Goal: Task Accomplishment & Management: Manage account settings

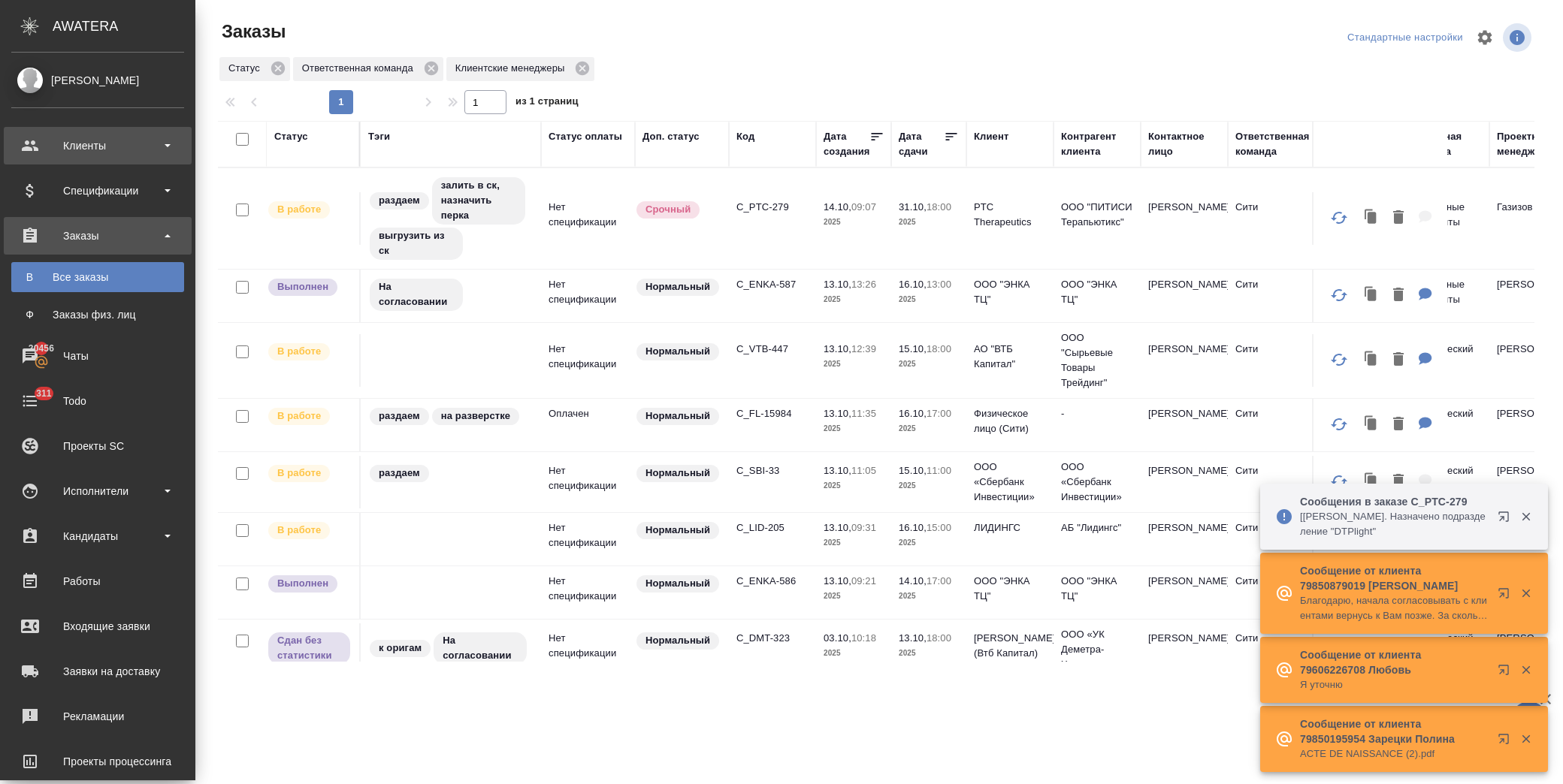
click at [66, 131] on div "Клиенты" at bounding box center [98, 145] width 188 height 37
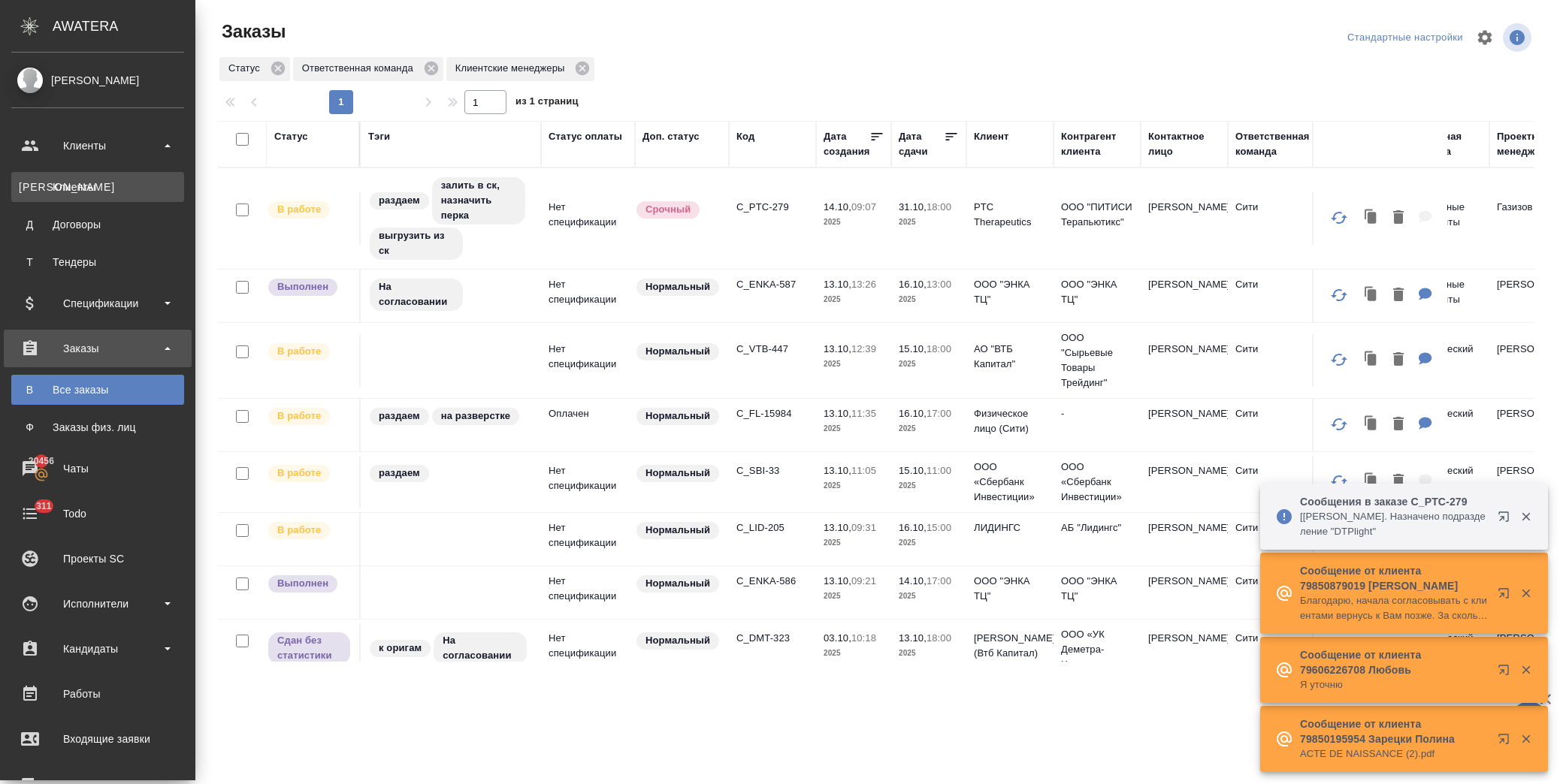
click at [78, 178] on link "К Клиенты" at bounding box center [97, 186] width 173 height 30
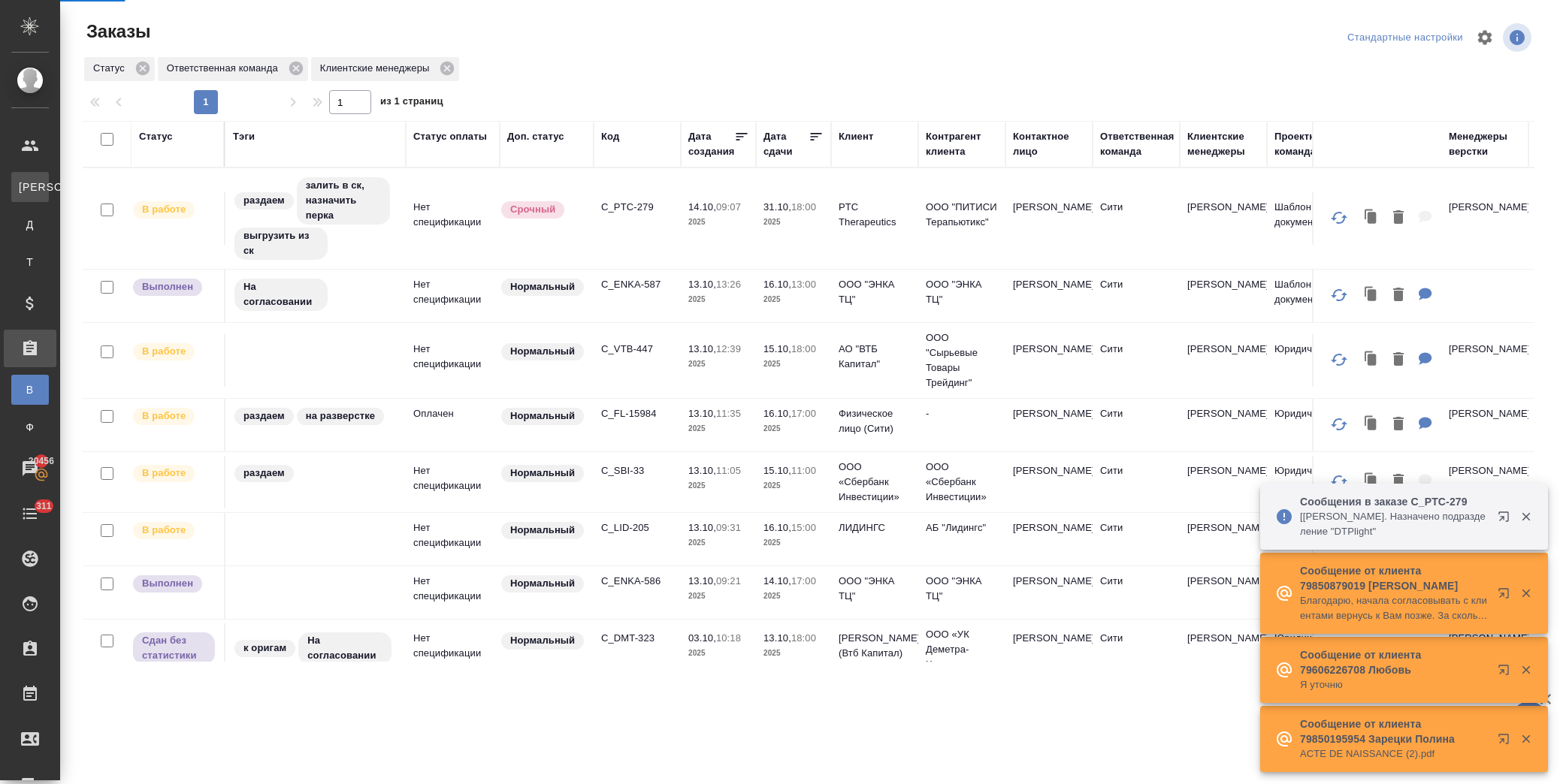
select select "RU"
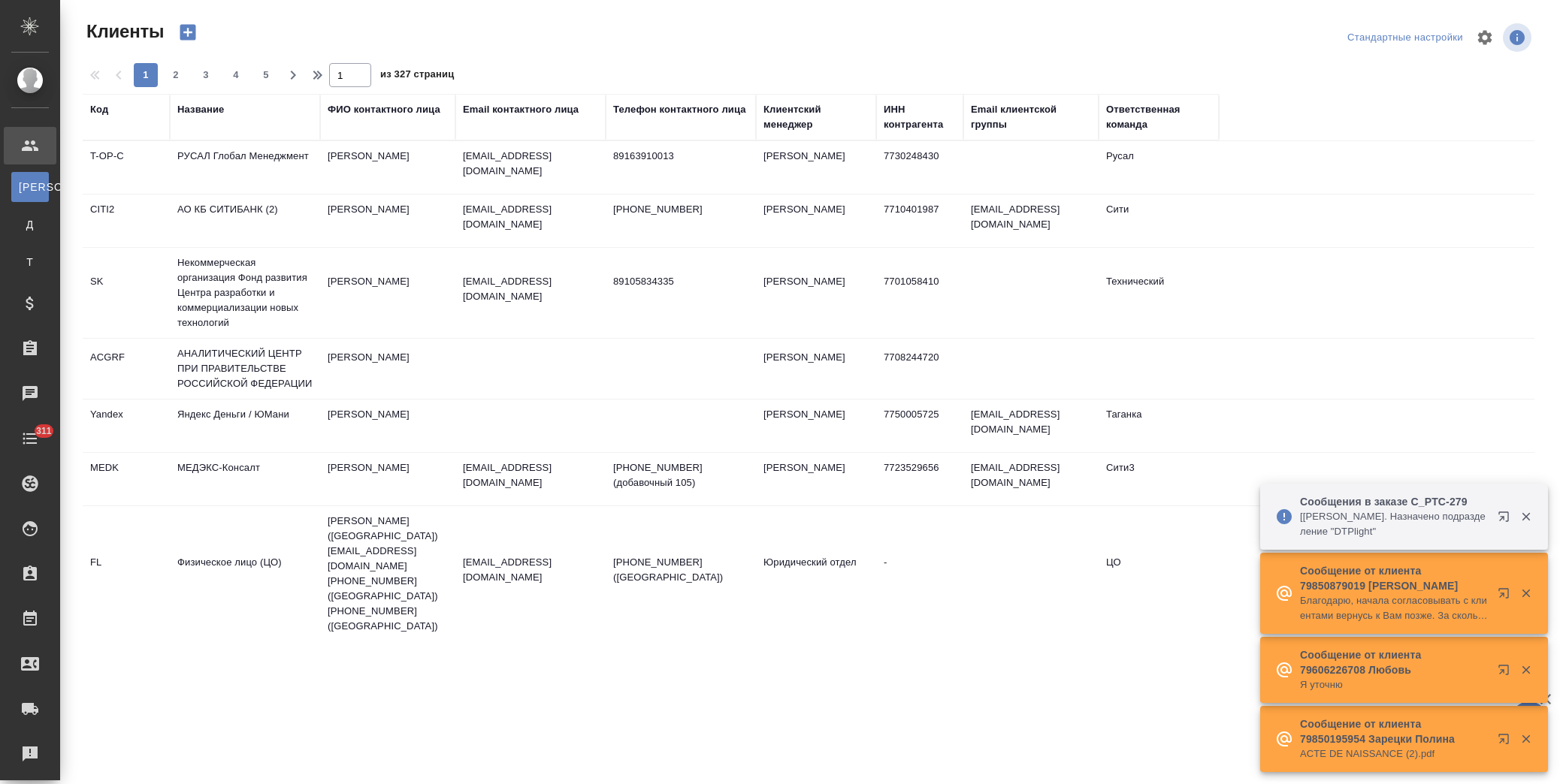
click at [214, 108] on div "Название" at bounding box center [200, 110] width 47 height 15
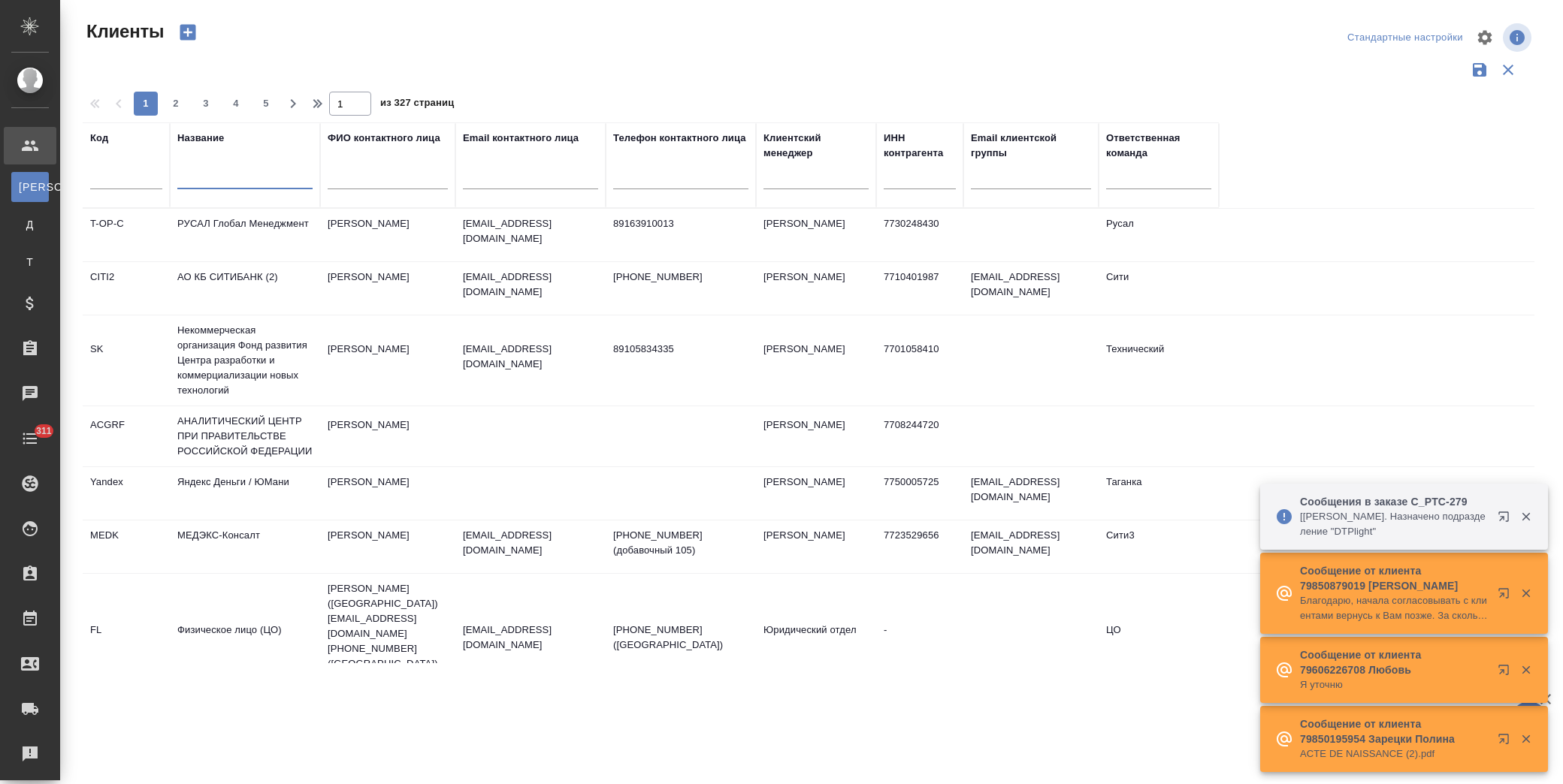
click at [213, 185] on input "text" at bounding box center [245, 180] width 135 height 19
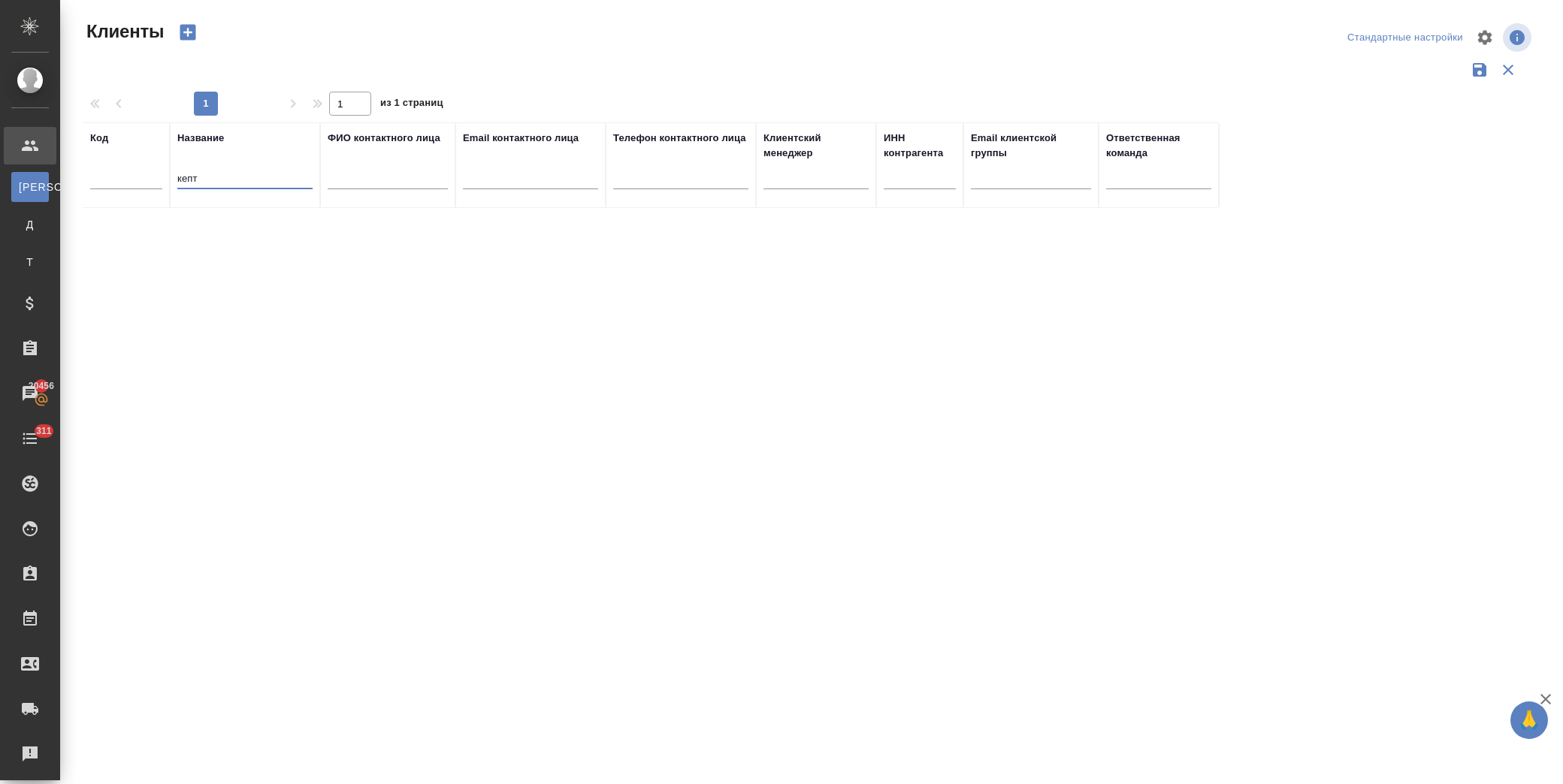
drag, startPoint x: 230, startPoint y: 182, endPoint x: 109, endPoint y: 190, distance: 121.3
click at [108, 189] on tr "Код Название кепт ФИО контактного лица Email контактного лица Телефон контактно…" at bounding box center [651, 165] width 1136 height 86
type input "кэпт"
click at [248, 214] on td "КЭПТ" at bounding box center [245, 235] width 151 height 53
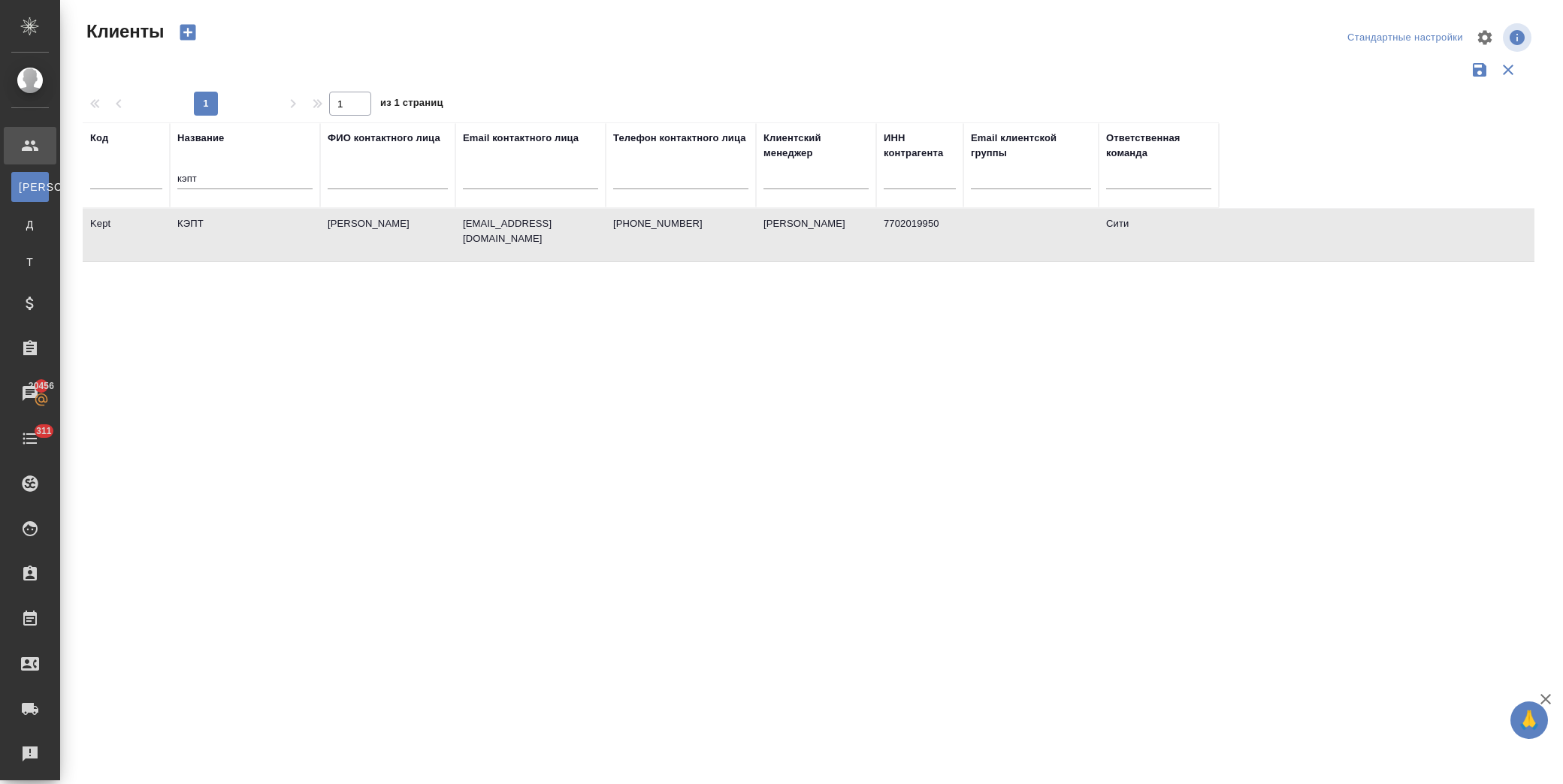
click at [248, 214] on td "КЭПТ" at bounding box center [245, 235] width 151 height 53
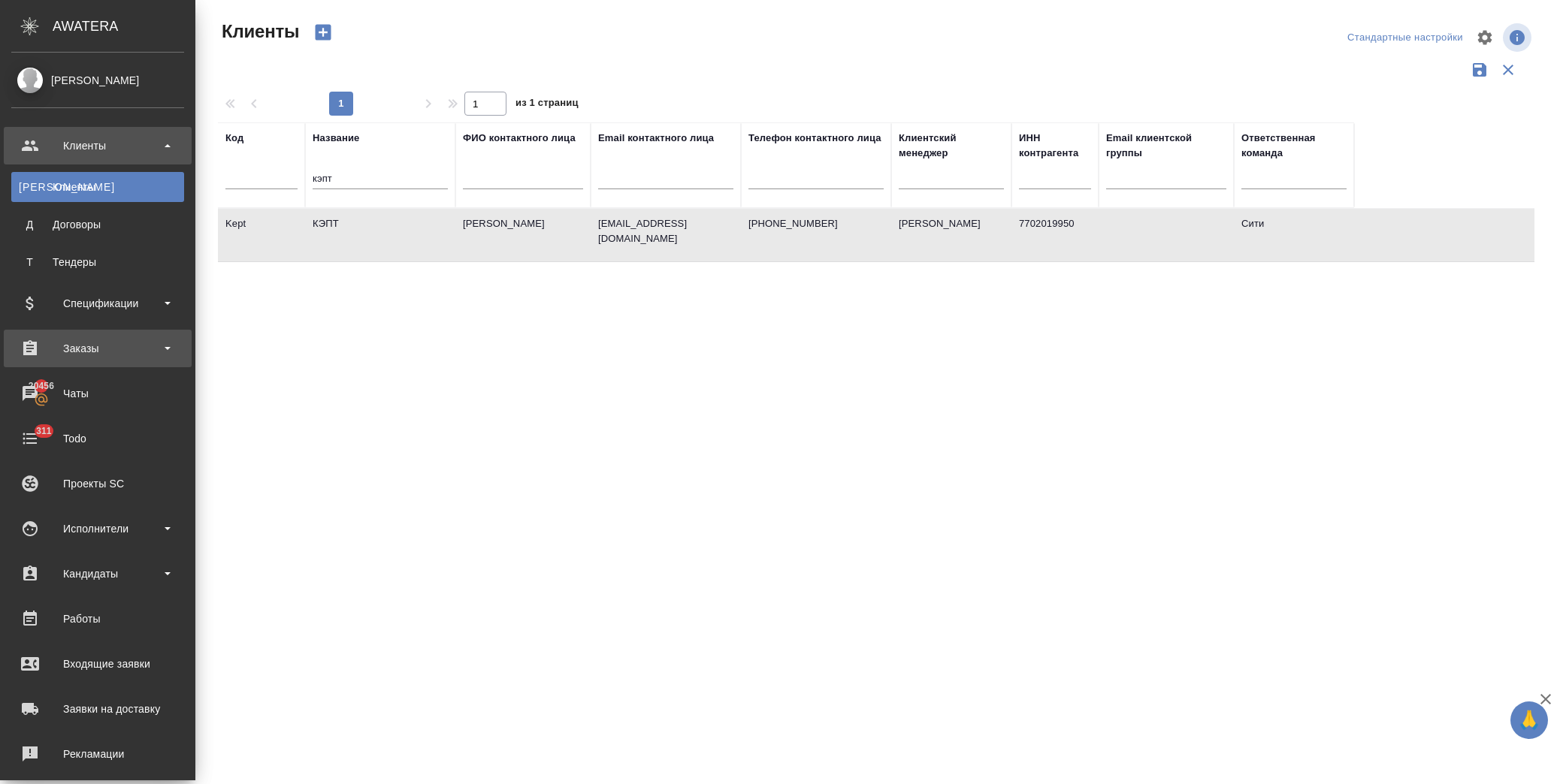
click at [84, 346] on div "Заказы" at bounding box center [97, 349] width 173 height 23
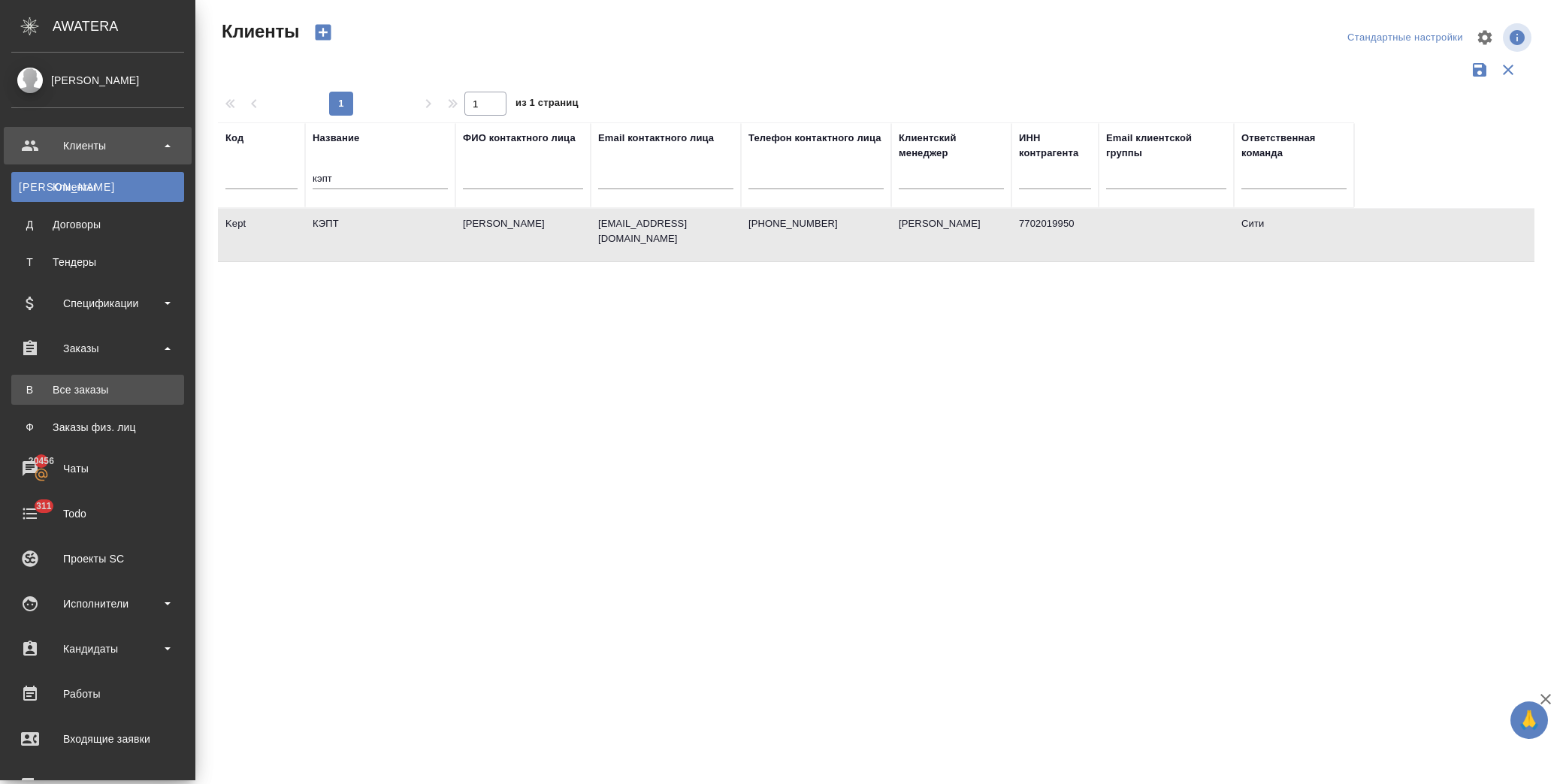
drag, startPoint x: 100, startPoint y: 380, endPoint x: 110, endPoint y: 374, distance: 11.7
click at [103, 381] on link "В Все заказы" at bounding box center [97, 390] width 173 height 30
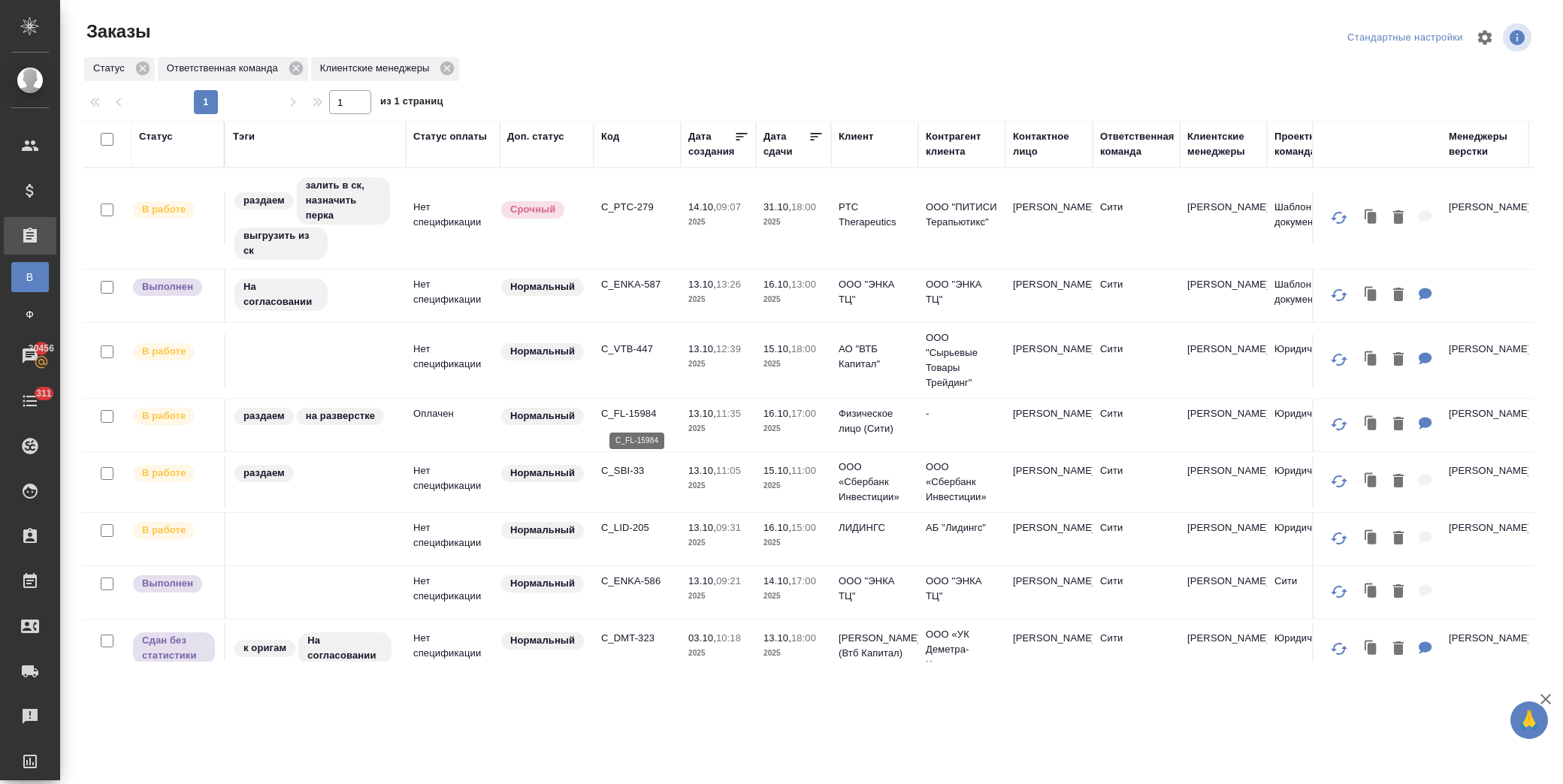
click at [635, 412] on p "C_FL-15984" at bounding box center [636, 413] width 72 height 15
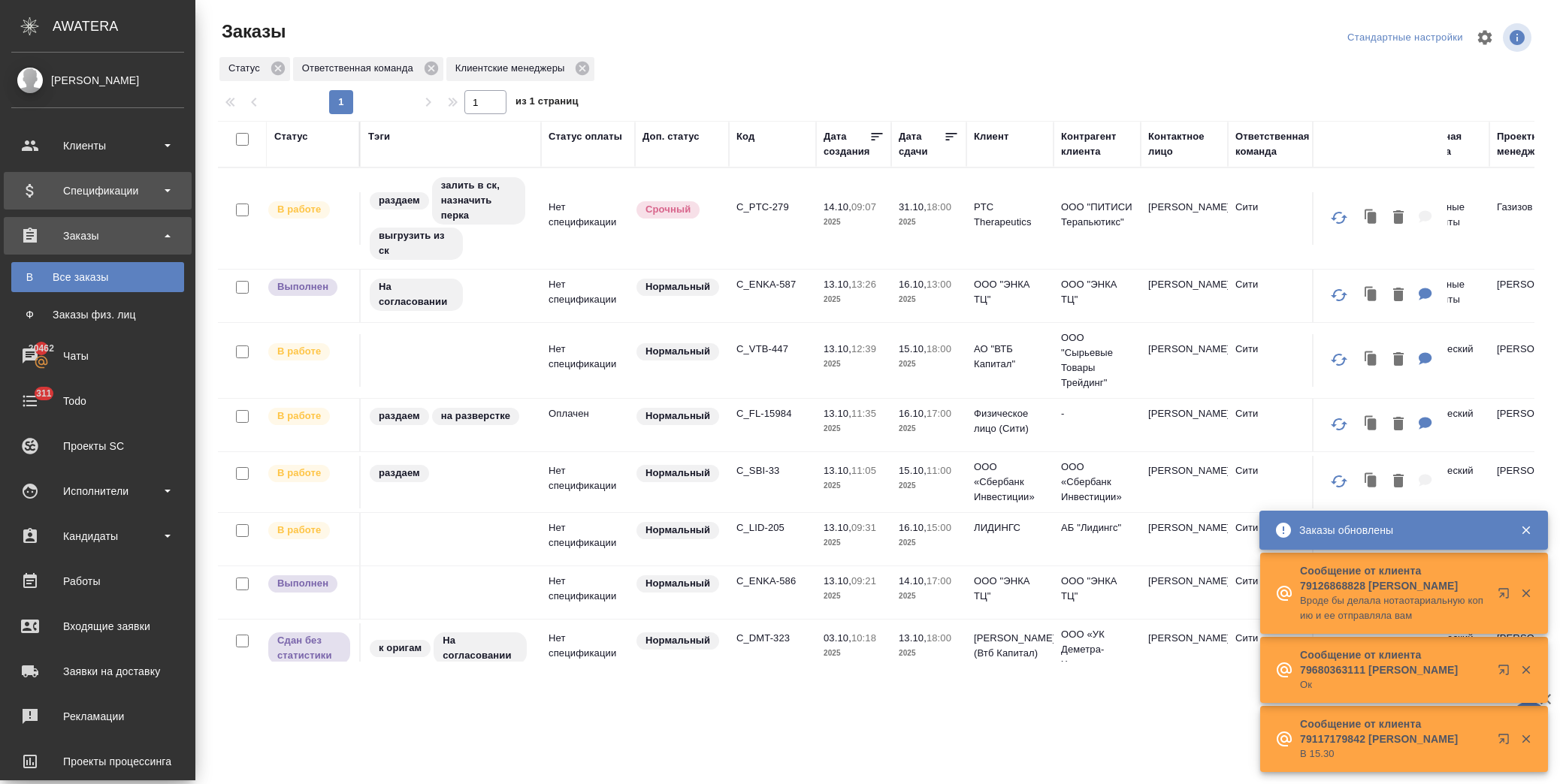
click at [110, 189] on div "Спецификации" at bounding box center [97, 191] width 173 height 23
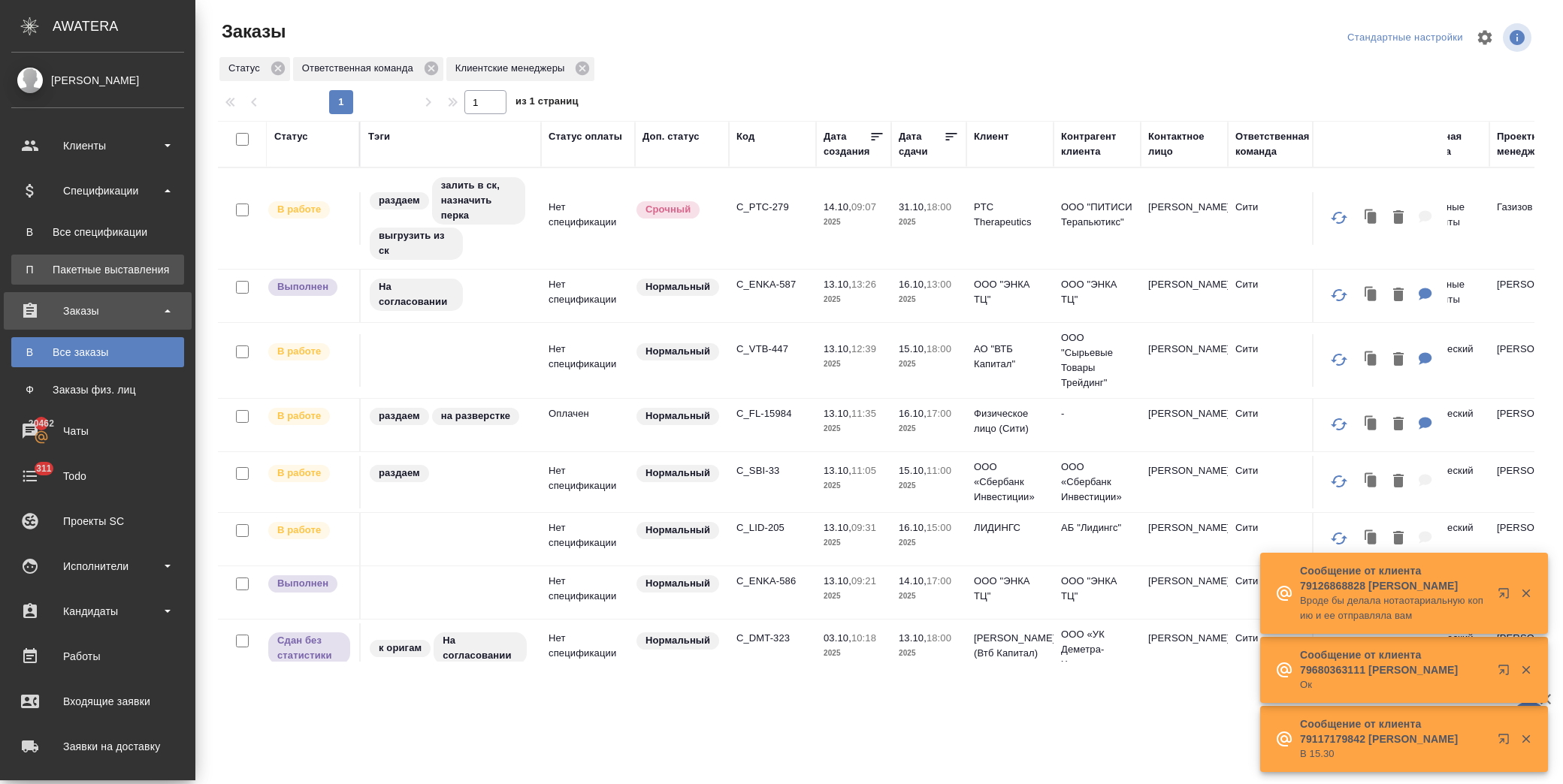
click at [113, 259] on link "П Пакетные выставления" at bounding box center [97, 269] width 173 height 30
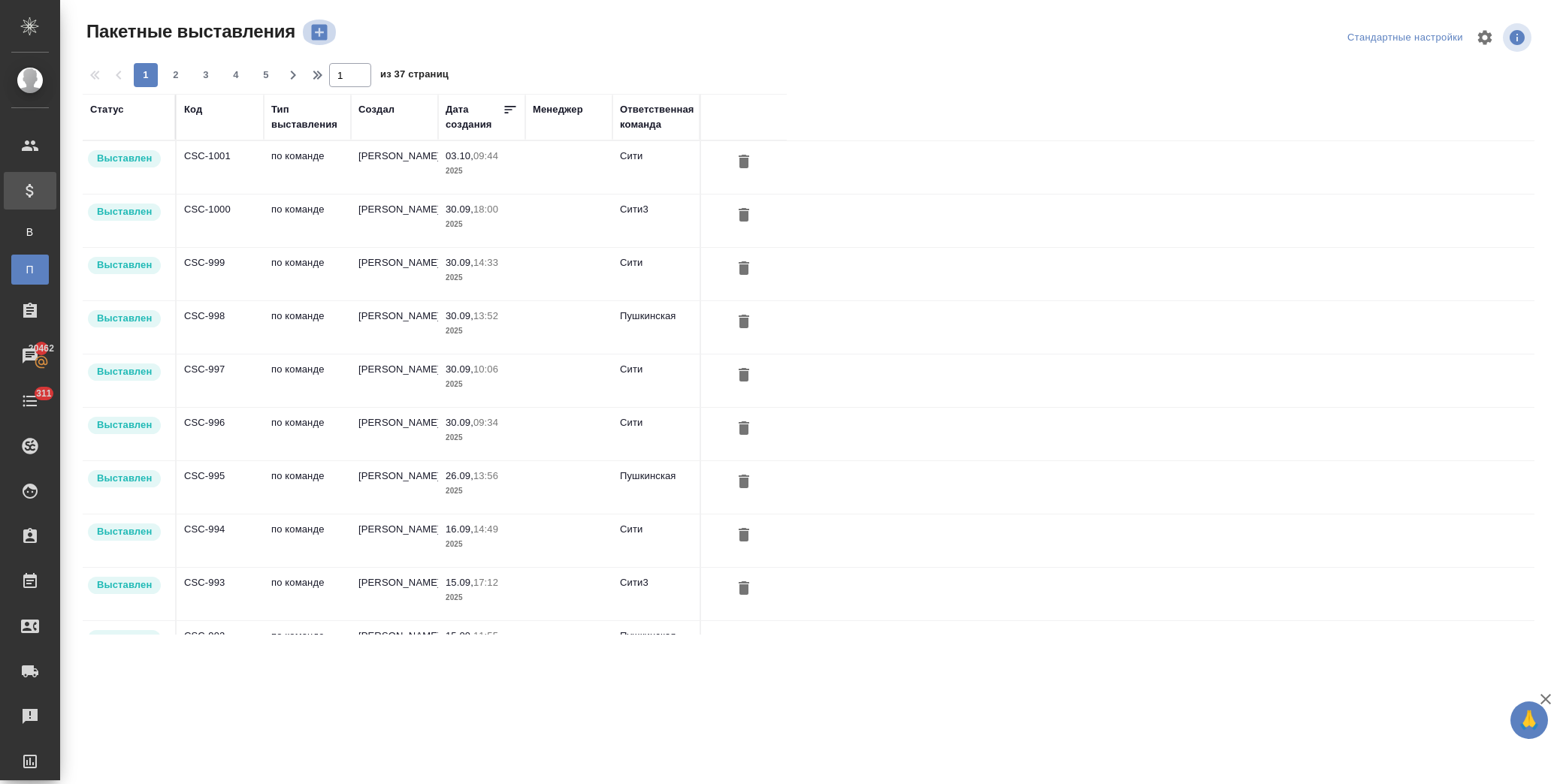
click at [309, 30] on icon "button" at bounding box center [319, 32] width 21 height 21
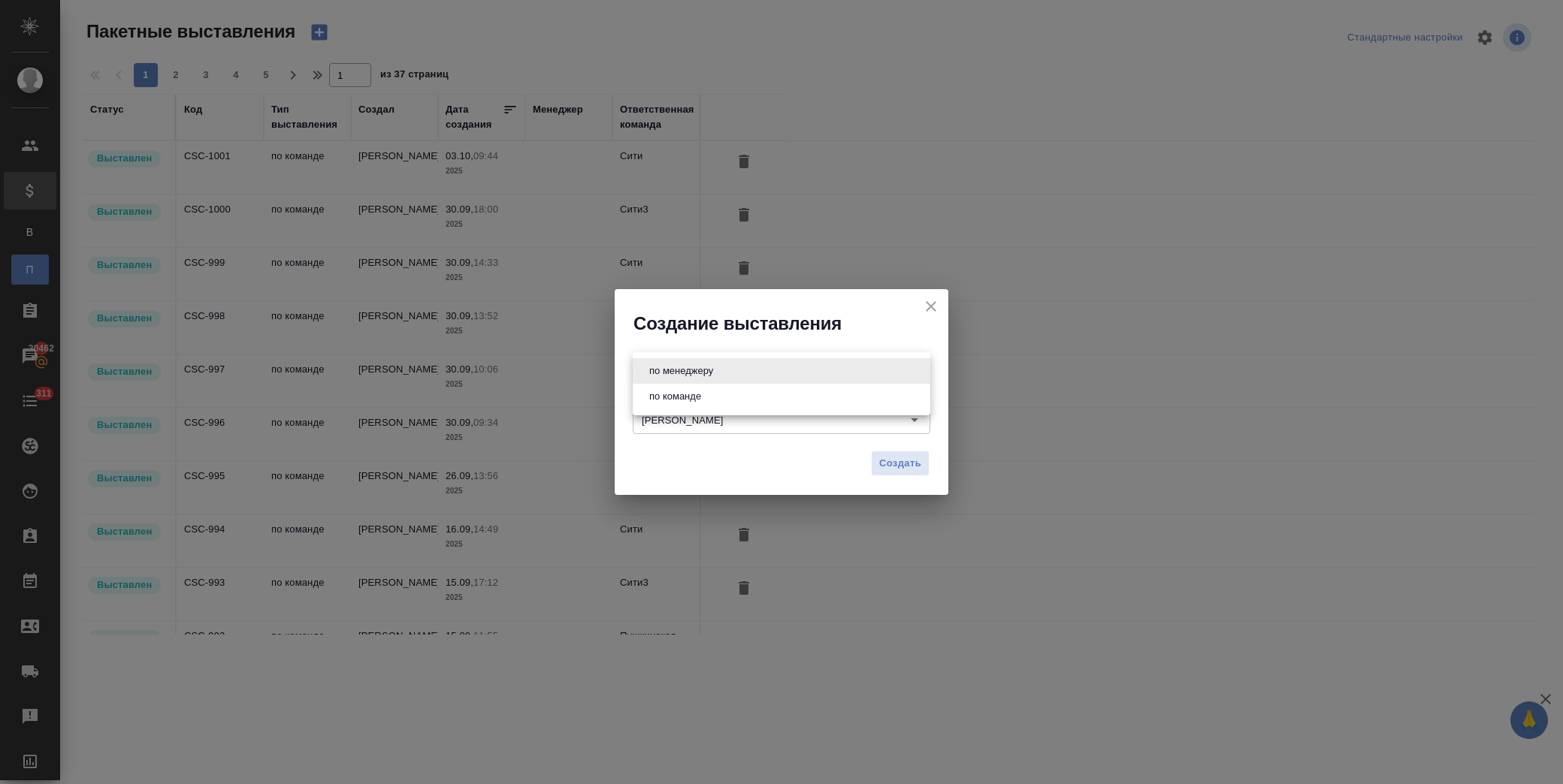
click at [704, 371] on body "🙏 .cls-1 fill:#fff; AWATERA Лофицкая Юлия Владимировна Клиенты Спецификации В В…" at bounding box center [782, 392] width 1563 height 784
click at [716, 402] on li "по команде" at bounding box center [782, 397] width 298 height 26
type input "byDepartment"
click at [903, 465] on span "Создать" at bounding box center [900, 464] width 42 height 17
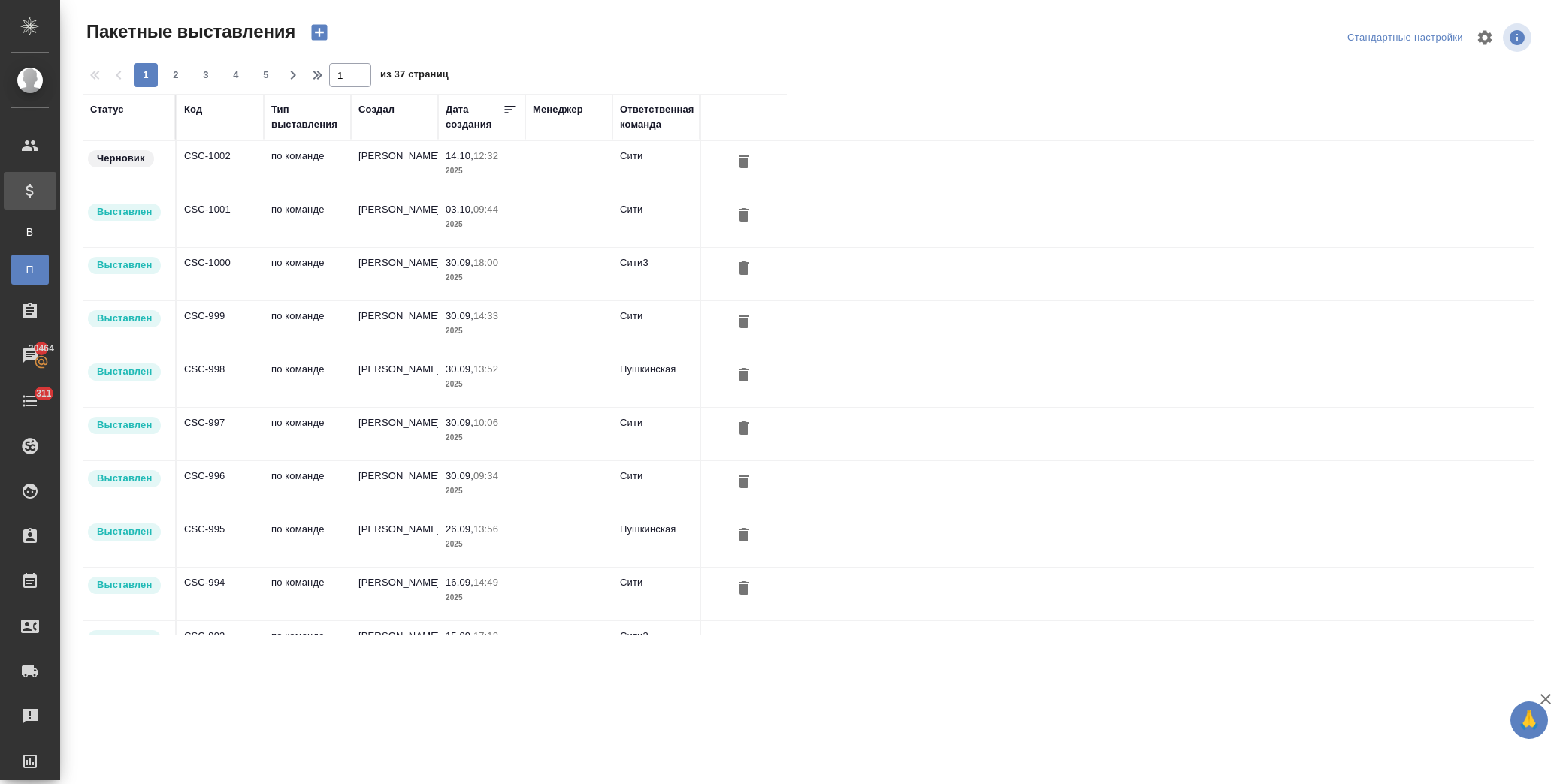
click at [435, 166] on td "[PERSON_NAME]" at bounding box center [393, 168] width 87 height 53
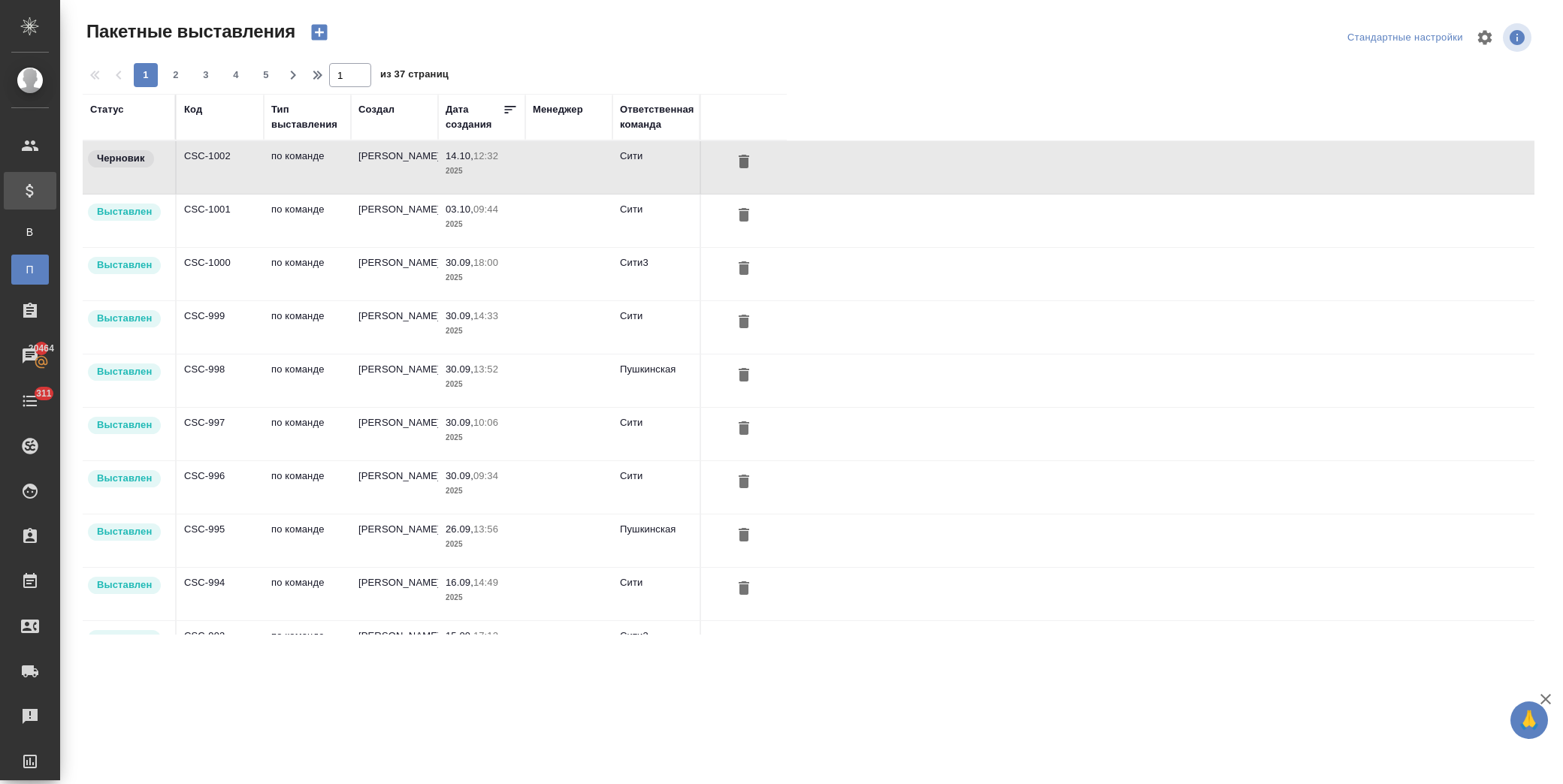
click at [435, 166] on td "[PERSON_NAME]" at bounding box center [393, 168] width 87 height 53
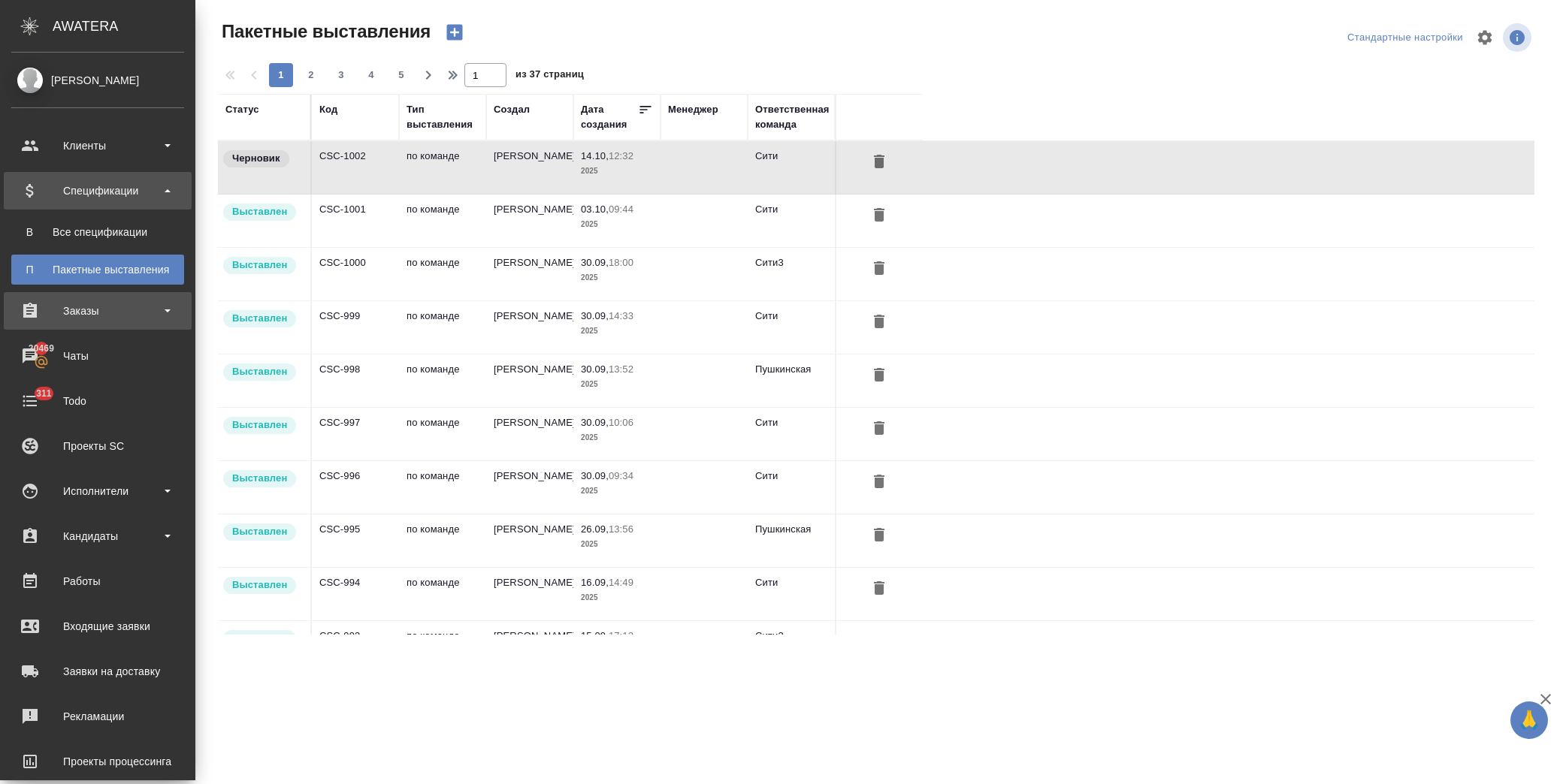
click at [116, 313] on div "Заказы" at bounding box center [97, 310] width 173 height 23
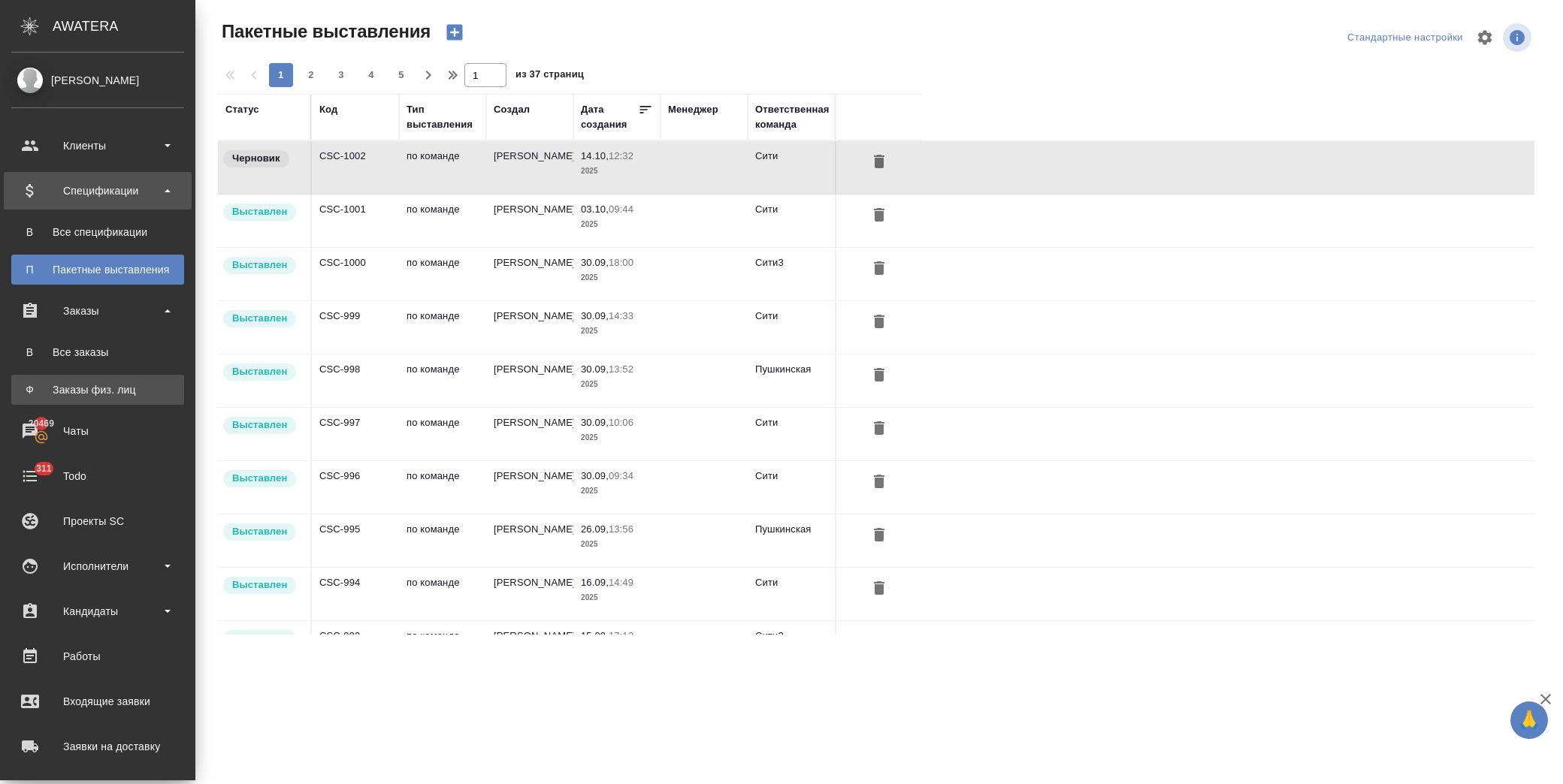
drag, startPoint x: 115, startPoint y: 389, endPoint x: 144, endPoint y: 354, distance: 45.5
click at [117, 387] on div "Заказы физ. лиц" at bounding box center [98, 390] width 158 height 15
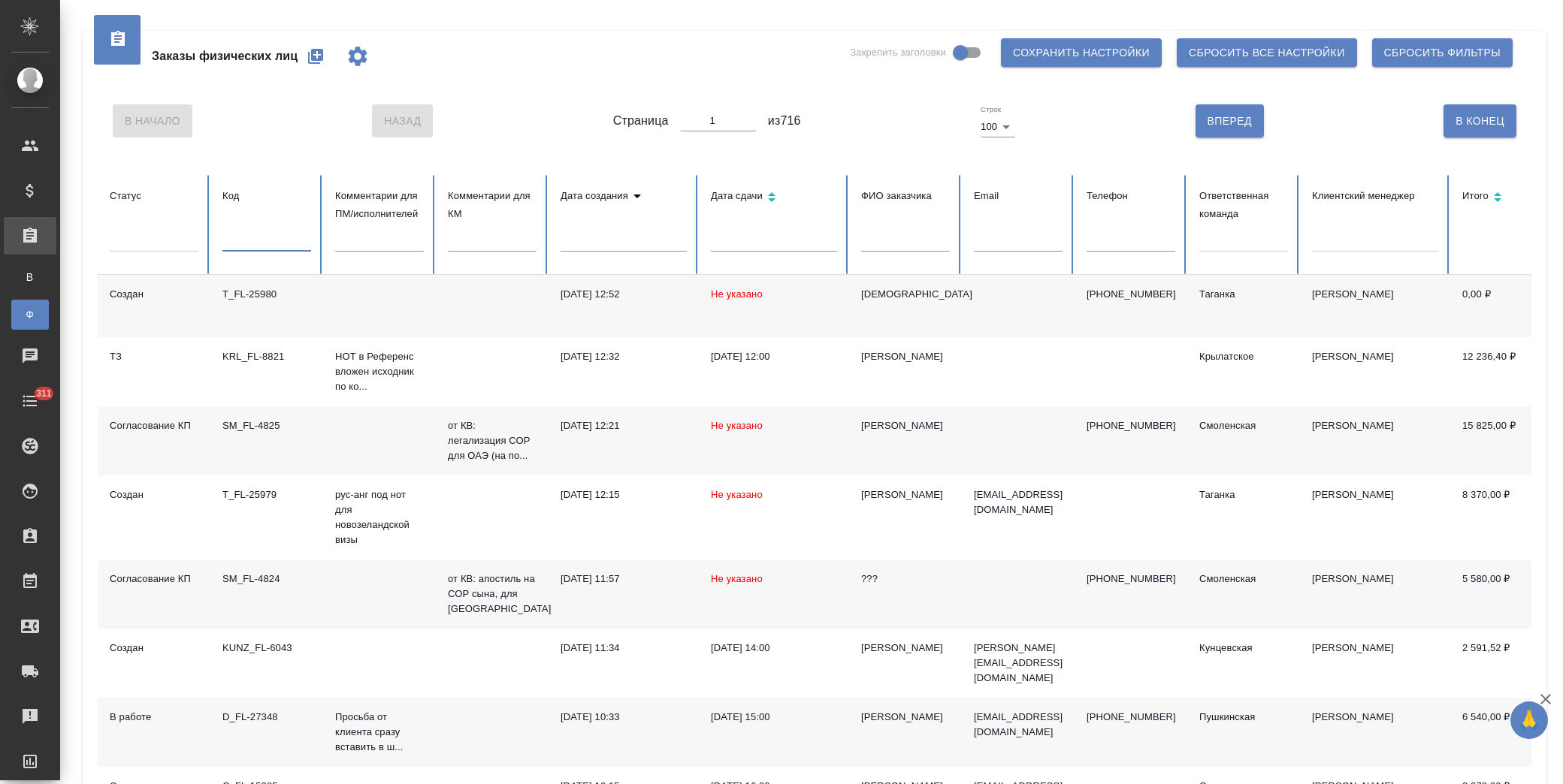
click at [275, 236] on input "text" at bounding box center [267, 241] width 89 height 21
paste input "C_FL-15985"
type input "C_FL-15985"
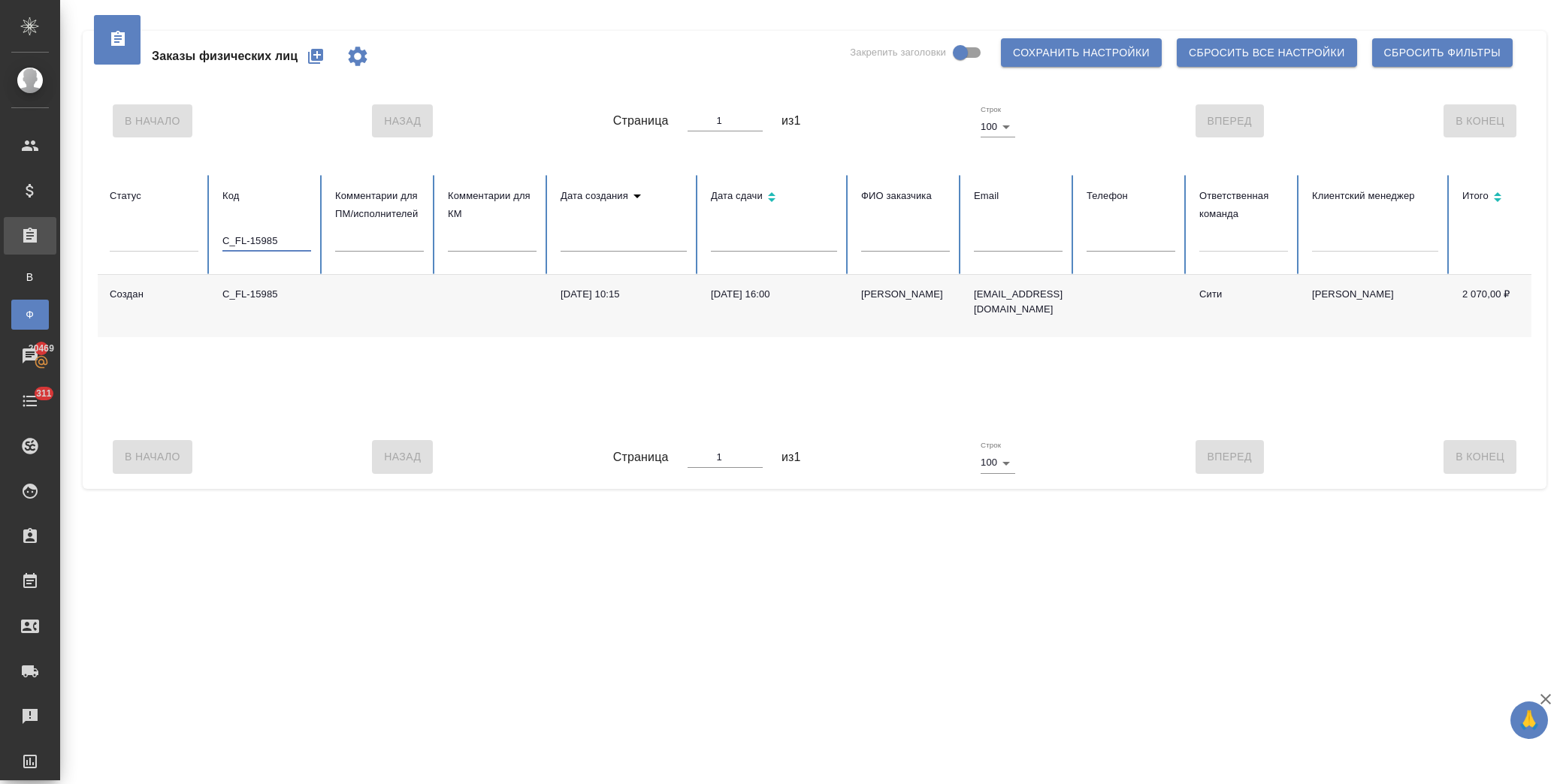
click at [929, 308] on td "Ольга" at bounding box center [905, 306] width 112 height 62
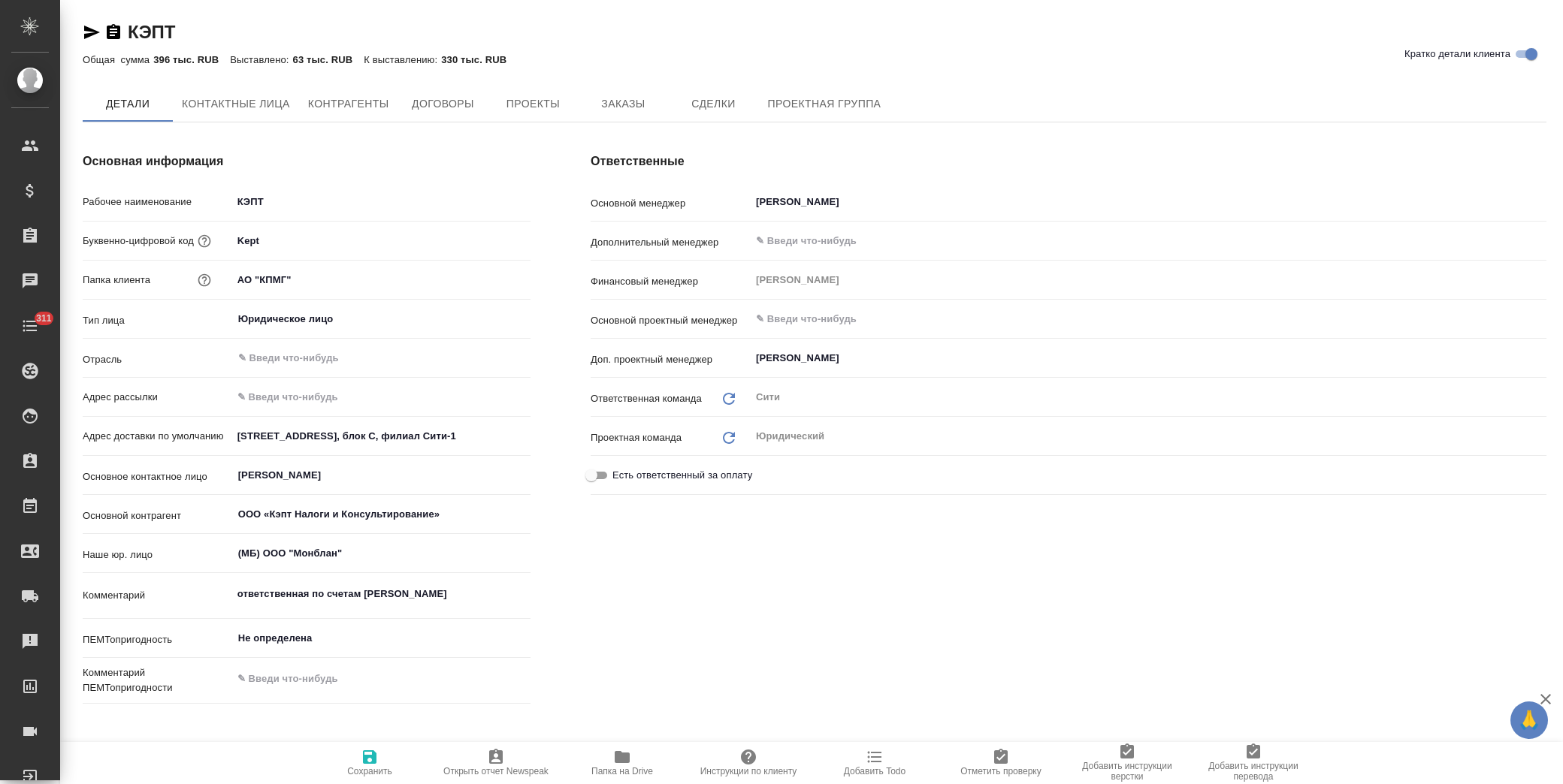
type textarea "x"
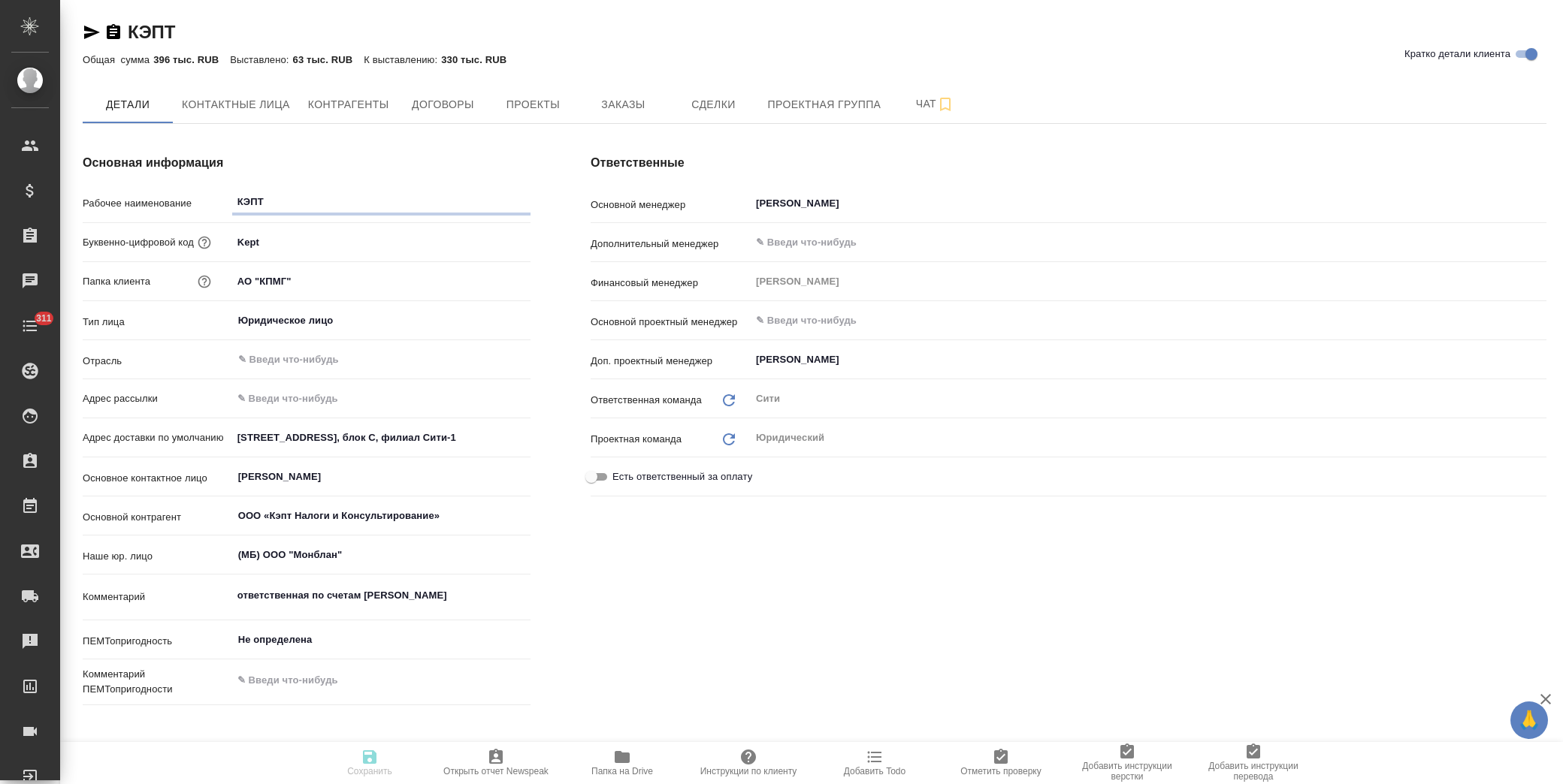
type textarea "x"
click at [613, 102] on span "Заказы" at bounding box center [623, 105] width 72 height 19
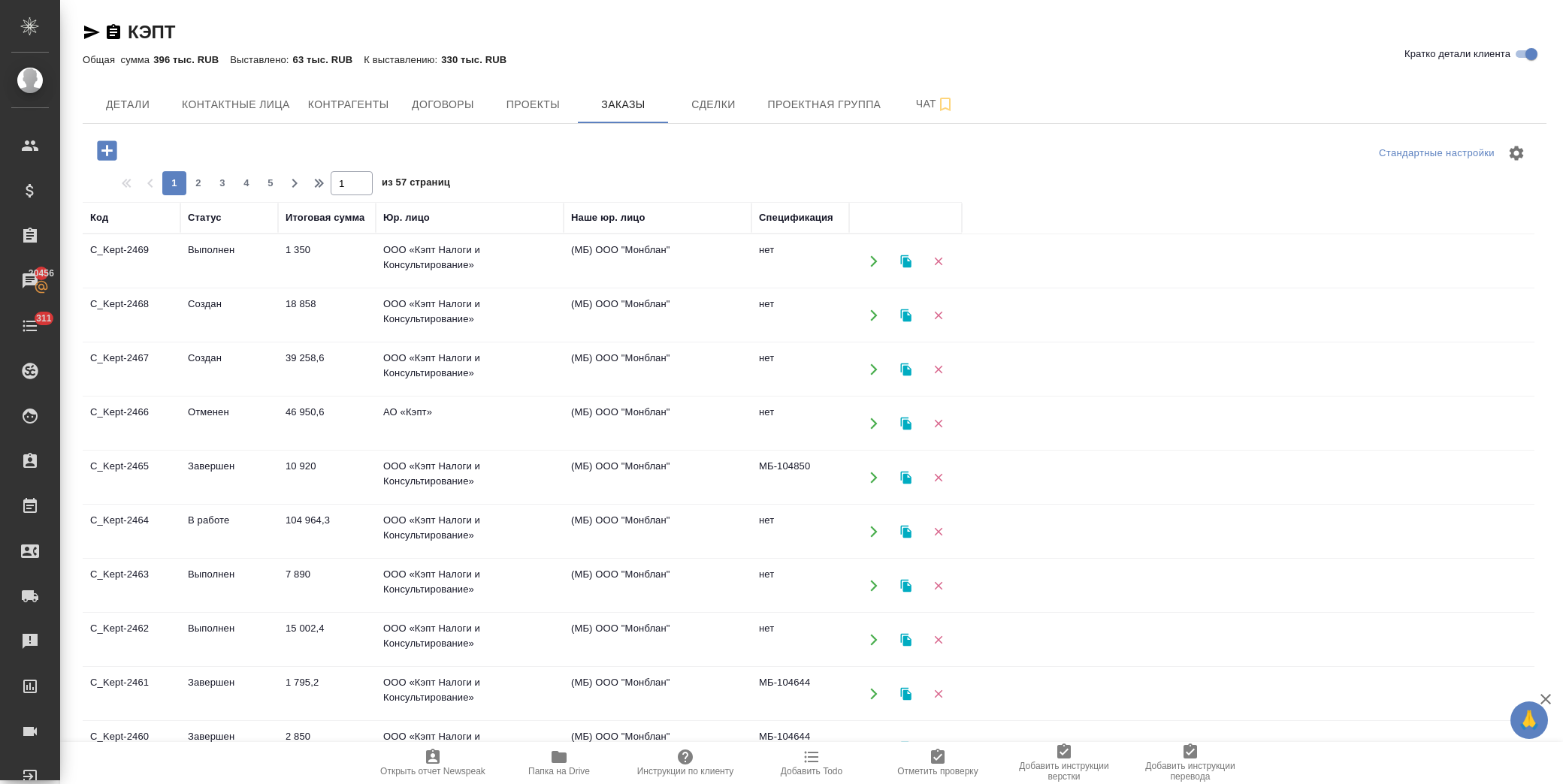
scroll to position [48, 0]
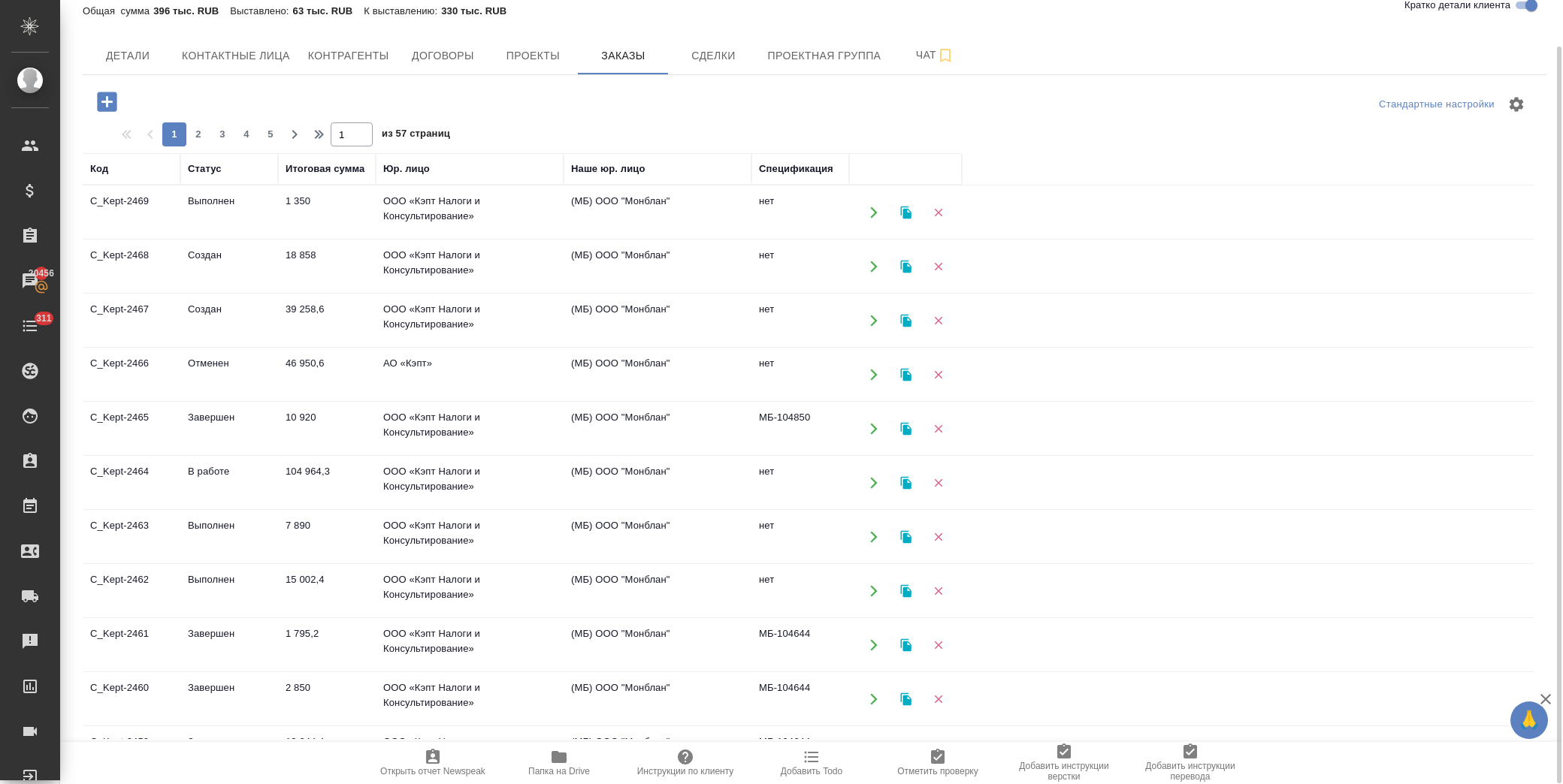
click at [1205, 39] on div "Детали Контактные лица Контрагенты Договоры Проекты Заказы Сделки Проектная гру…" at bounding box center [814, 55] width 1463 height 37
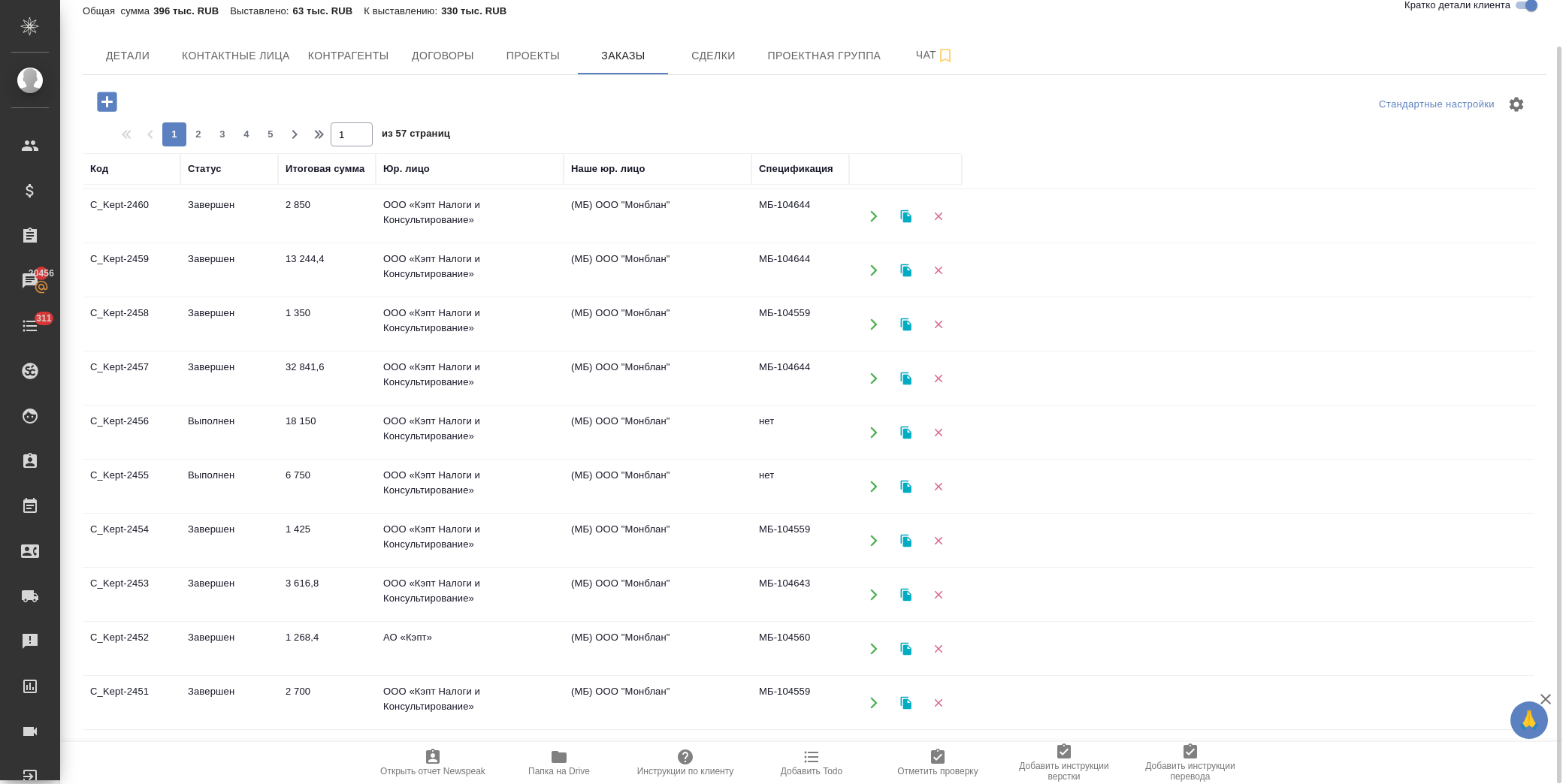
scroll to position [514, 0]
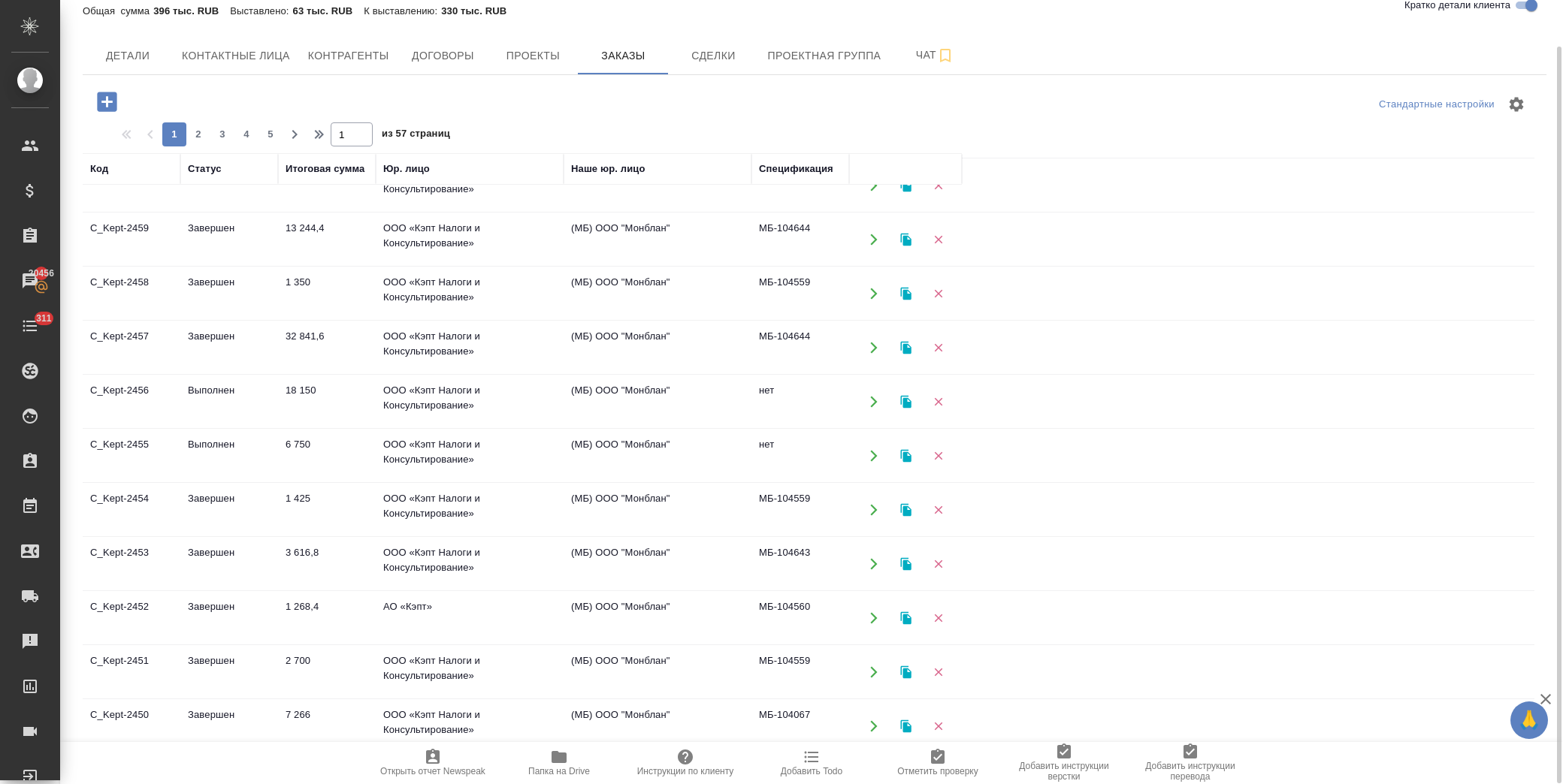
click at [341, 622] on td "1 268,4" at bounding box center [327, 619] width 98 height 53
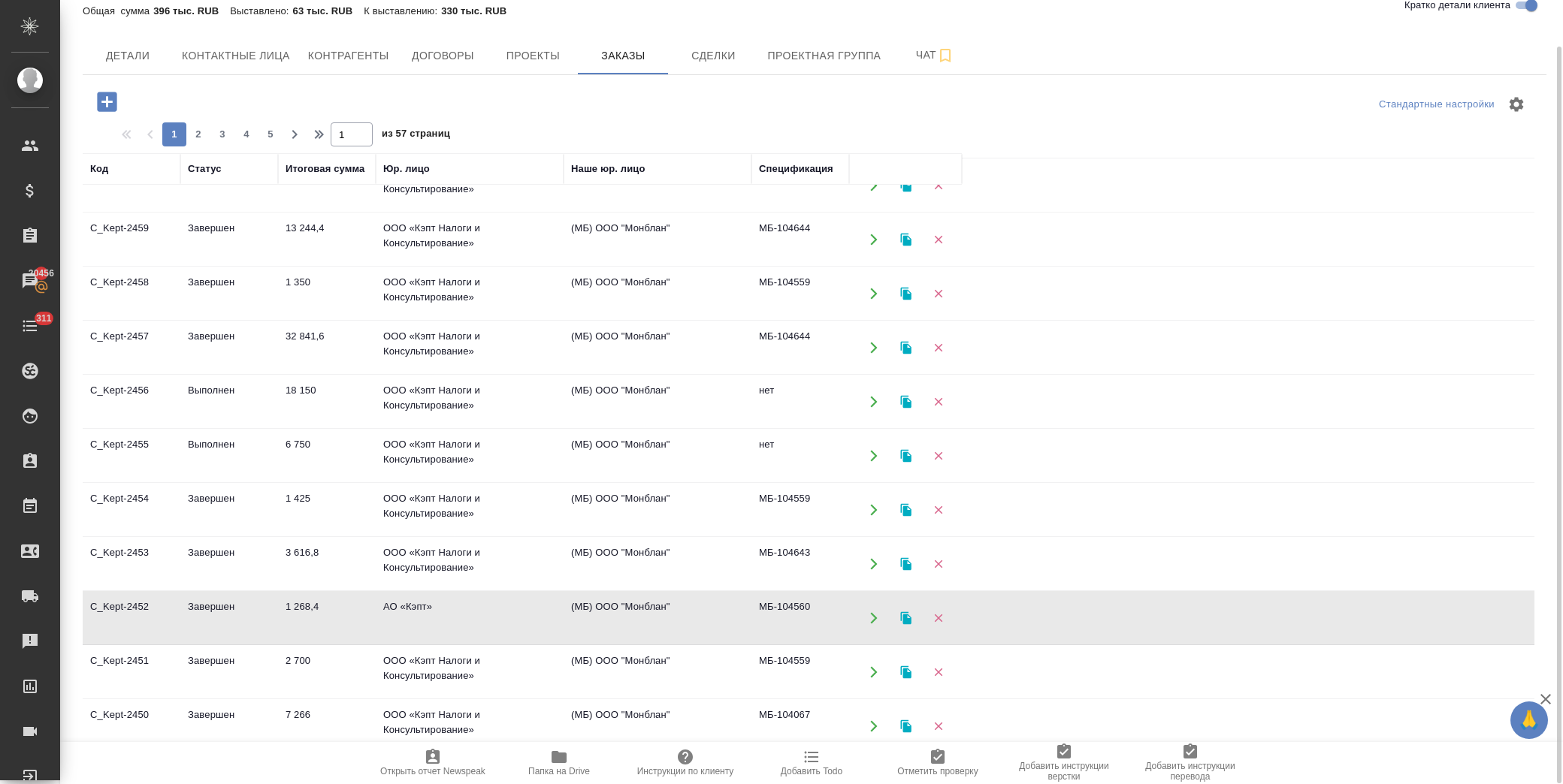
click at [341, 622] on td "1 268,4" at bounding box center [327, 619] width 98 height 53
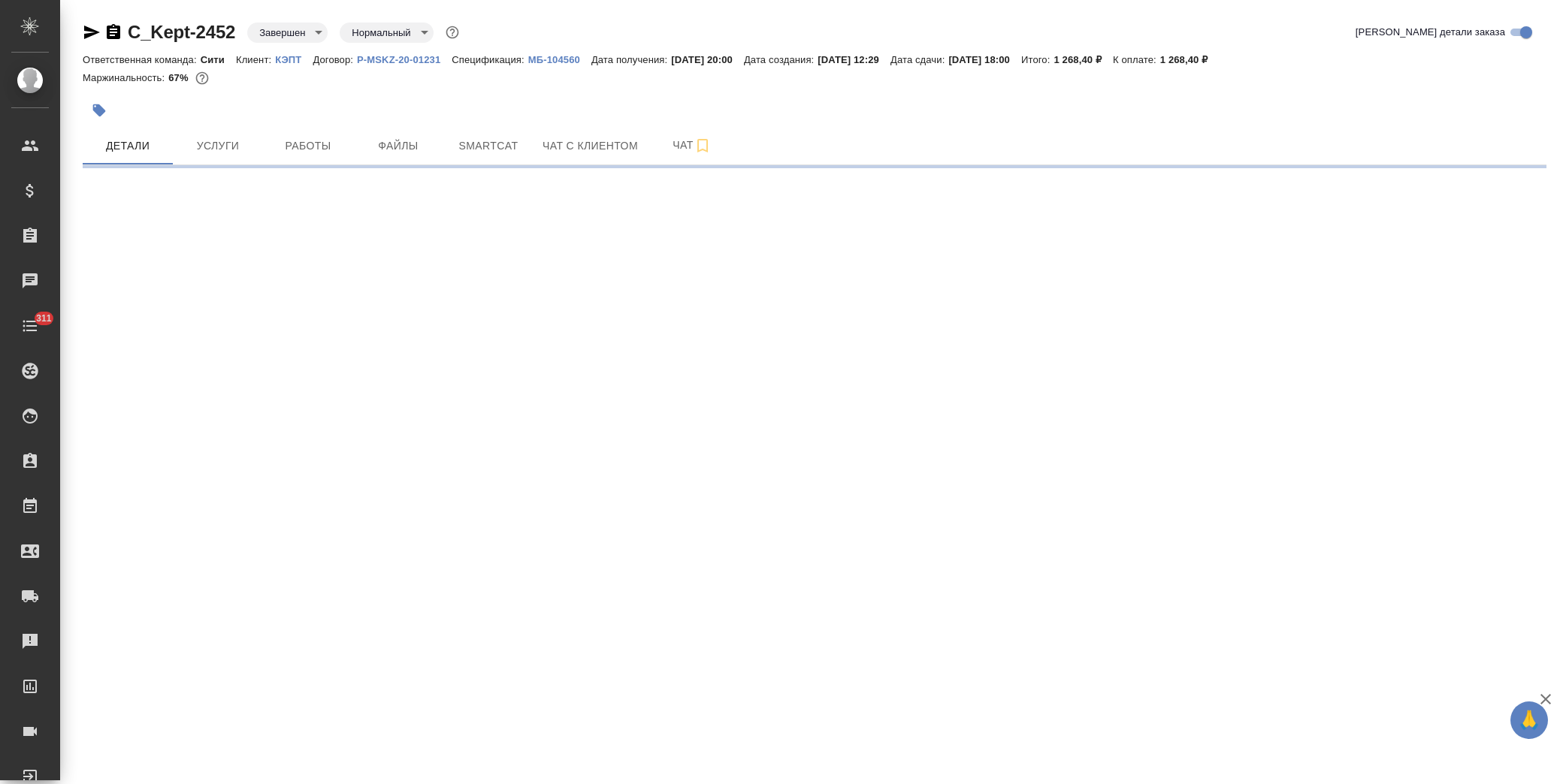
select select "RU"
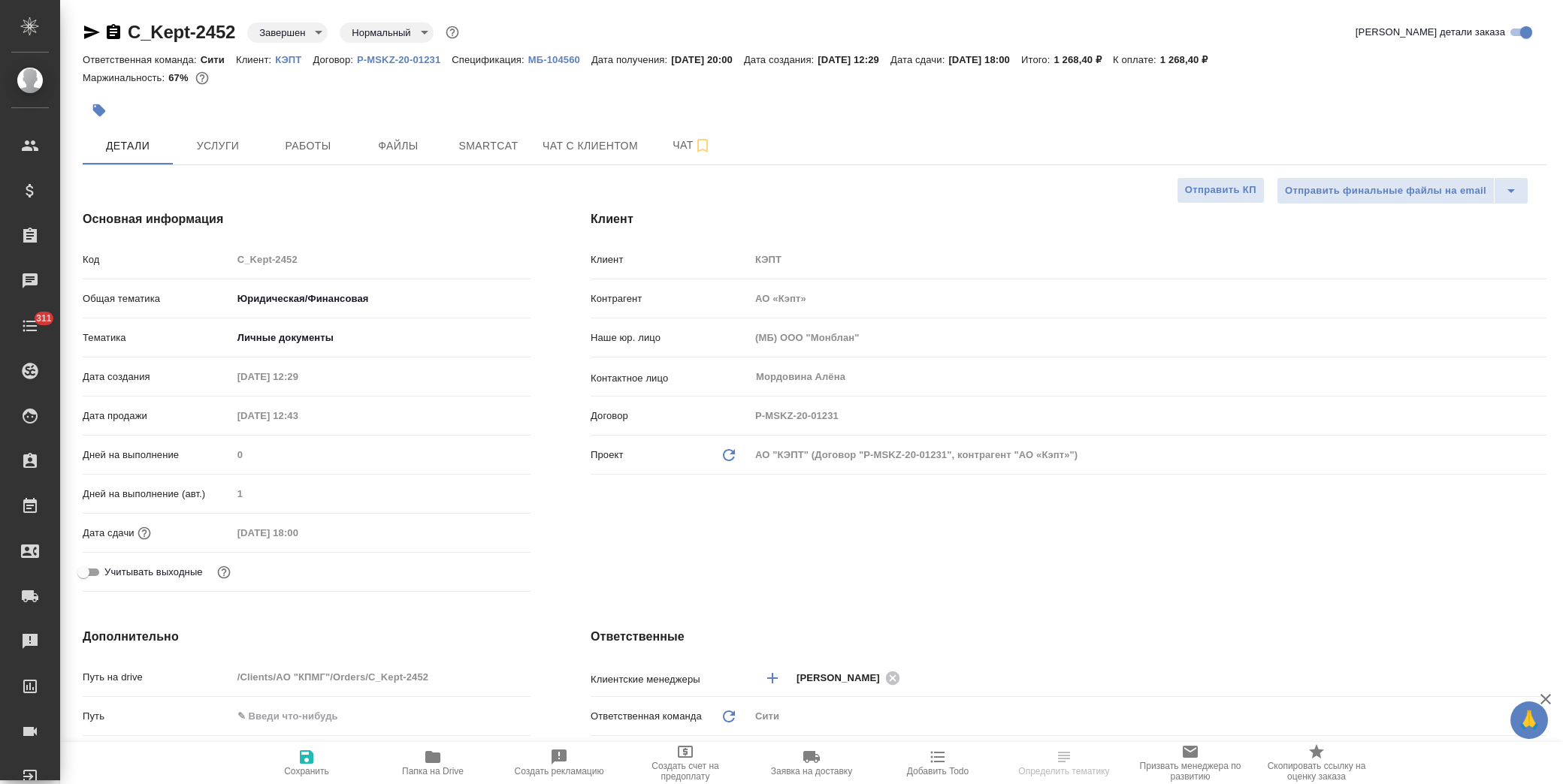
type textarea "x"
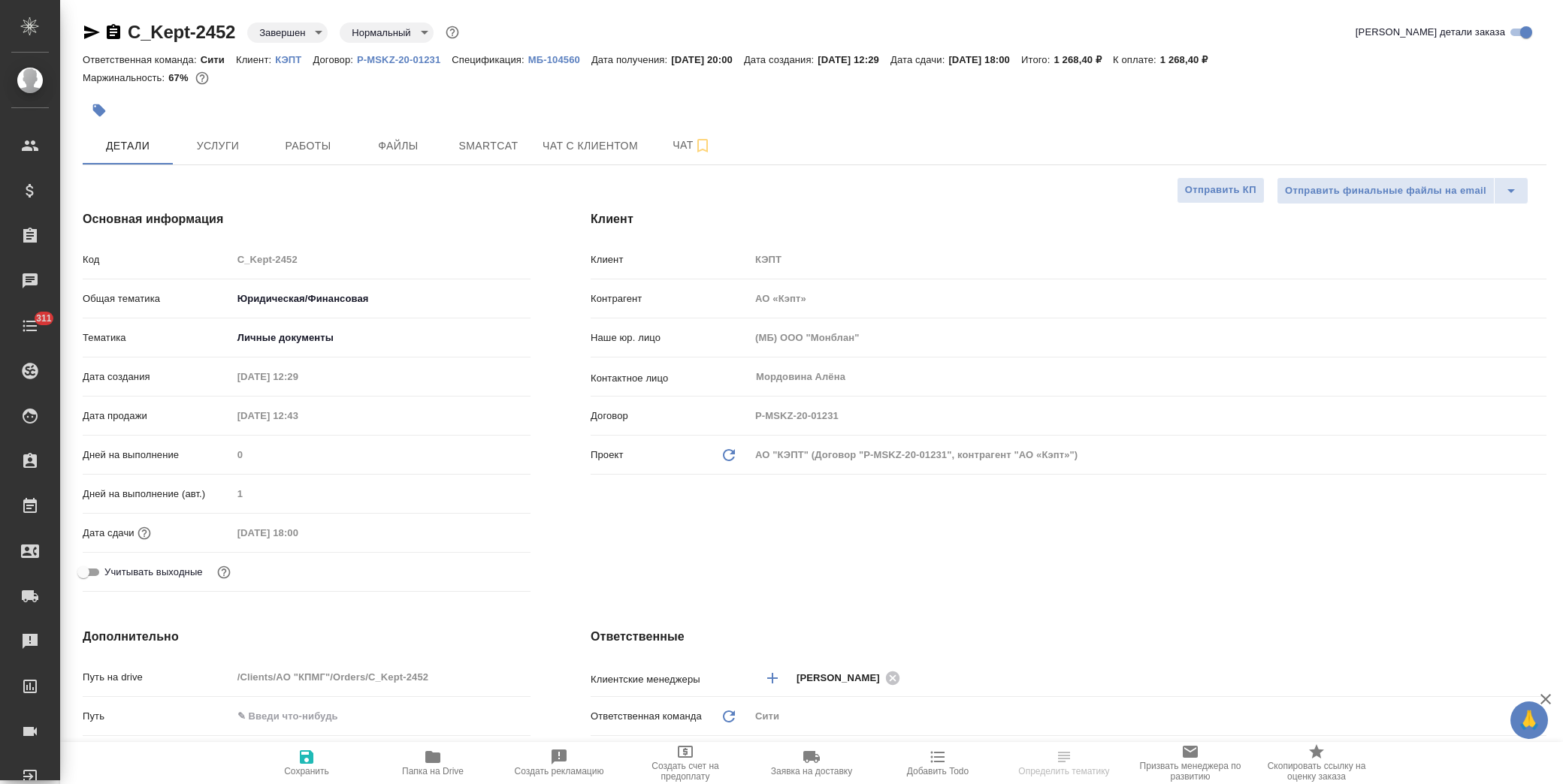
type textarea "x"
click at [550, 53] on link "МБ-104560" at bounding box center [560, 59] width 63 height 13
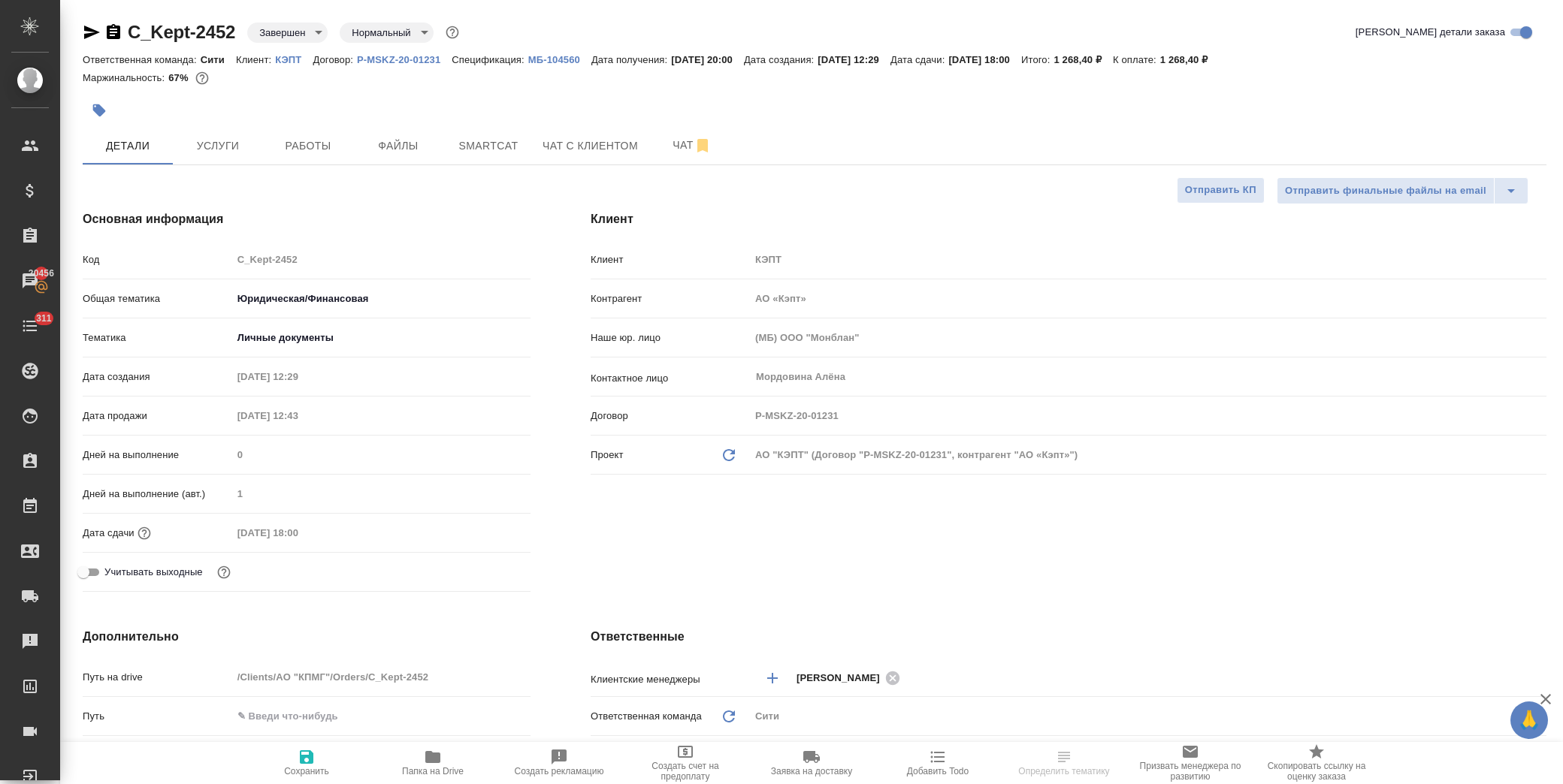
type textarea "x"
select select "RU"
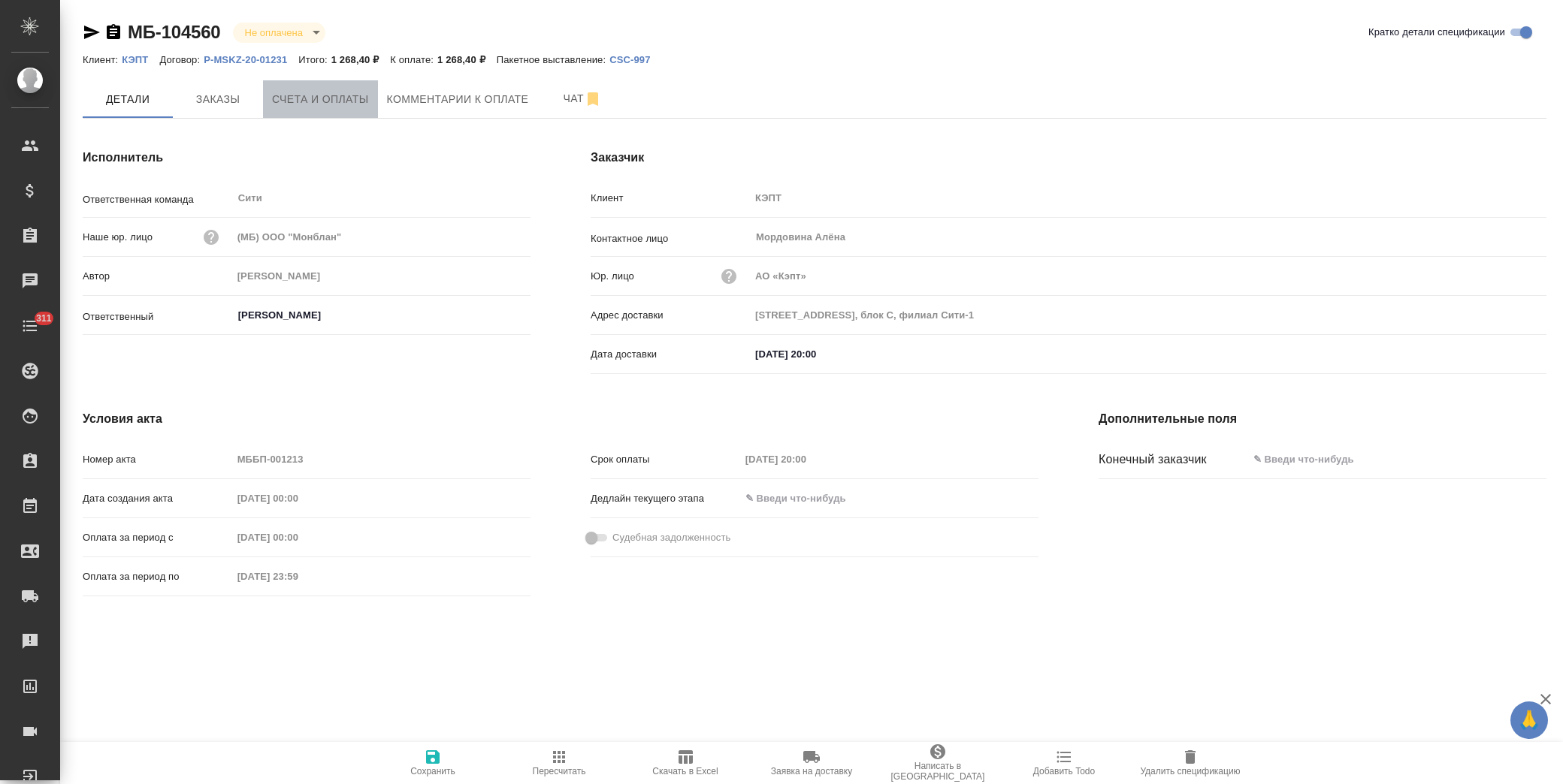
click at [311, 90] on span "Счета и оплаты" at bounding box center [320, 99] width 97 height 19
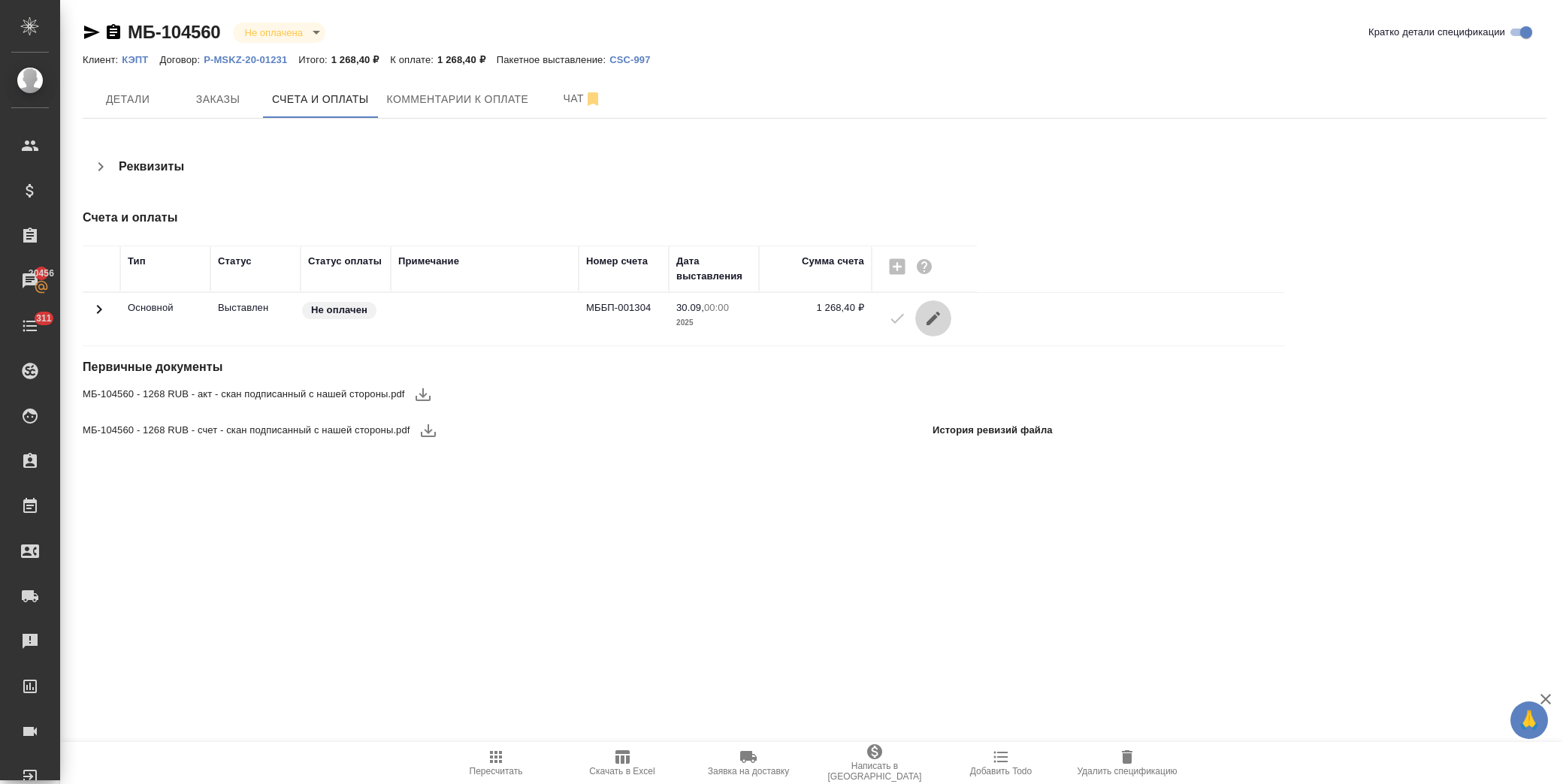
click at [936, 319] on icon "button" at bounding box center [933, 319] width 18 height 18
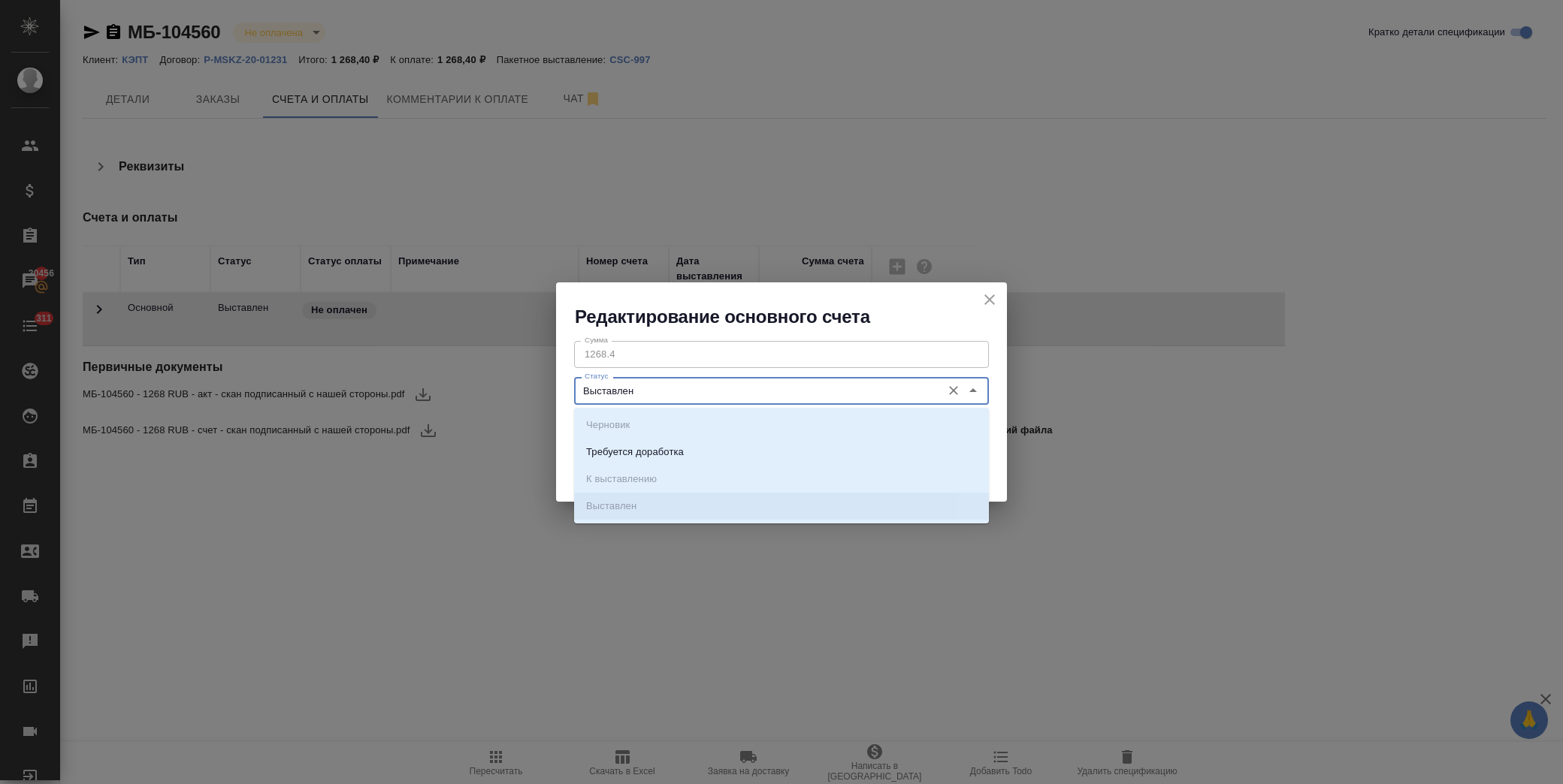
click at [675, 394] on input "Выставлен" at bounding box center [756, 391] width 355 height 18
click at [669, 448] on p "Требуется доработка" at bounding box center [635, 452] width 98 height 15
type input "Требуется доработка"
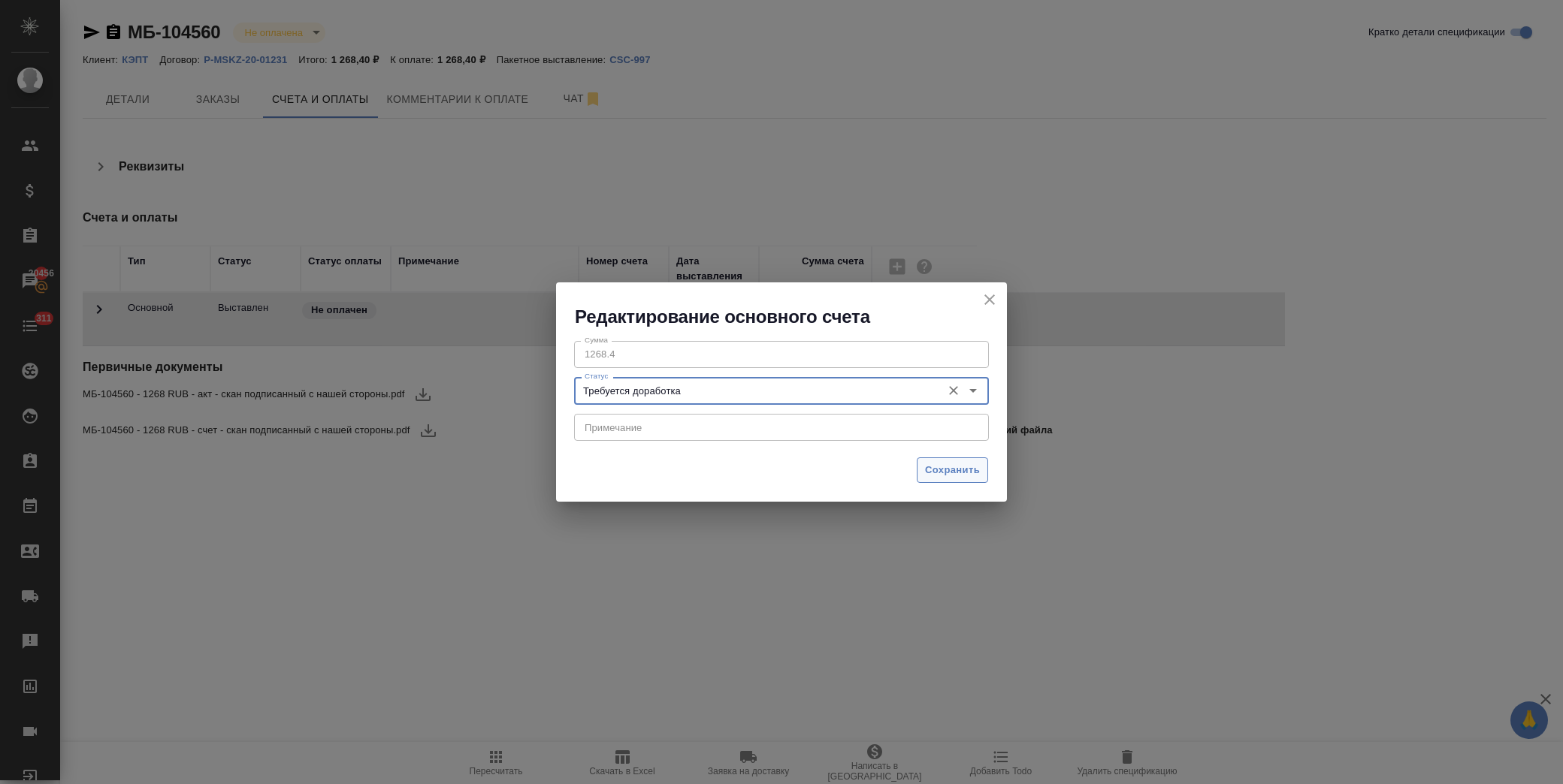
click at [950, 470] on span "Сохранить" at bounding box center [952, 470] width 55 height 17
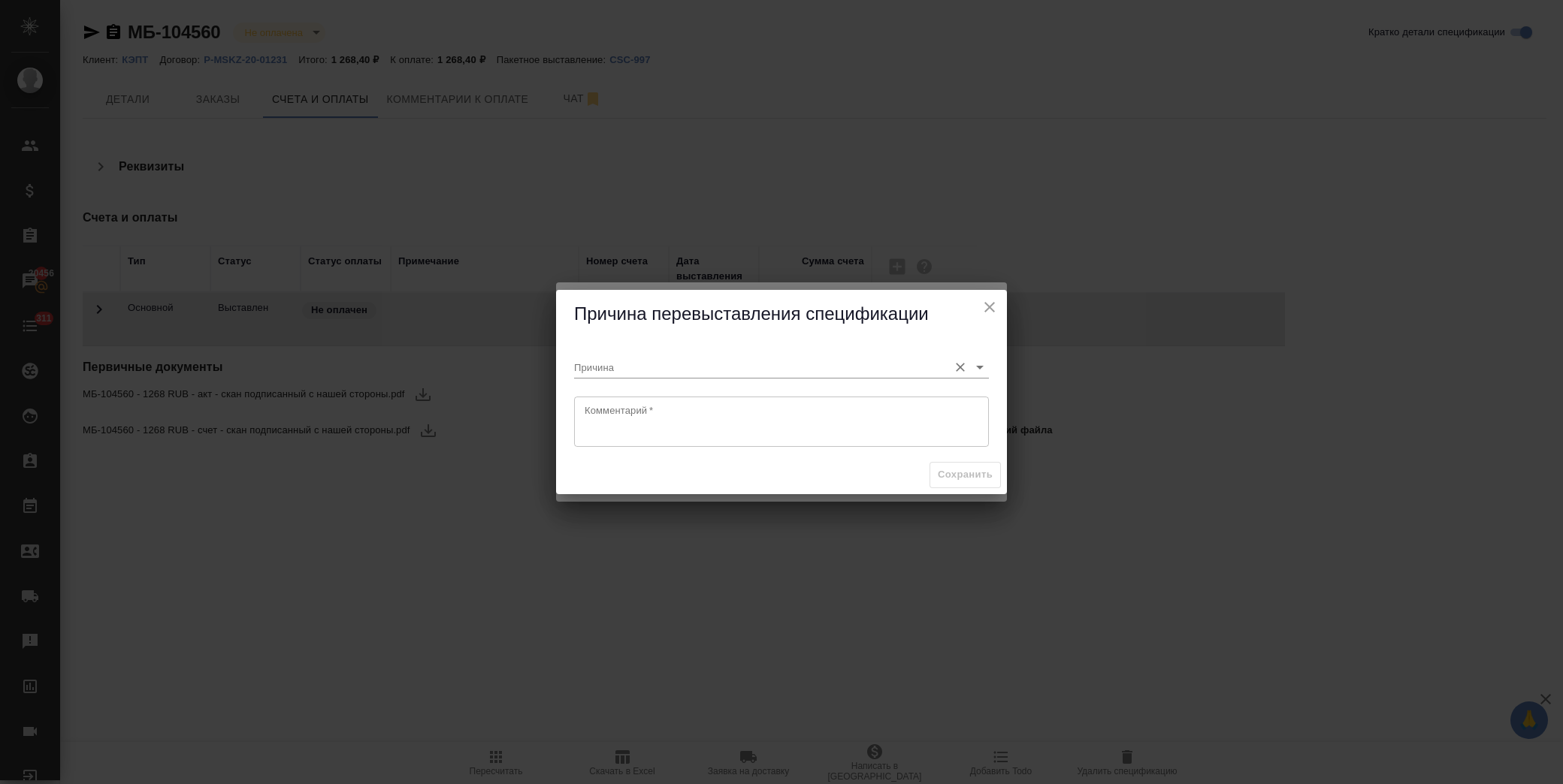
click at [681, 355] on div "Причина" at bounding box center [782, 361] width 414 height 33
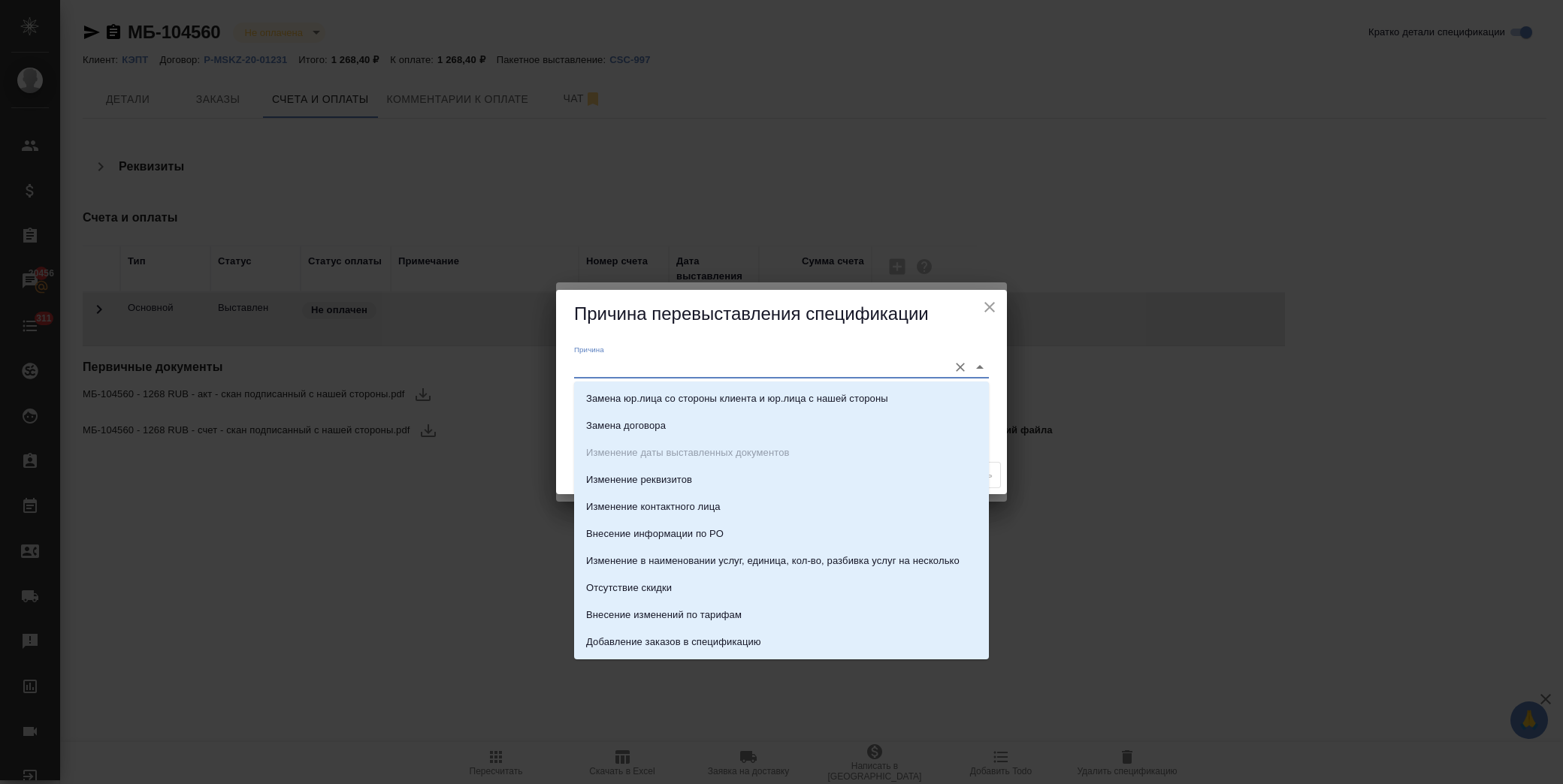
click at [681, 369] on input "Причина" at bounding box center [758, 367] width 367 height 20
click at [700, 397] on p "Замена юр.лица со стороны клиента и юр.лица с нашей стороны" at bounding box center [737, 399] width 302 height 15
type input "Замена юр.лица со стороны клиента и юр.лица с нашей стороны"
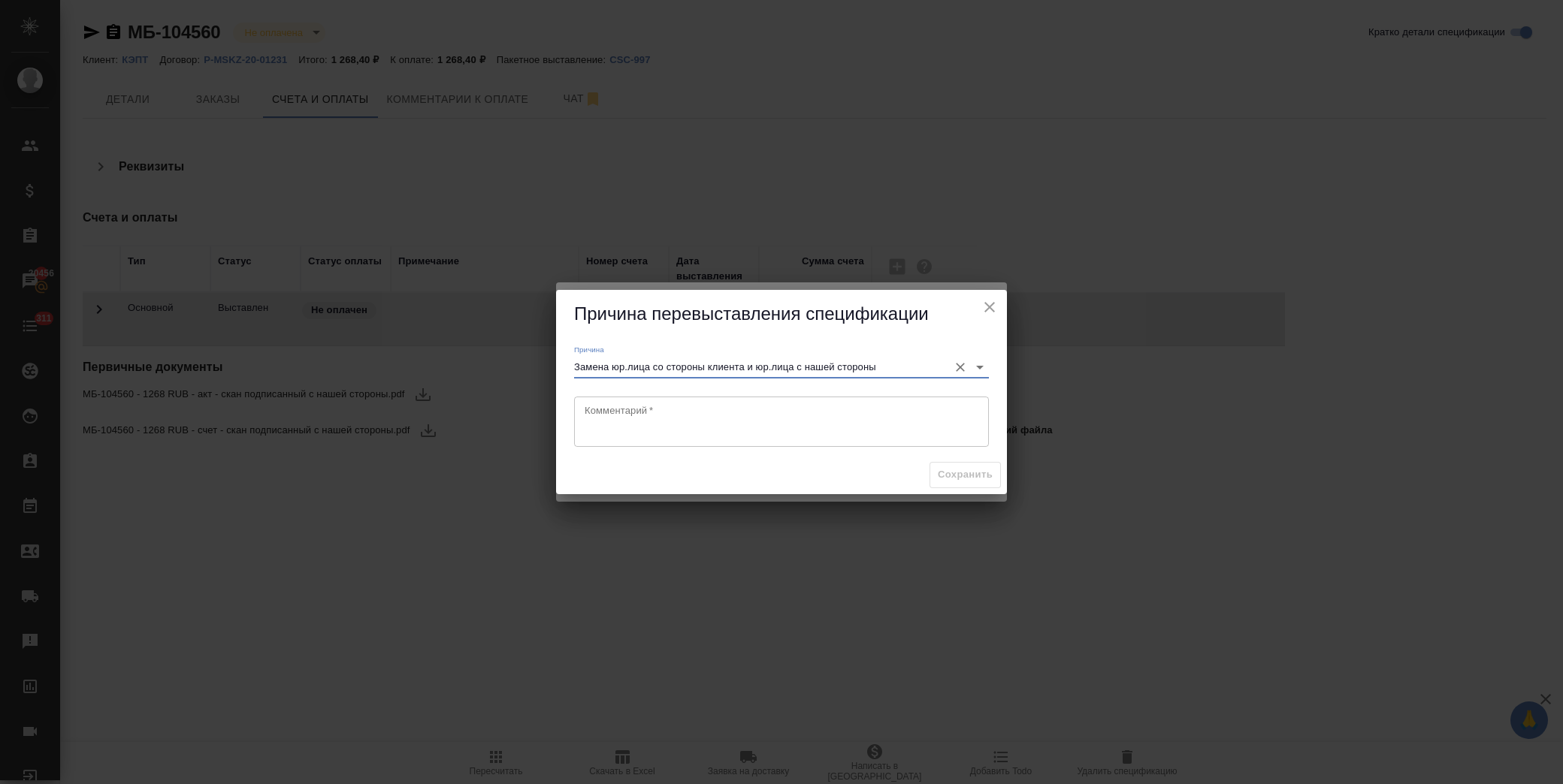
click at [652, 416] on textarea at bounding box center [781, 422] width 393 height 35
type textarea "Клиент попросил заменить юр лицо"
click at [948, 476] on span "Сохранить" at bounding box center [965, 475] width 55 height 17
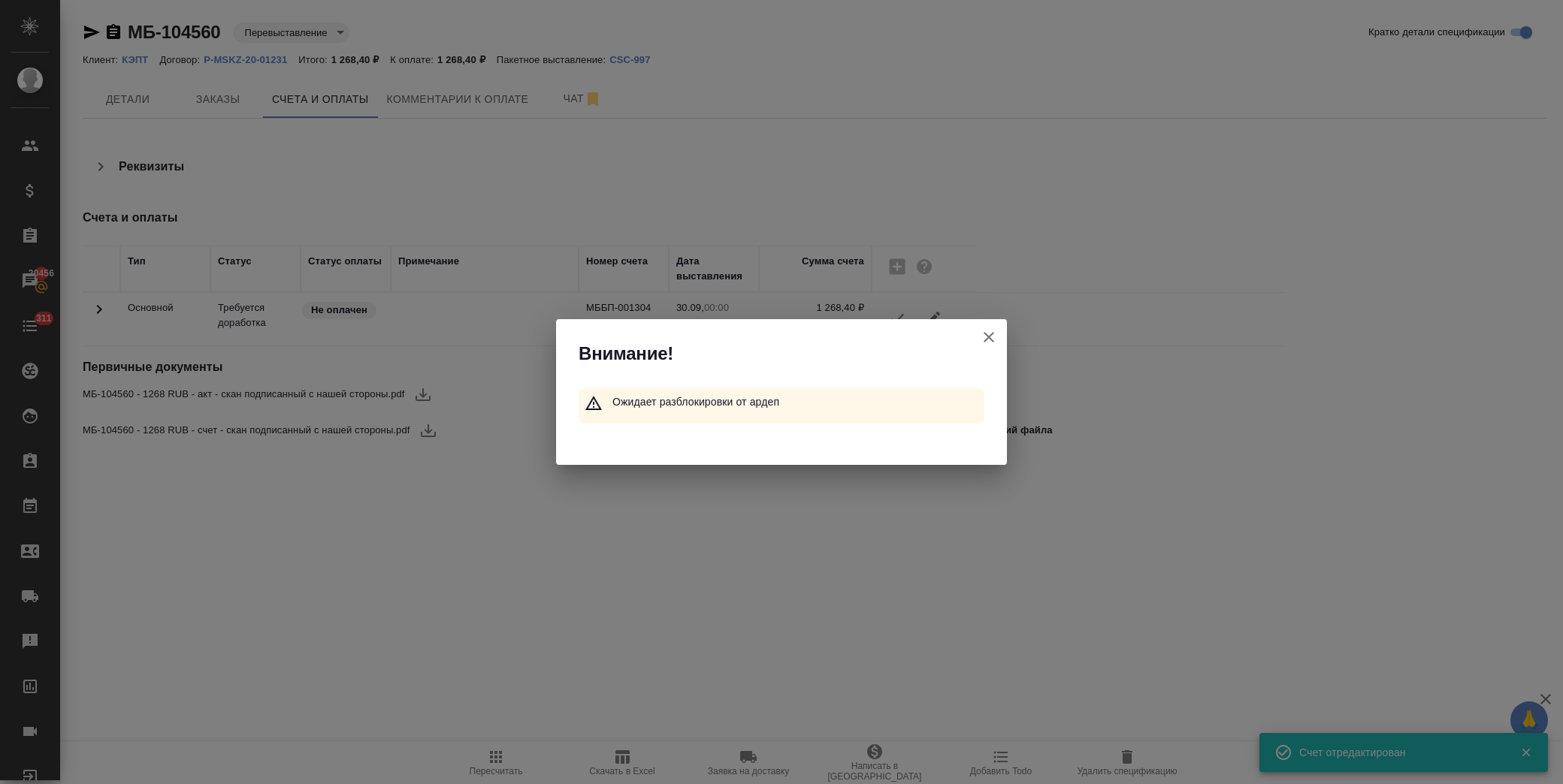
click at [987, 337] on icon "button" at bounding box center [989, 338] width 18 height 18
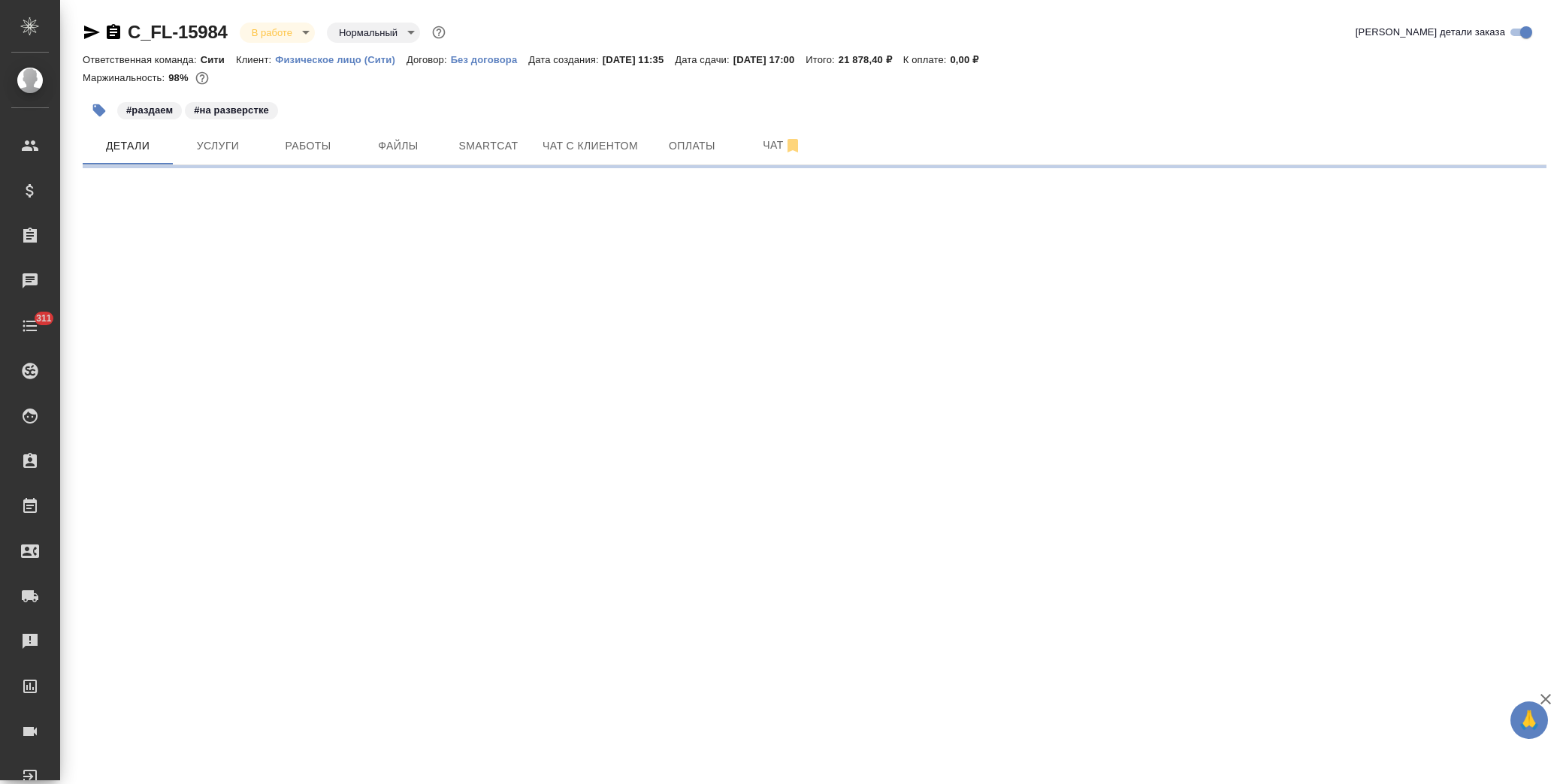
select select "RU"
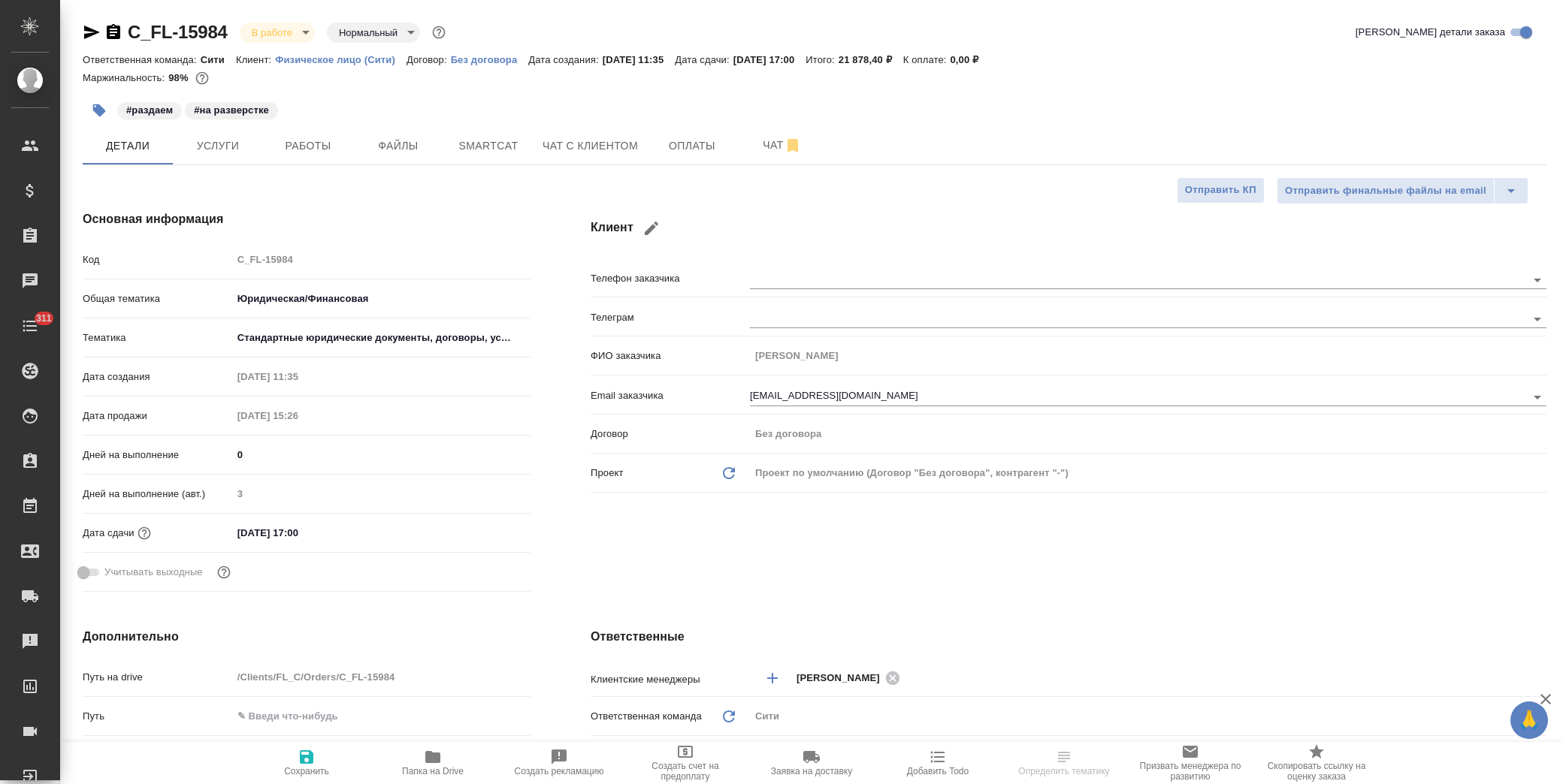
type textarea "x"
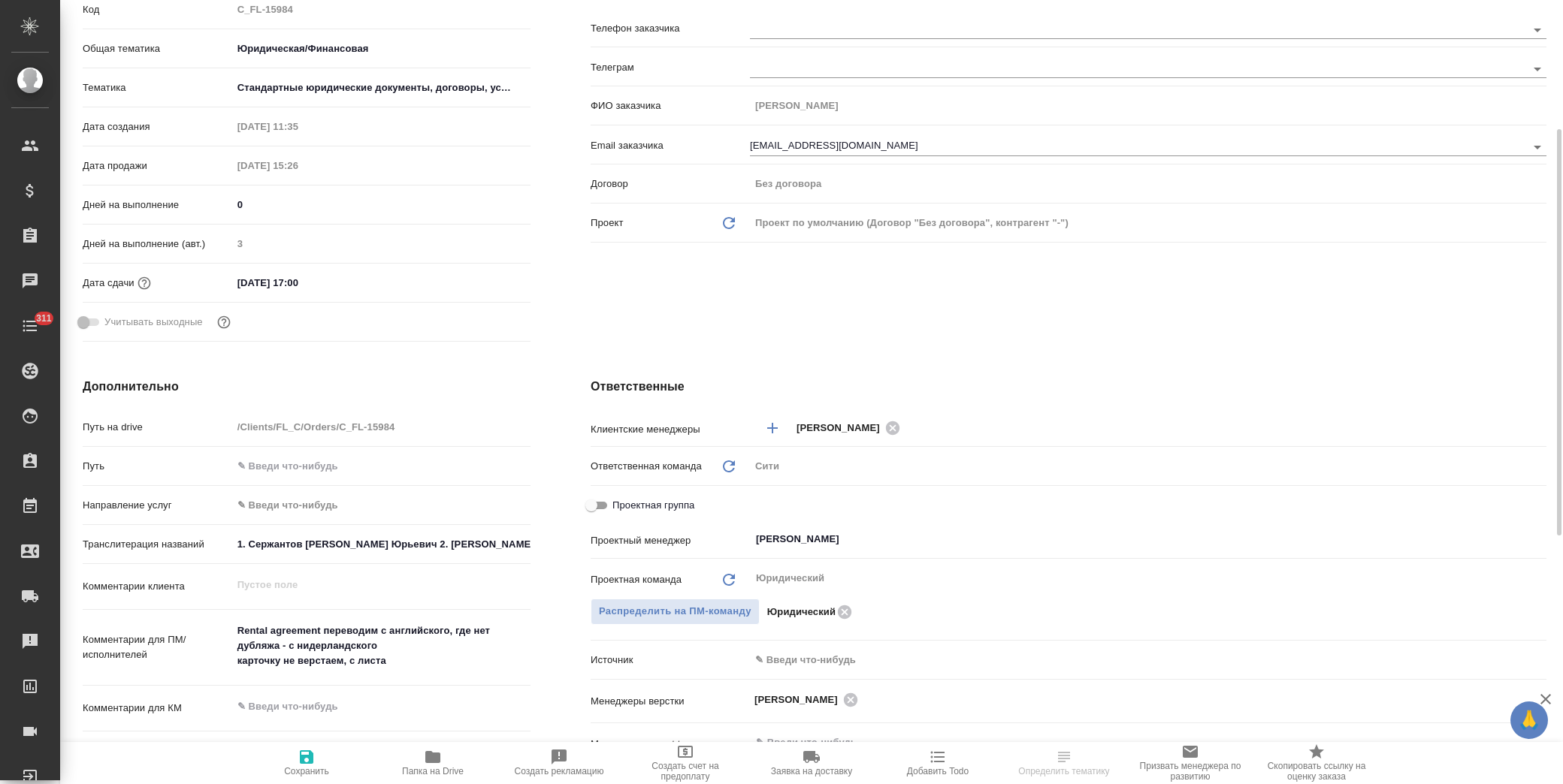
click at [334, 546] on input "1. Сержантов [PERSON_NAME] Юрьевич 2. [PERSON_NAME] [PERSON_NAME] Анатольевич 3…" at bounding box center [381, 544] width 299 height 22
click at [333, 546] on input "1. Сержантов Федор Юрьевич 2. Сержантов Юрий Анатольевич 3. Мозговая София 4. М…" at bounding box center [381, 544] width 297 height 22
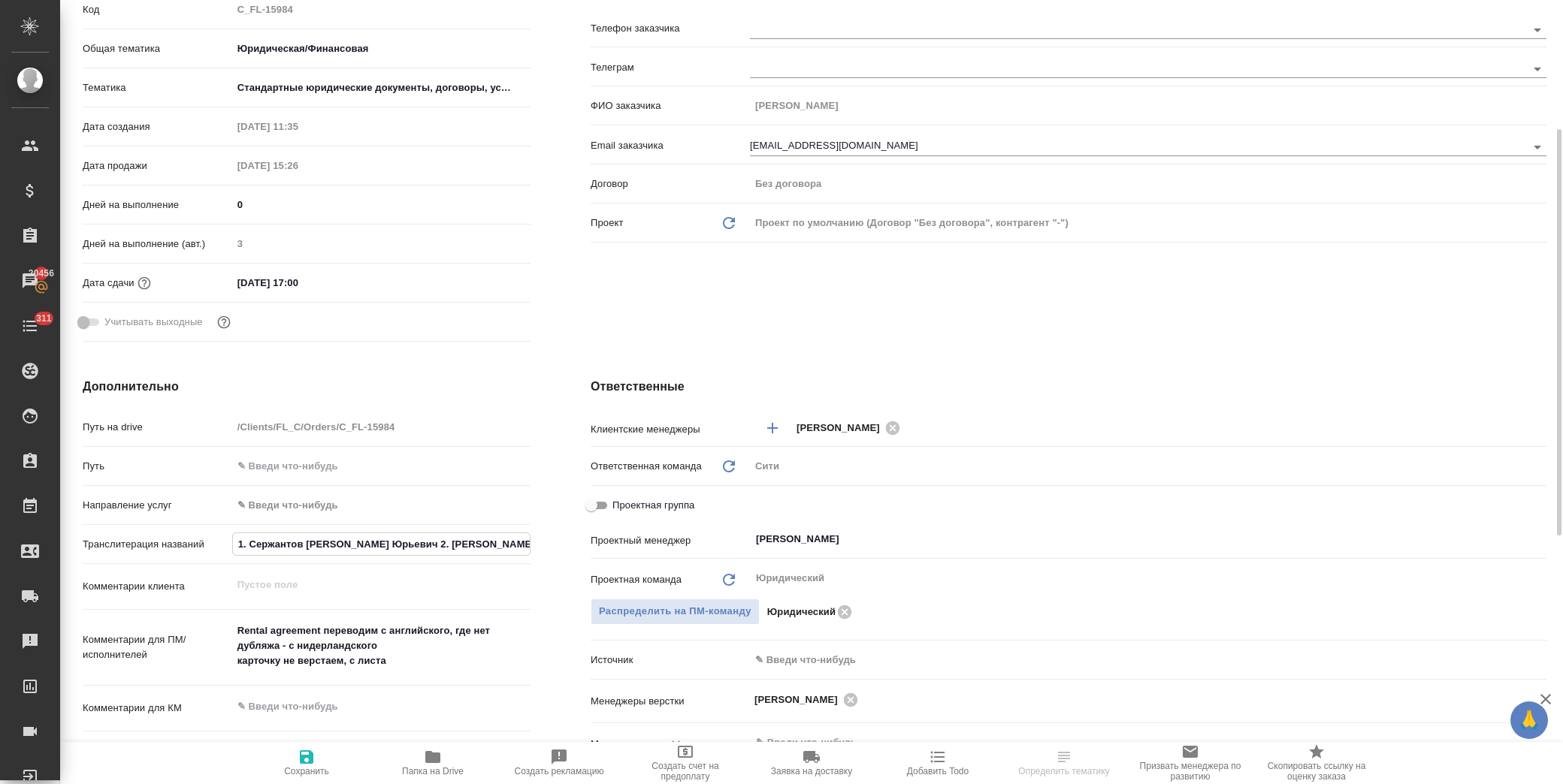
paste input "ёдор Юрьевич (написание в паспорте через «ё») 2. Сержантов Юрий Анатольевич 3. …"
type input "1. Сержантов Фёдор Юрьевич (написание в паспорте через «ё») 2. Сержантов Юрий А…"
type textarea "x"
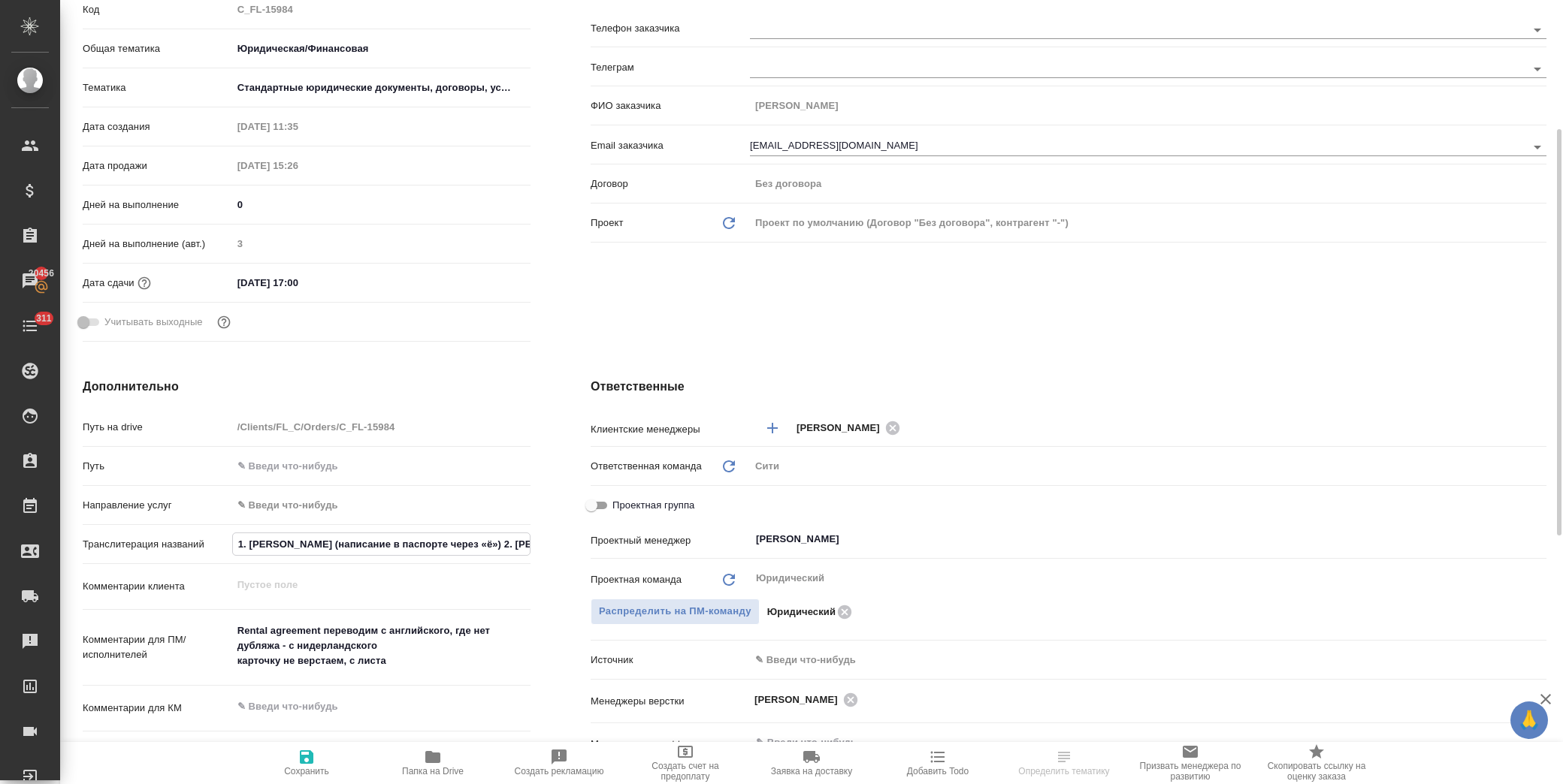
scroll to position [0, 508]
type input "1. Сержантов Фёдор Юрьевич (написание в паспорте через «ё») 2. Сержантов Юрий А…"
click at [313, 762] on icon "button" at bounding box center [307, 758] width 18 height 18
type textarea "x"
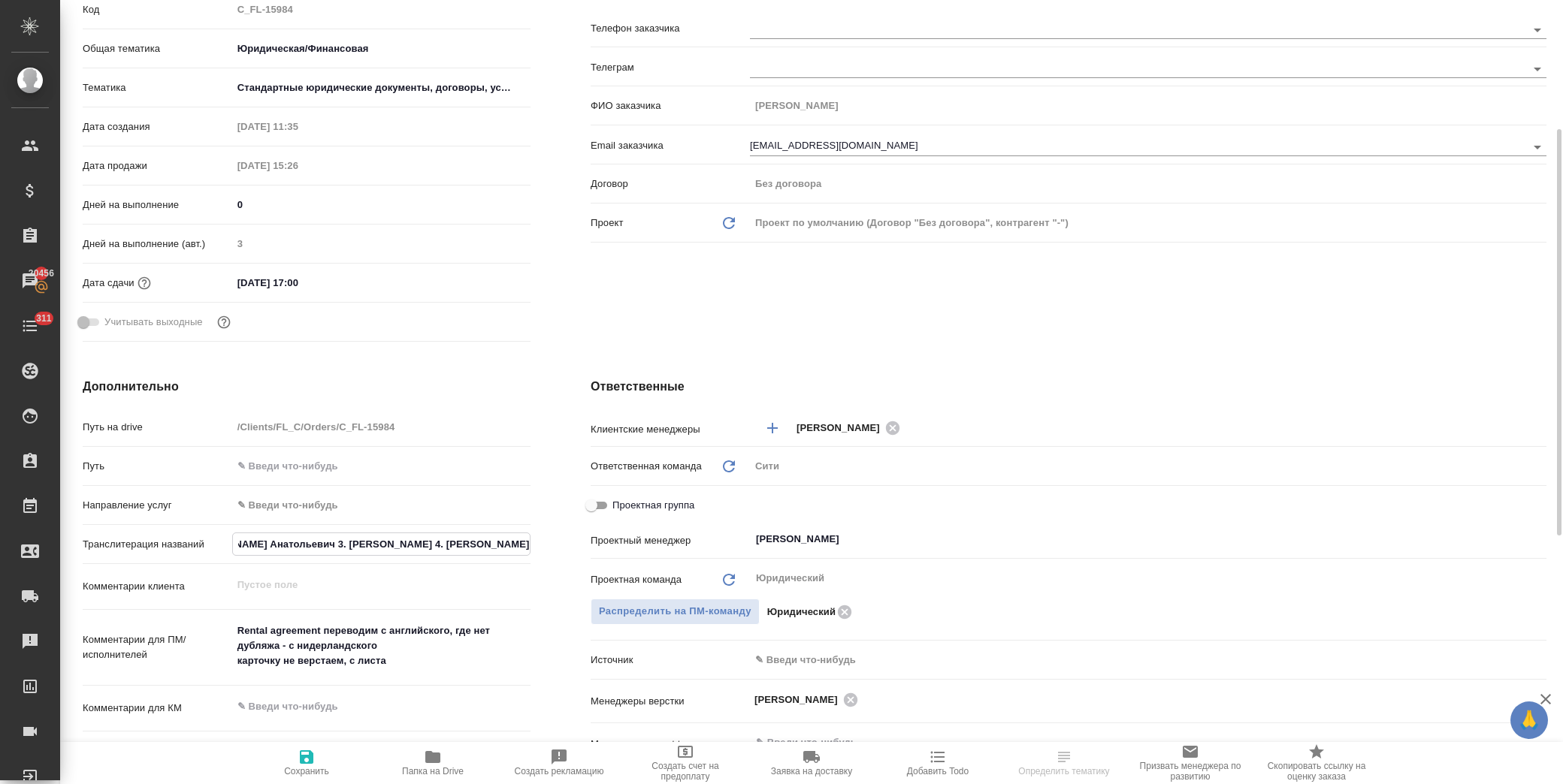
type textarea "x"
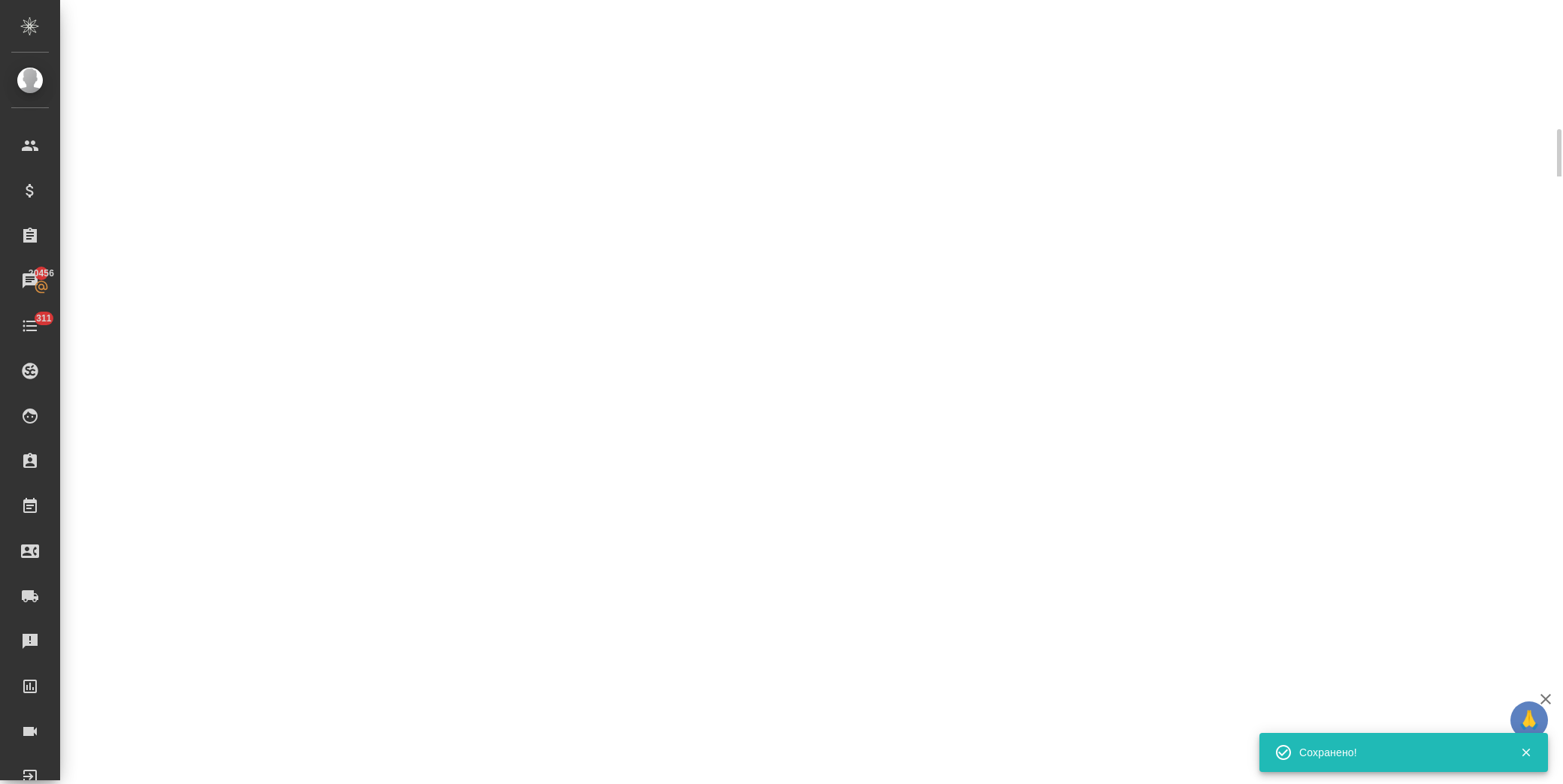
select select "RU"
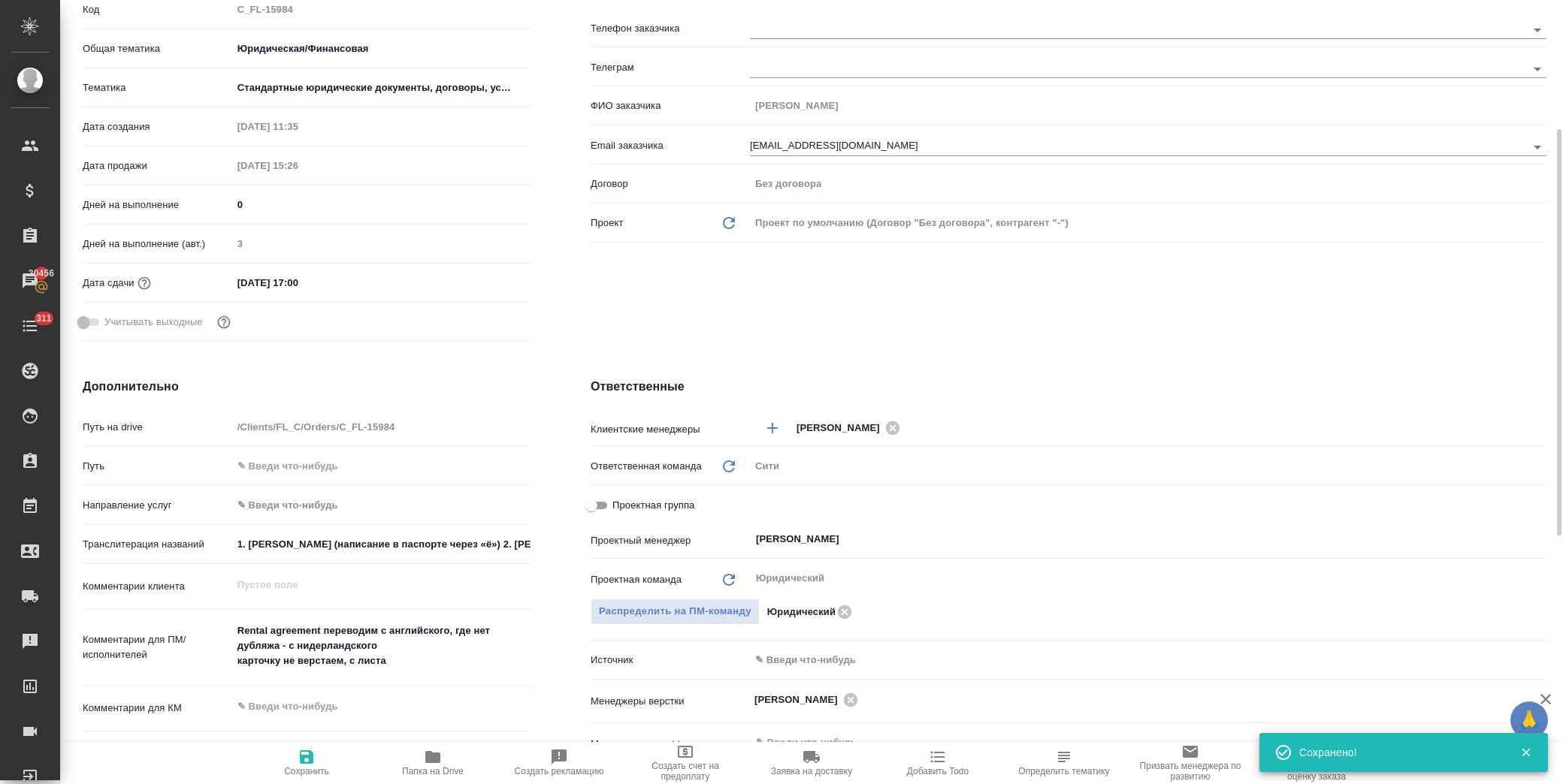
type textarea "x"
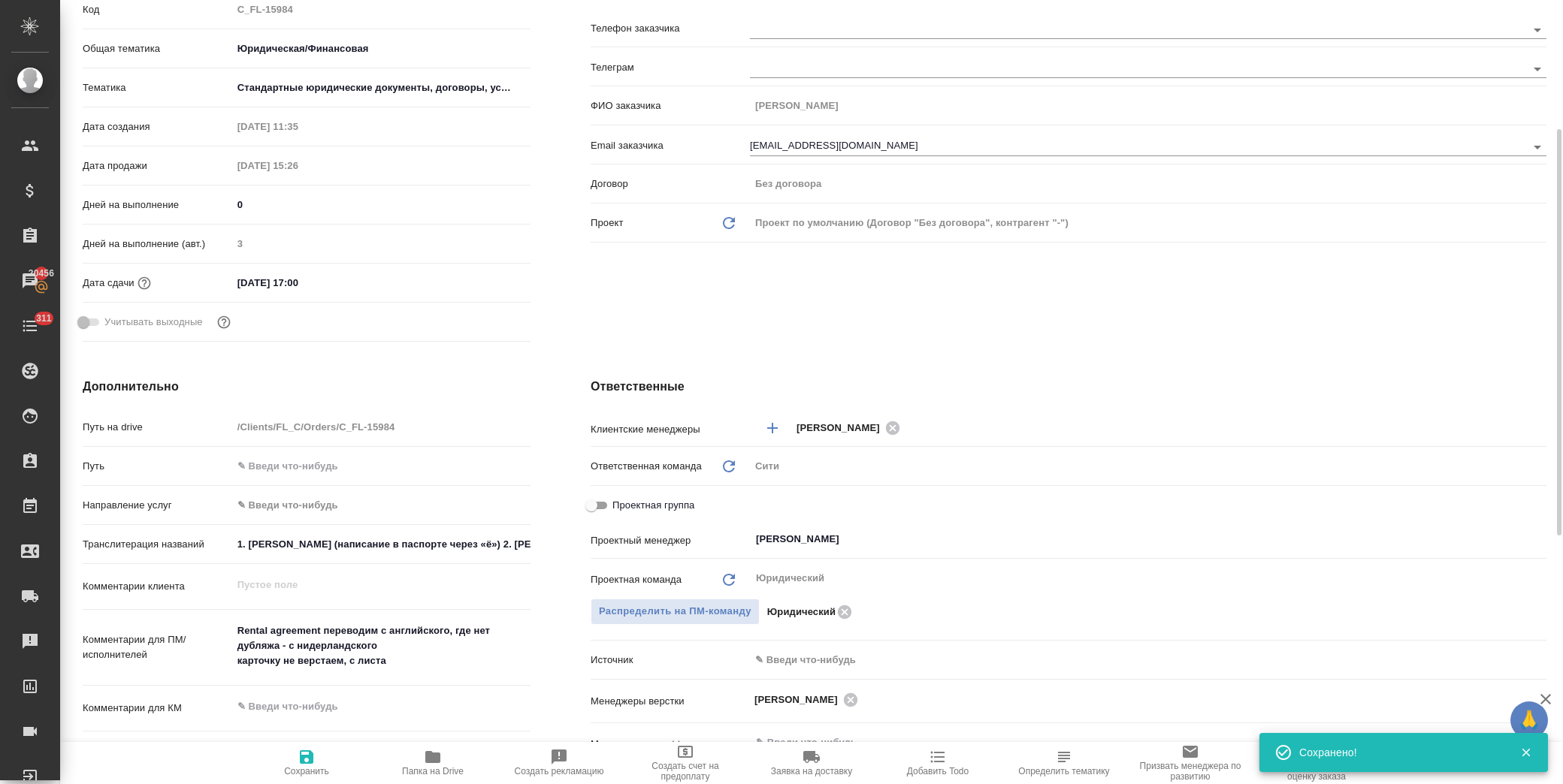
type textarea "x"
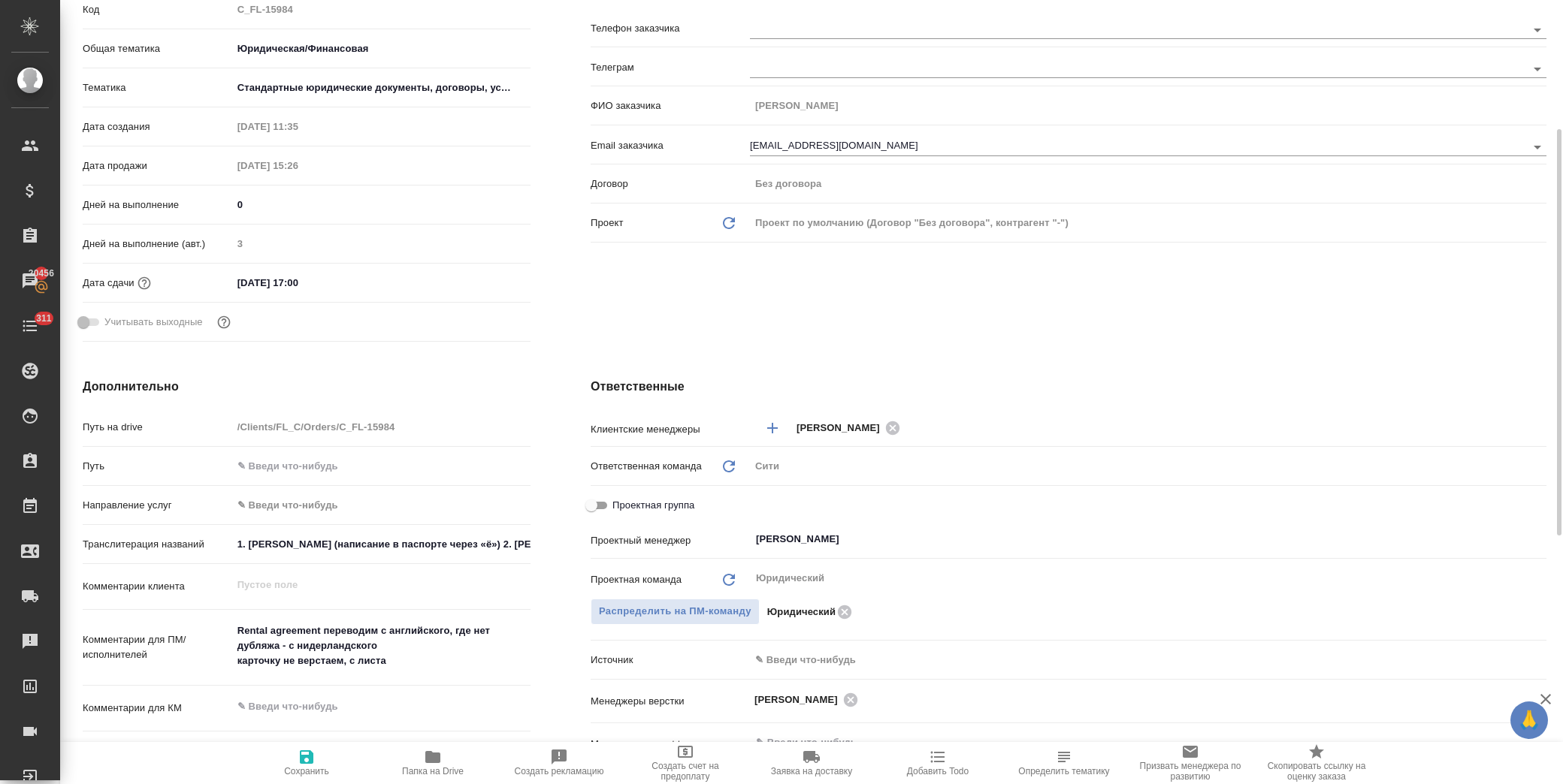
type textarea "x"
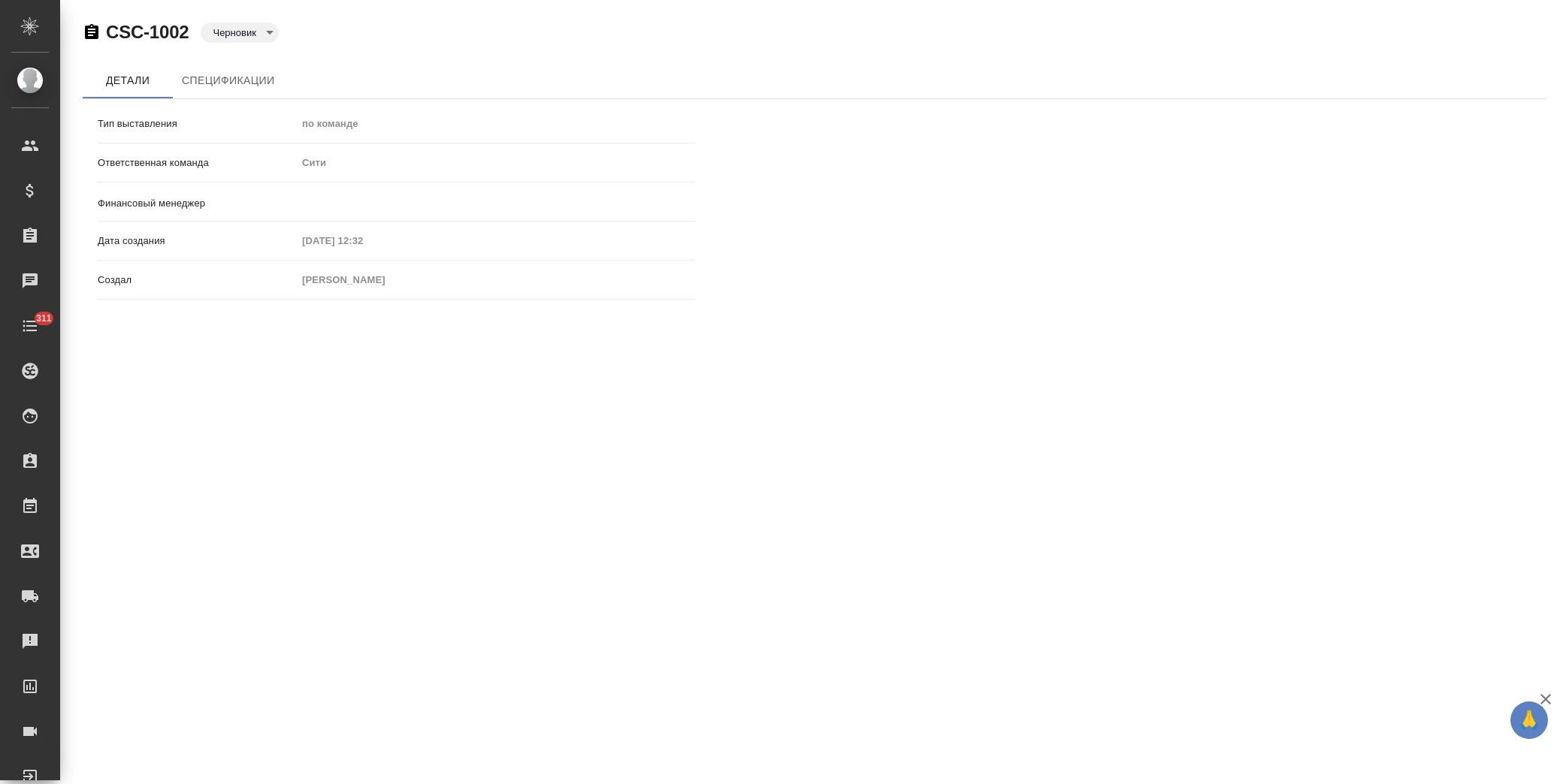
type input "[PERSON_NAME]"
click at [226, 70] on button "Спецификации" at bounding box center [227, 80] width 110 height 37
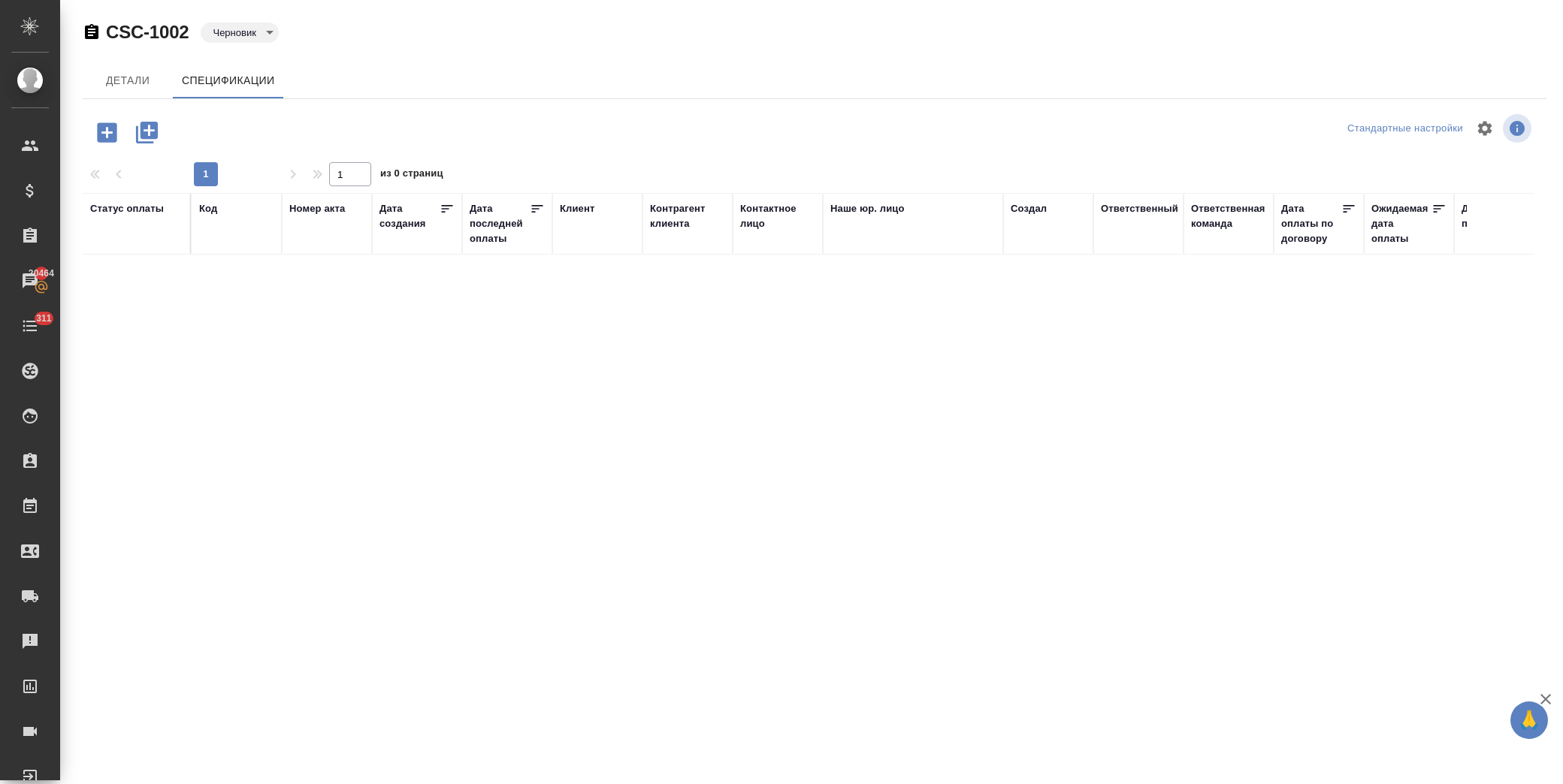
click at [107, 129] on icon "button" at bounding box center [107, 132] width 26 height 26
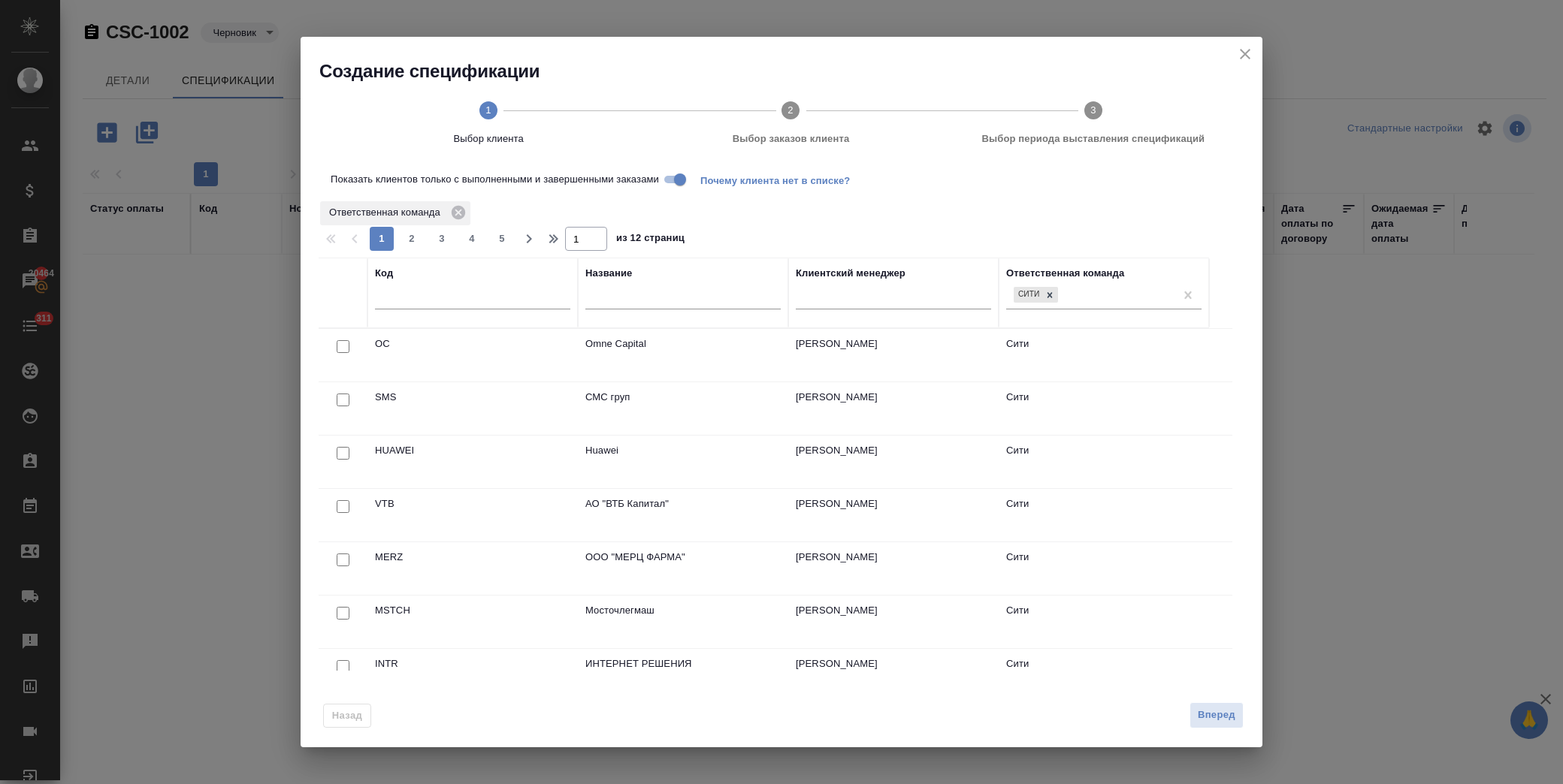
click at [349, 454] on input "checkbox" at bounding box center [343, 454] width 13 height 13
checkbox input "true"
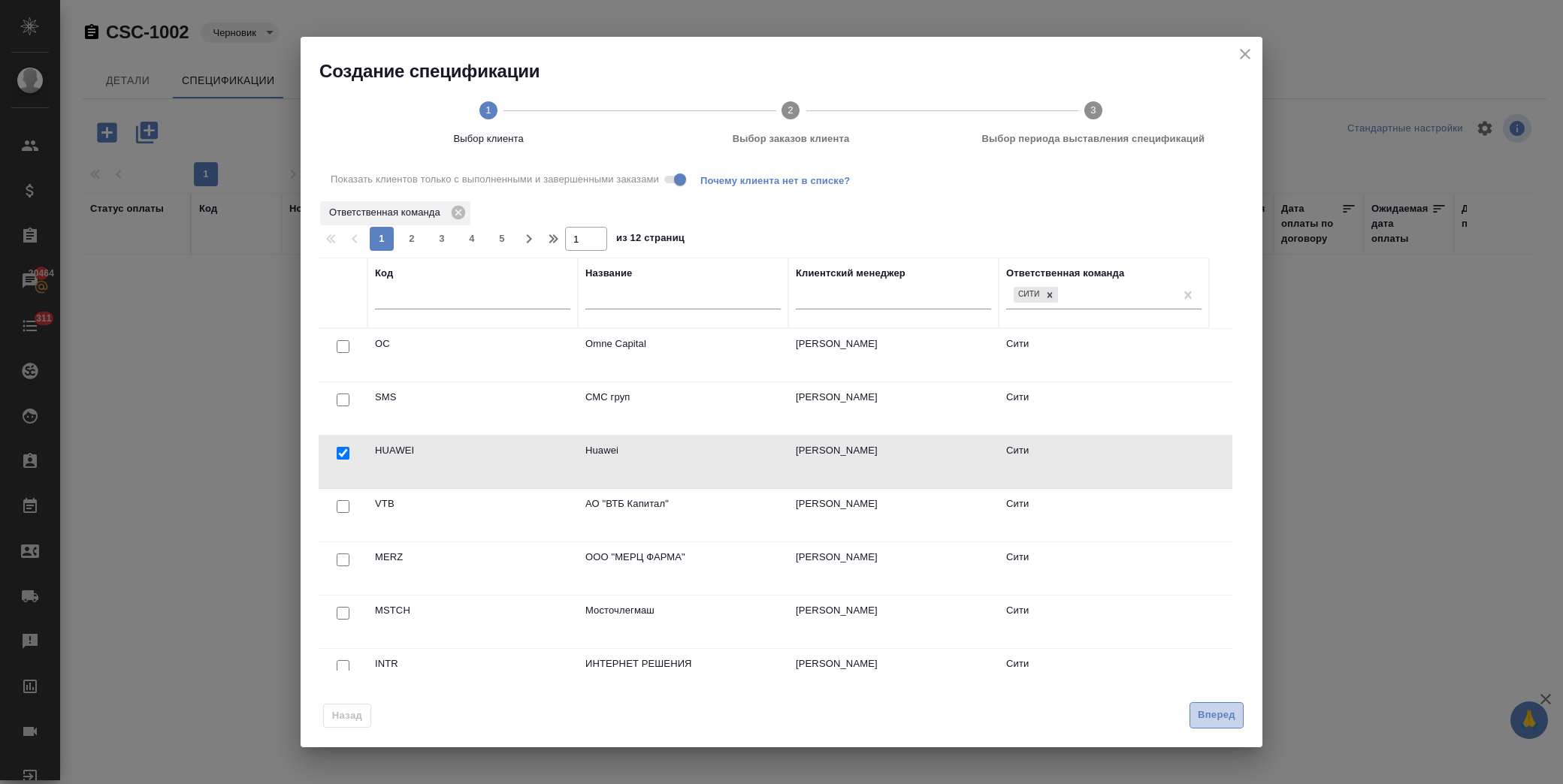
click at [1233, 723] on span "Вперед" at bounding box center [1216, 715] width 37 height 17
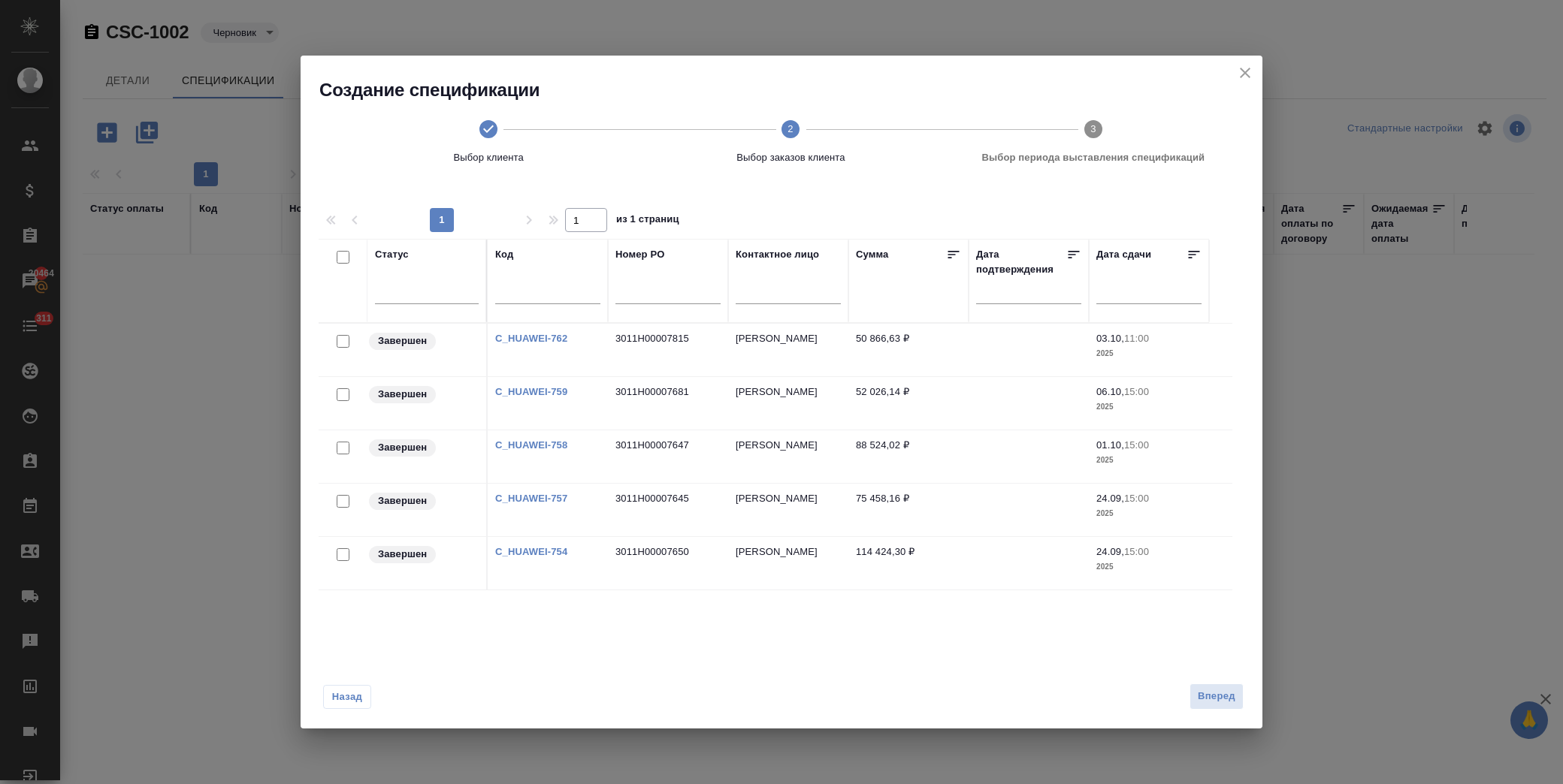
click at [344, 556] on input "checkbox" at bounding box center [343, 555] width 13 height 13
checkbox input "true"
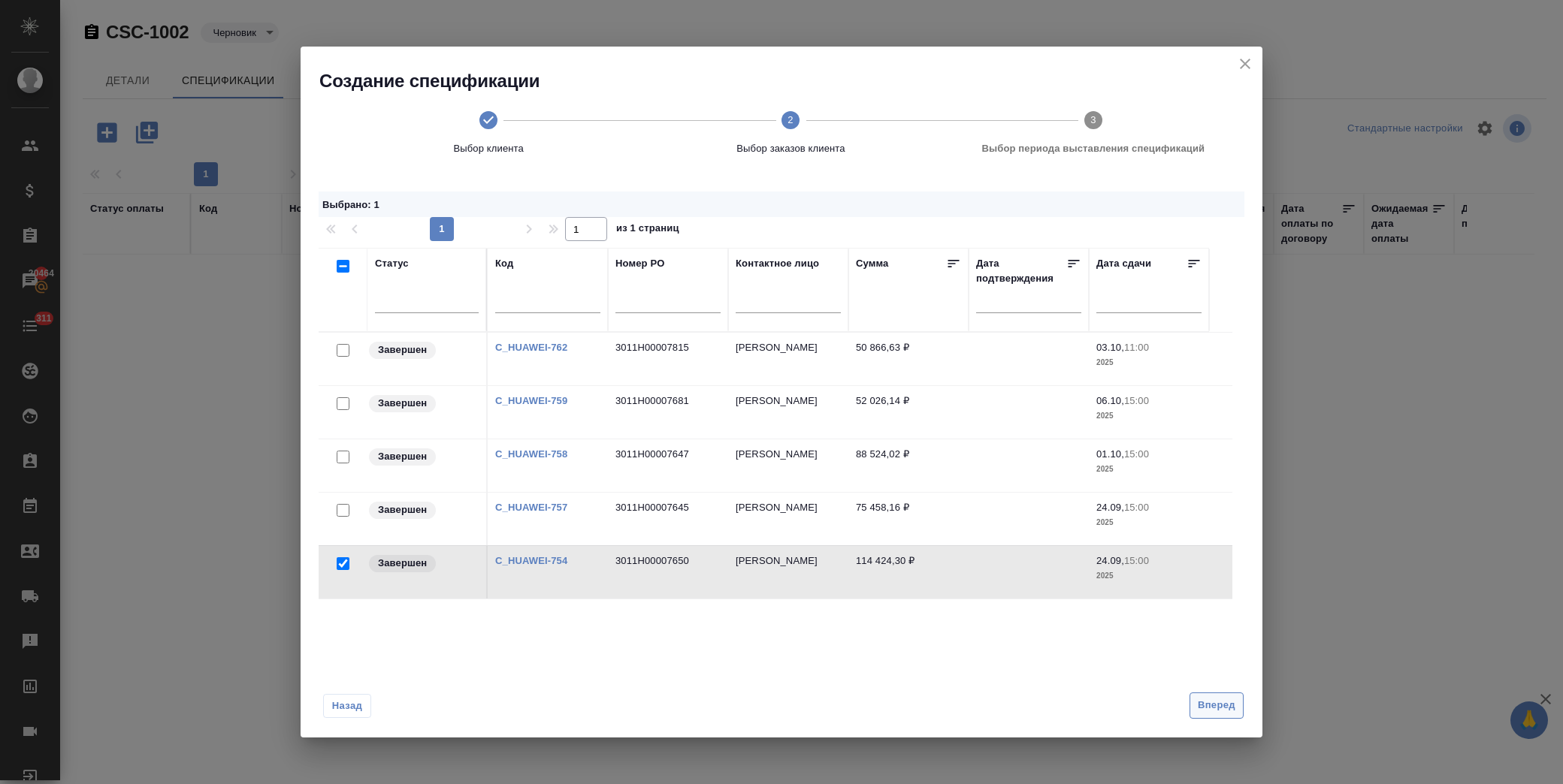
click at [1208, 699] on span "Вперед" at bounding box center [1216, 706] width 37 height 17
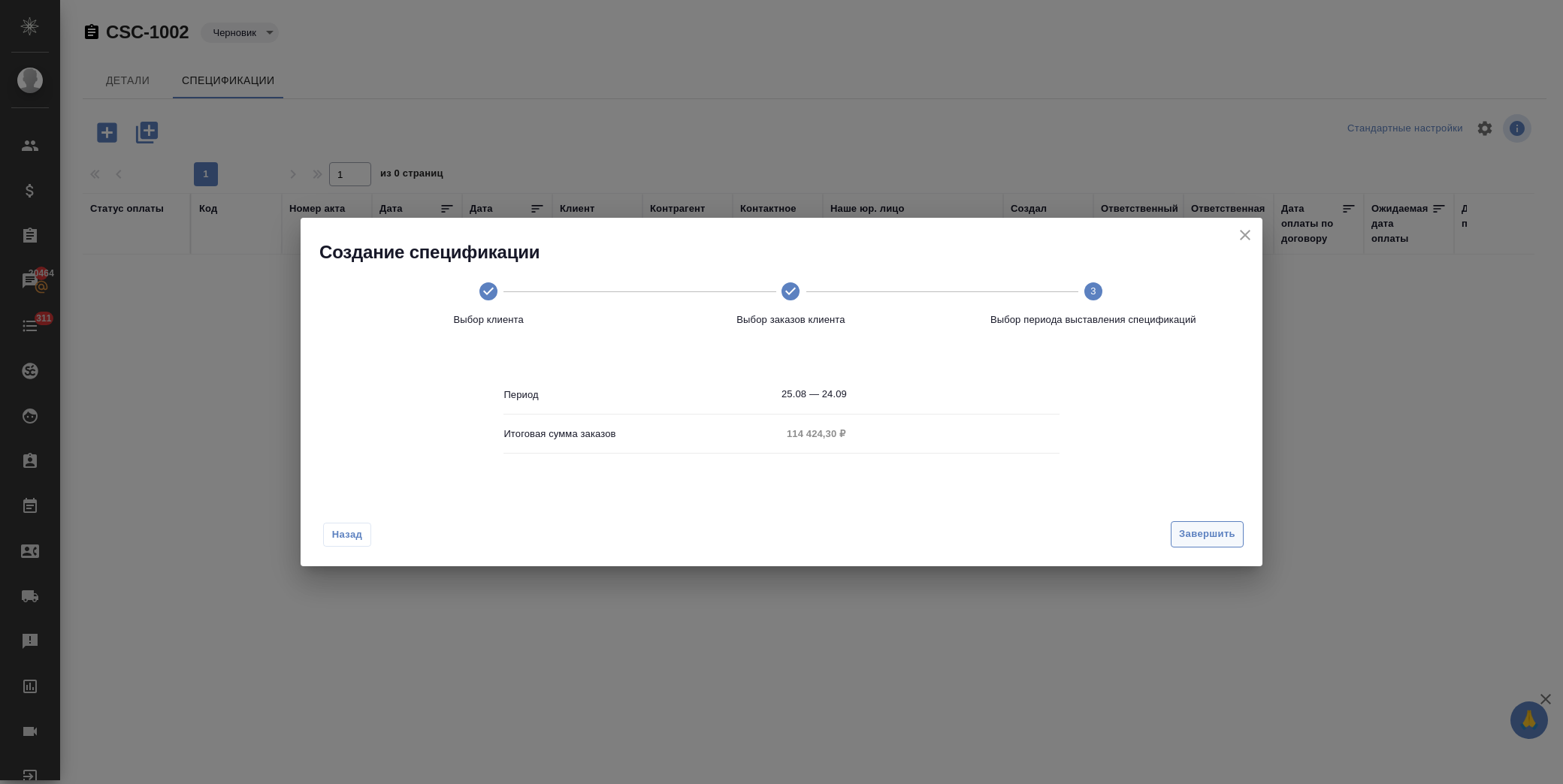
click at [1219, 528] on span "Завершить" at bounding box center [1207, 534] width 57 height 17
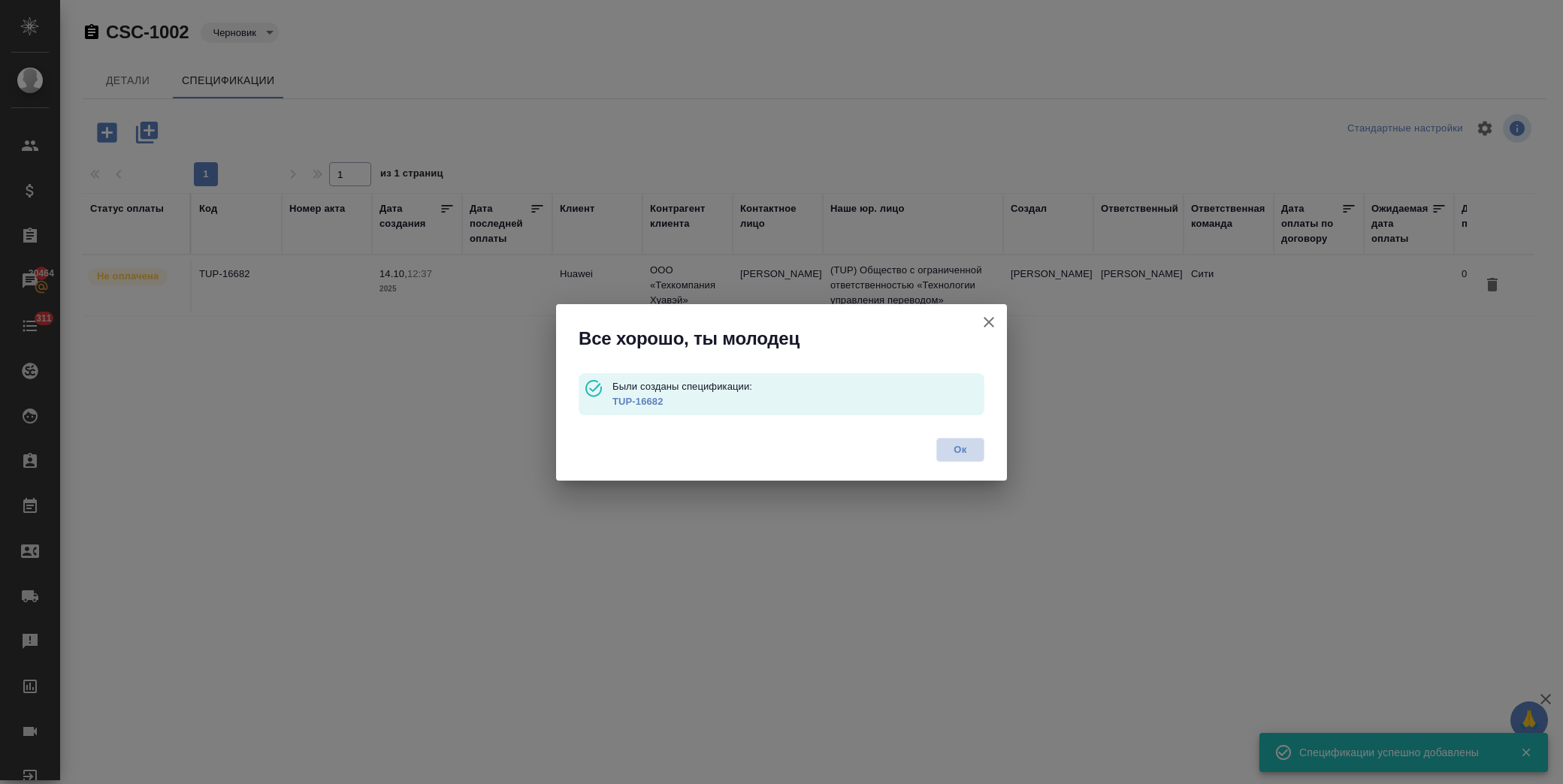
click at [966, 445] on span "Ок" at bounding box center [960, 450] width 32 height 15
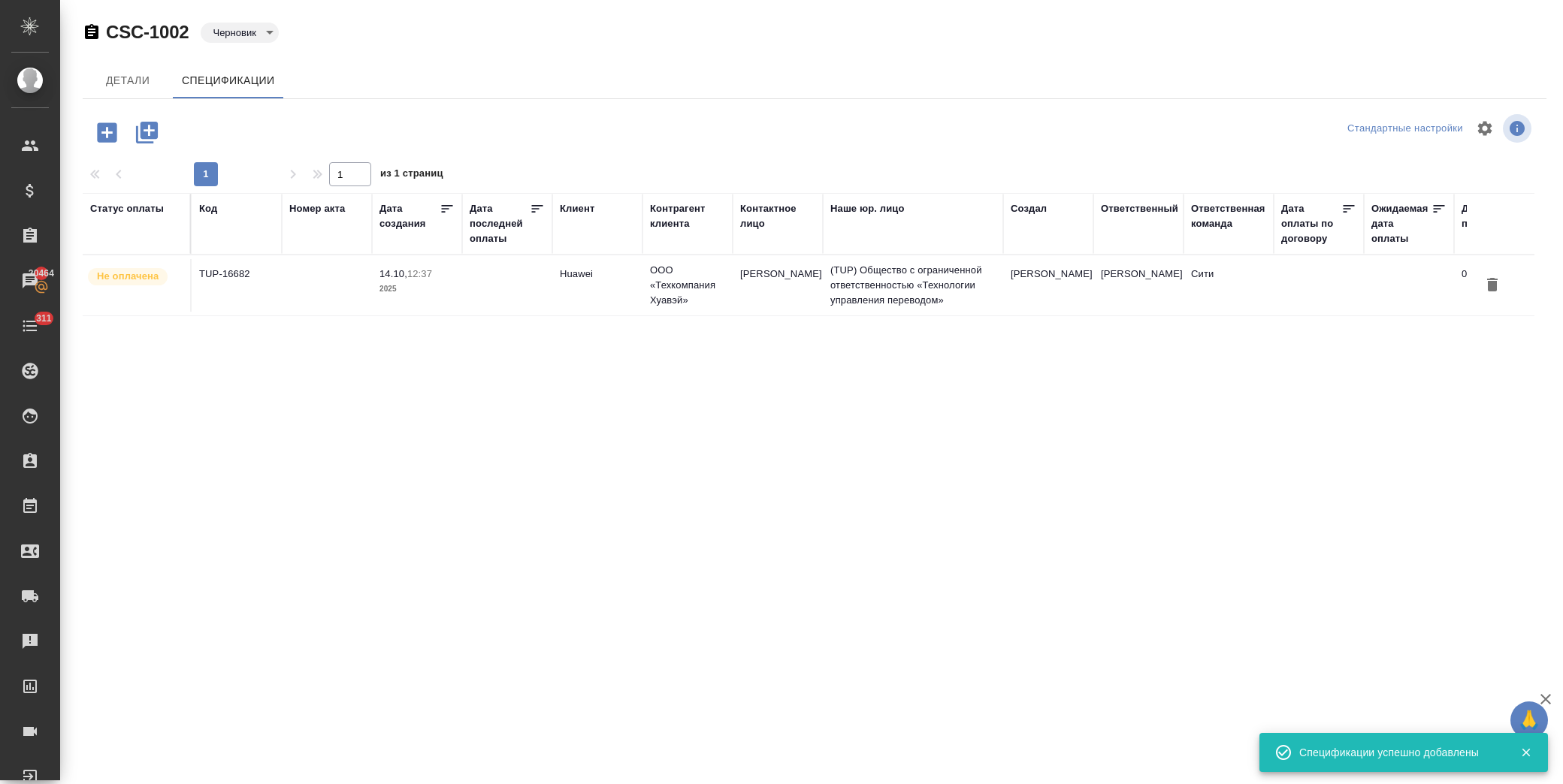
click at [106, 132] on icon "button" at bounding box center [107, 132] width 26 height 26
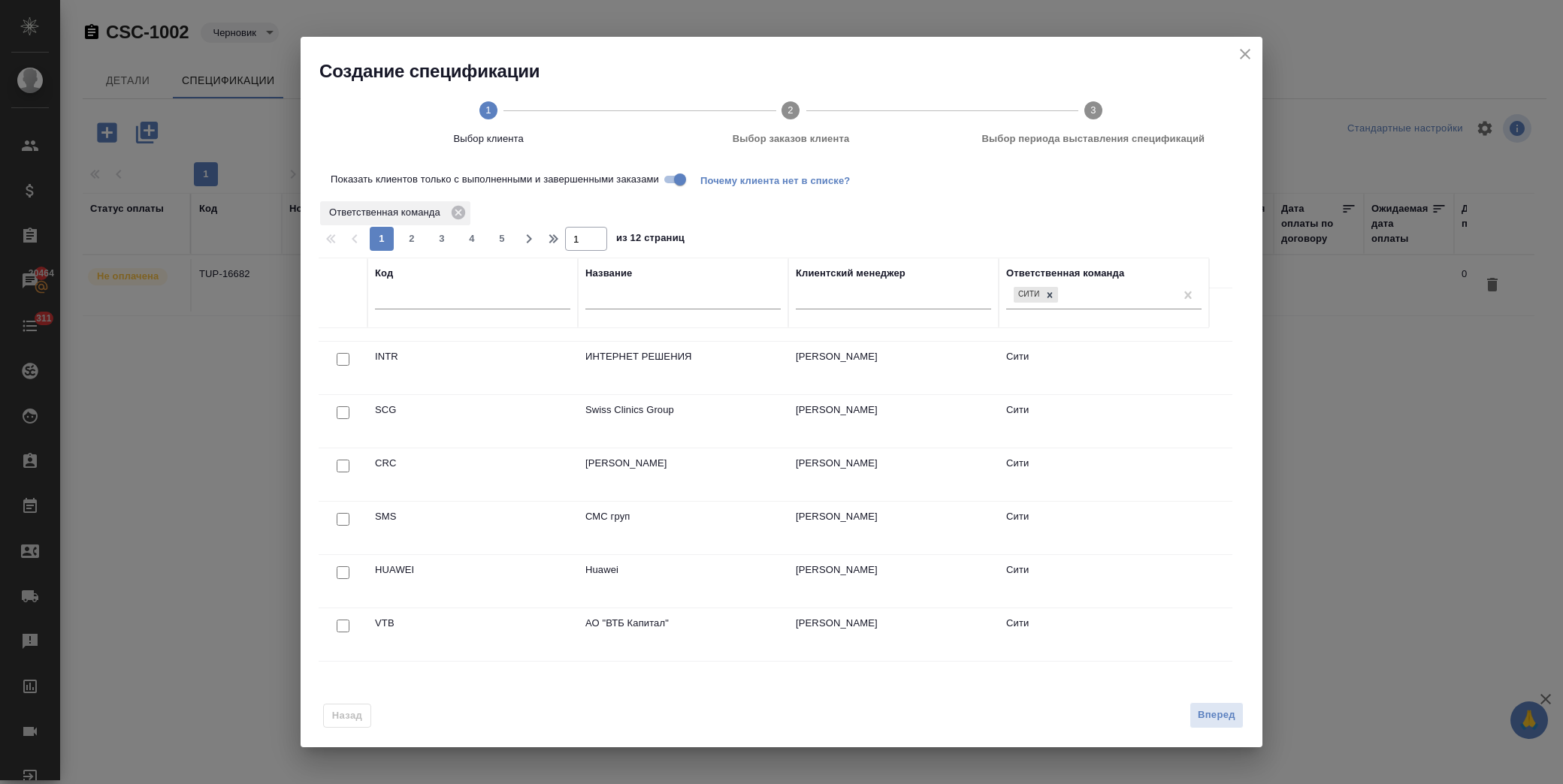
scroll to position [417, 0]
click at [342, 571] on input "checkbox" at bounding box center [343, 570] width 13 height 13
checkbox input "true"
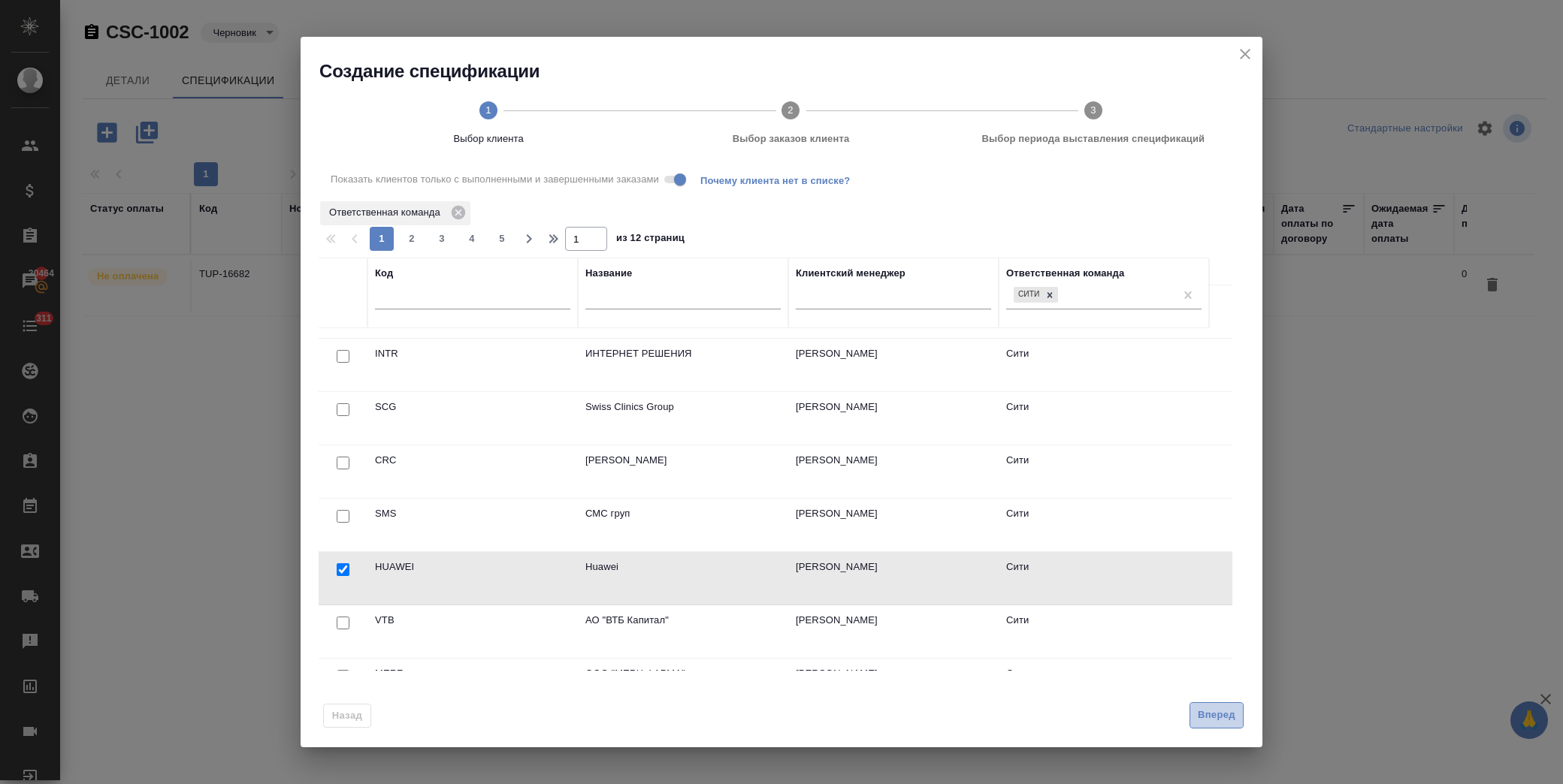
click at [1223, 716] on span "Вперед" at bounding box center [1216, 715] width 37 height 17
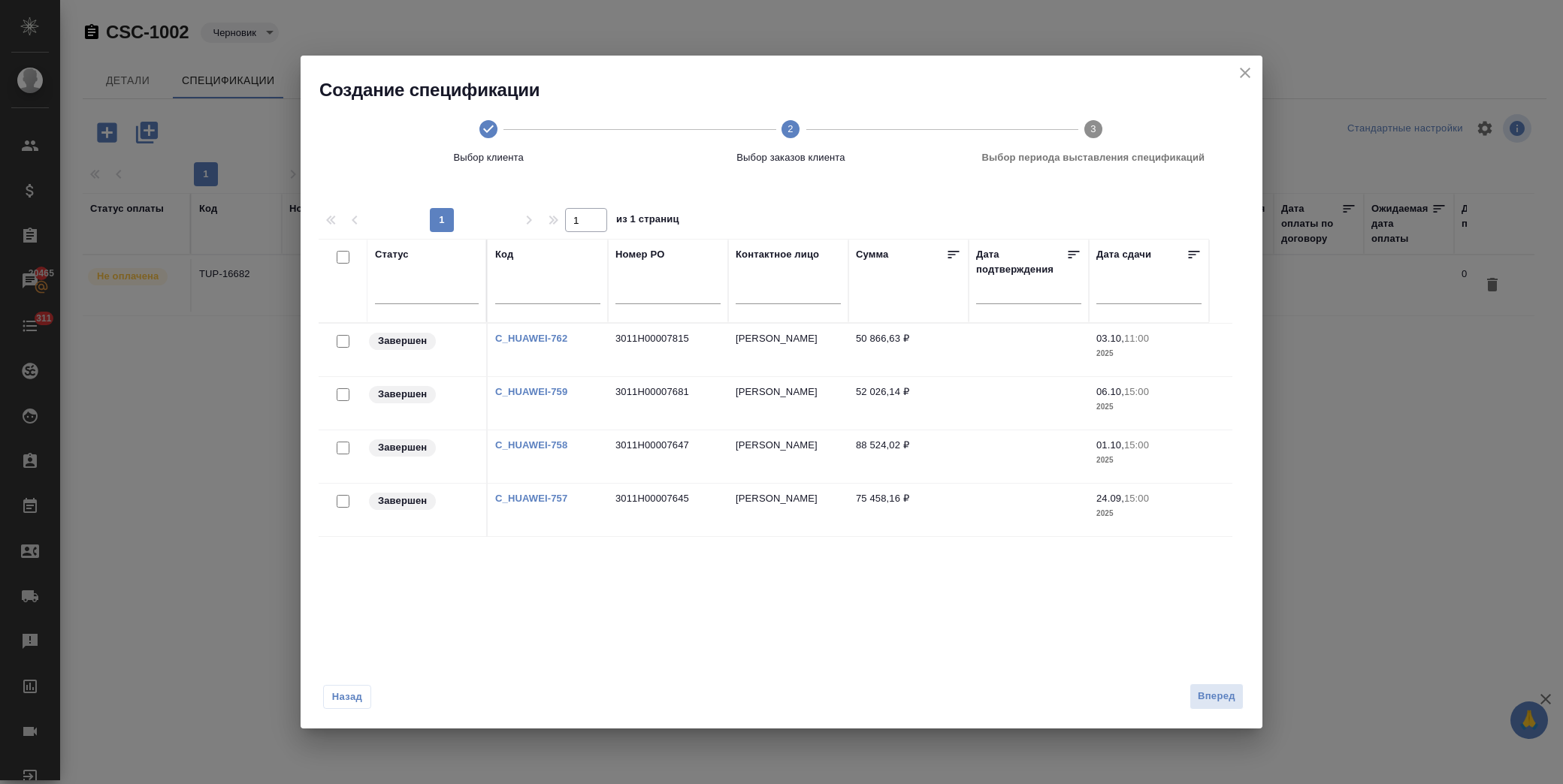
drag, startPoint x: 341, startPoint y: 498, endPoint x: 530, endPoint y: 563, distance: 199.9
click at [341, 498] on input "checkbox" at bounding box center [343, 501] width 13 height 13
checkbox input "true"
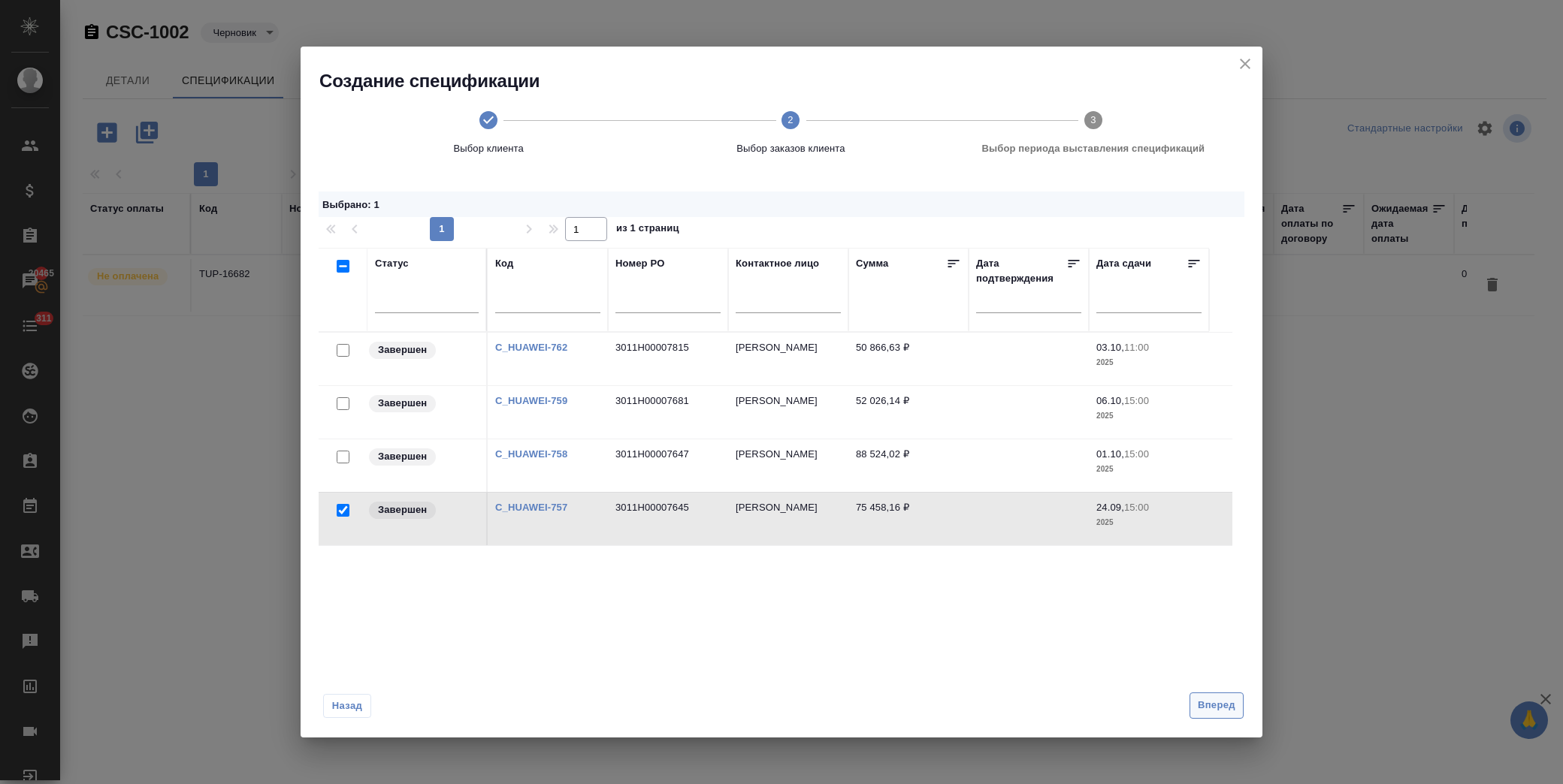
click at [1221, 707] on span "Вперед" at bounding box center [1216, 706] width 37 height 17
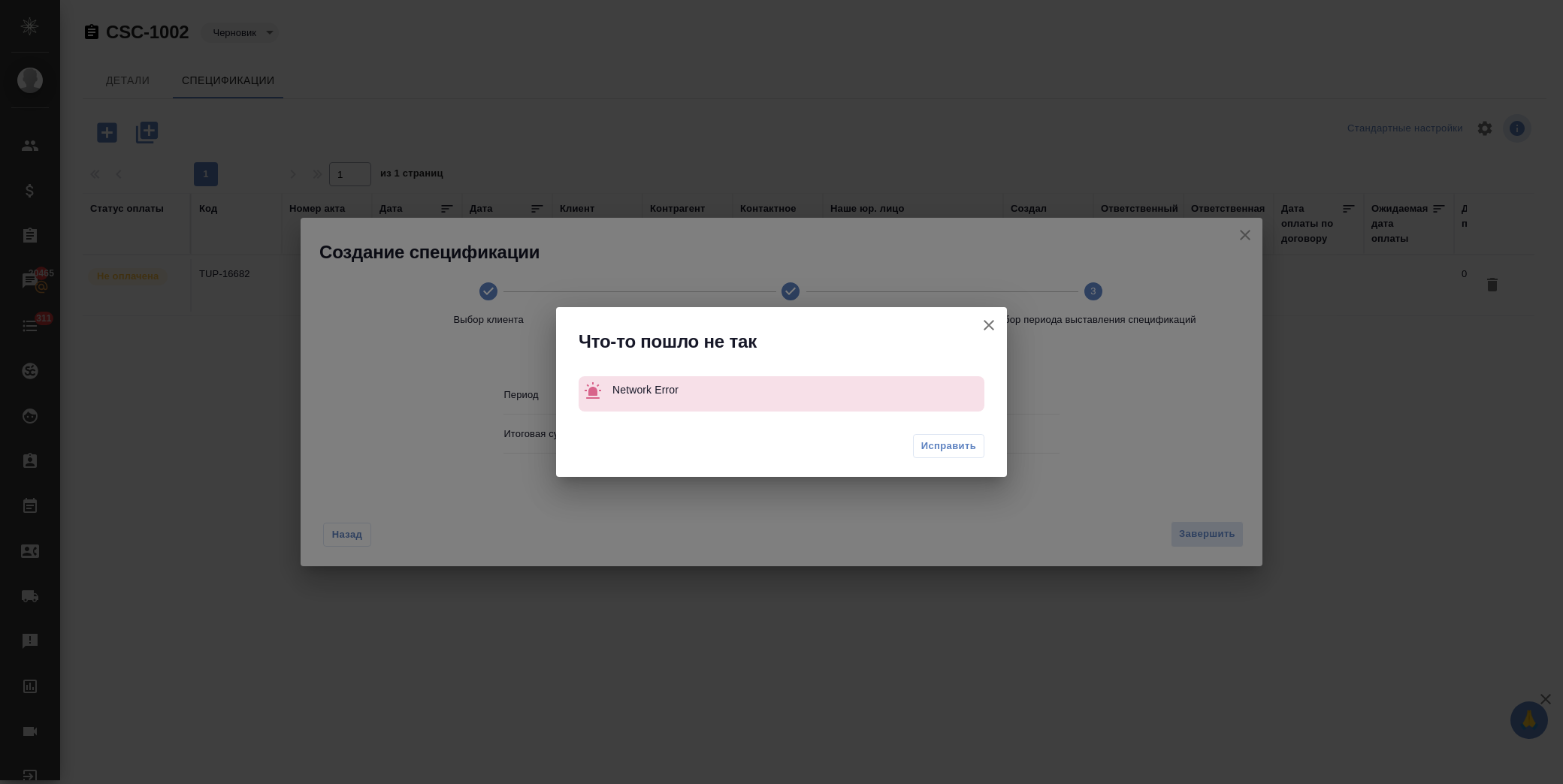
click at [996, 312] on button "button" at bounding box center [989, 326] width 37 height 37
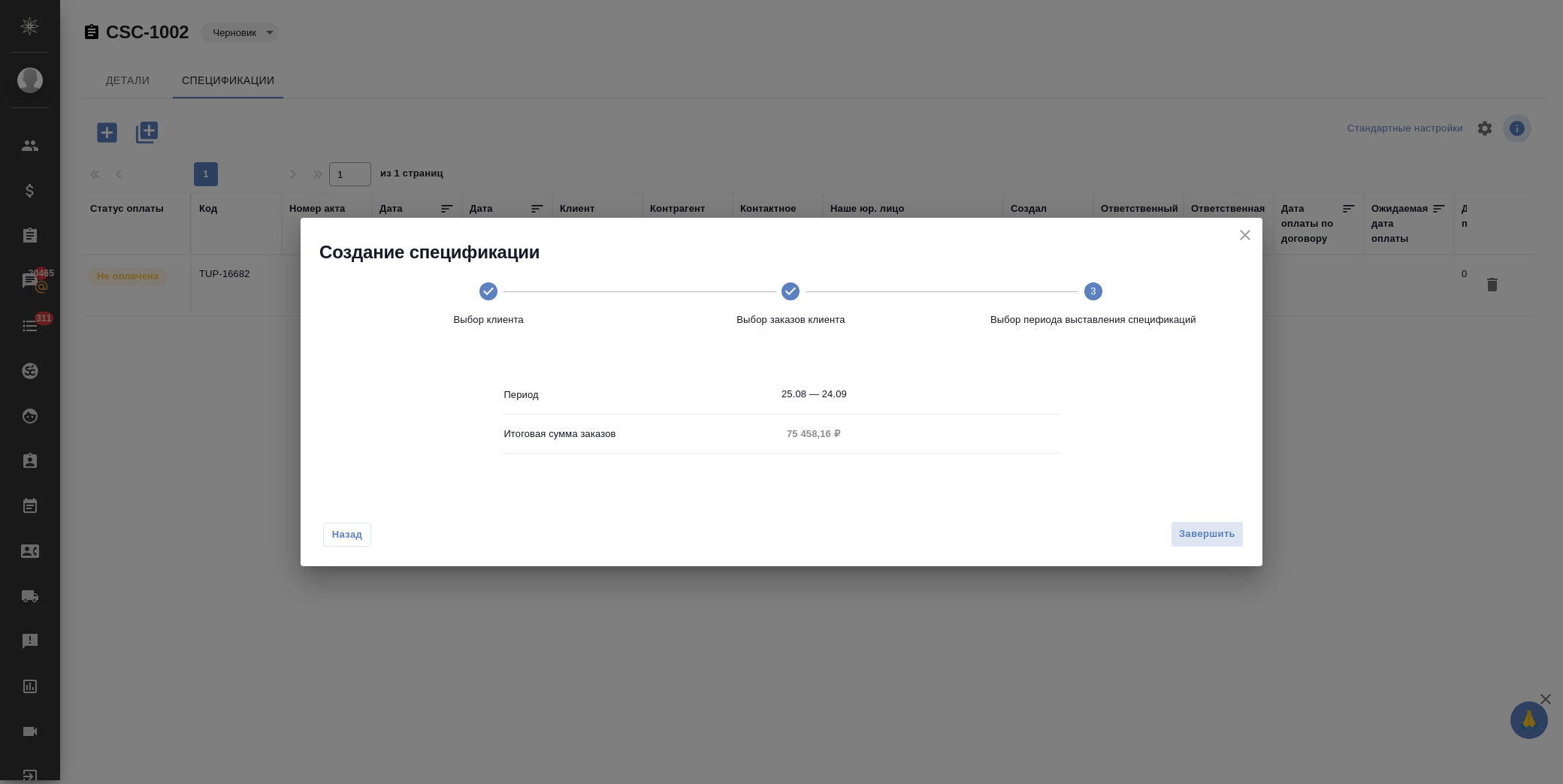
click at [991, 321] on body "🙏 .cls-1 fill:#fff; AWATERA Лофицкая Юлия Владимировна Клиенты Спецификации Зак…" at bounding box center [782, 392] width 1563 height 784
click at [1212, 533] on span "Завершить" at bounding box center [1207, 534] width 57 height 17
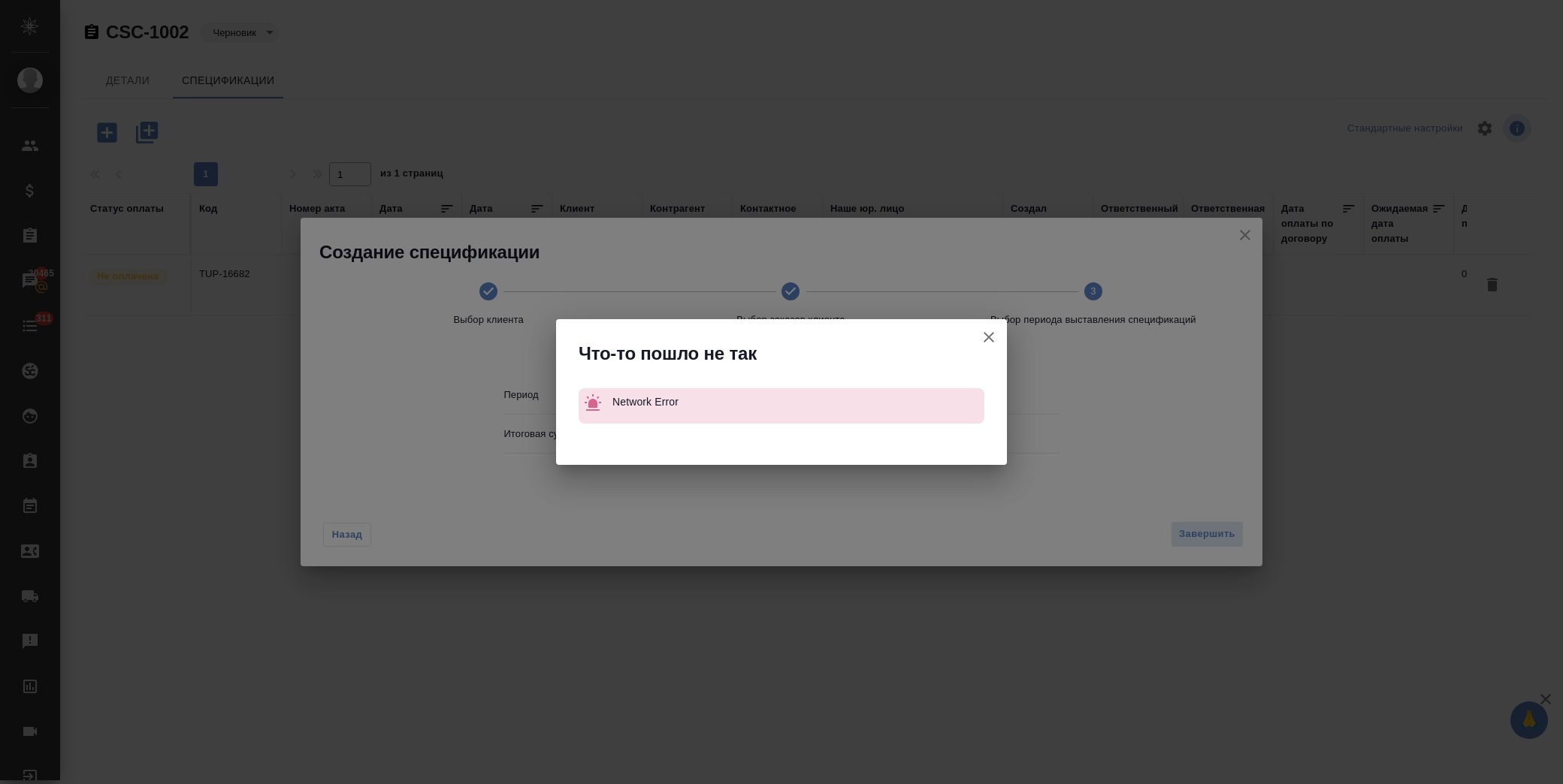
click at [833, 400] on p "Network Error" at bounding box center [798, 402] width 372 height 27
click at [985, 340] on icon "button" at bounding box center [989, 338] width 18 height 18
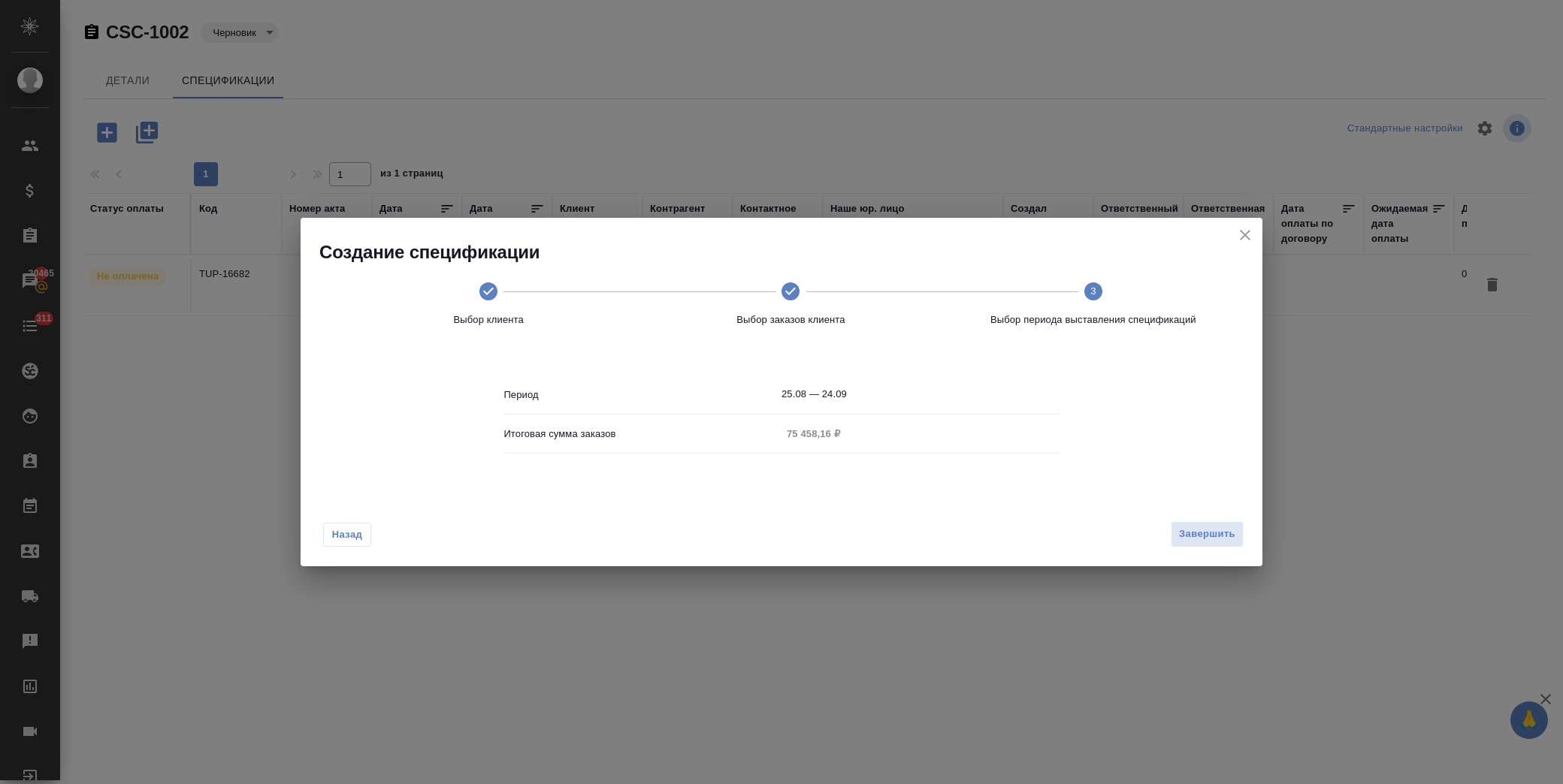
click at [1244, 235] on icon "close" at bounding box center [1245, 235] width 11 height 11
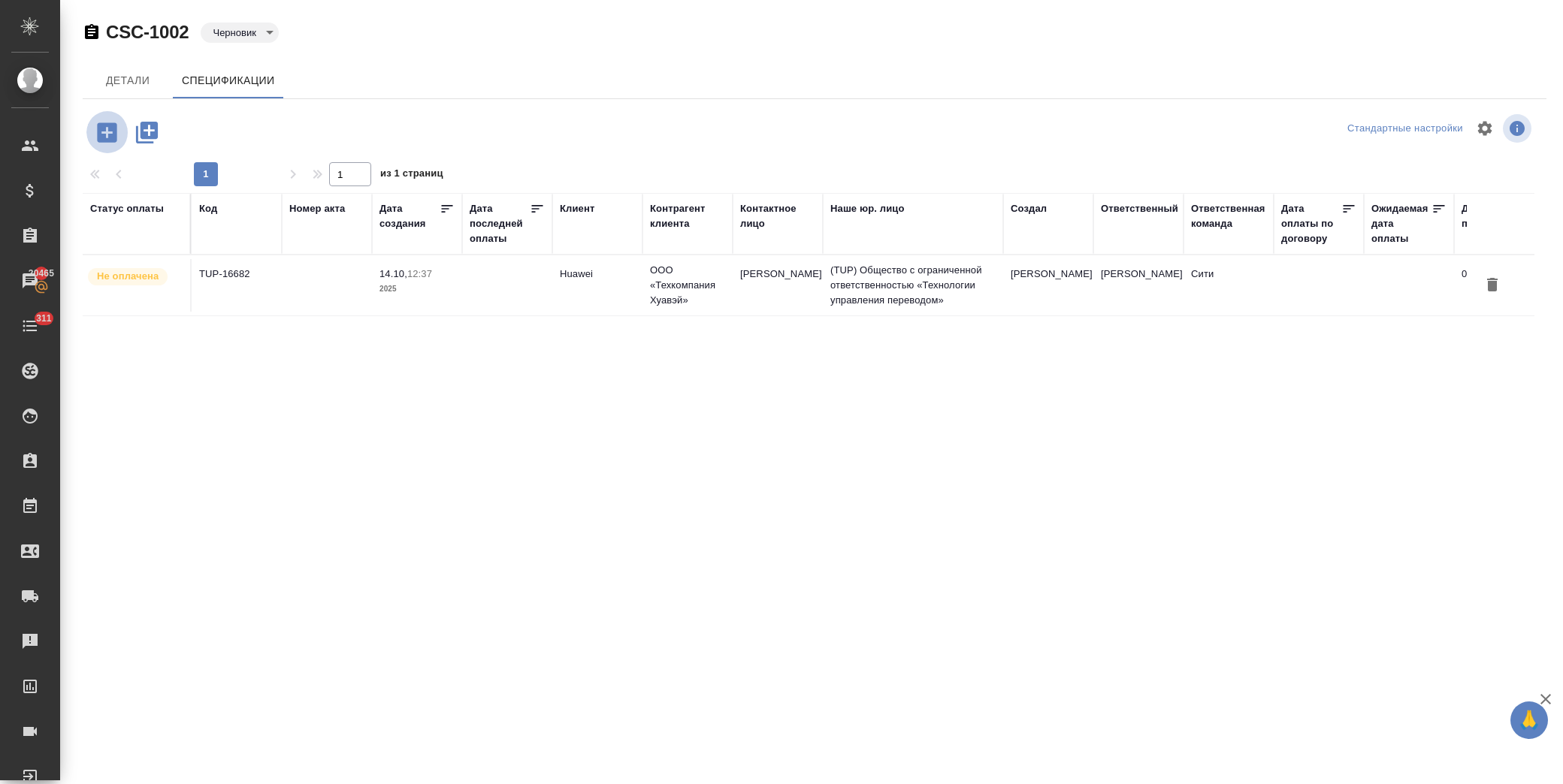
click at [110, 128] on icon "button" at bounding box center [106, 131] width 19 height 19
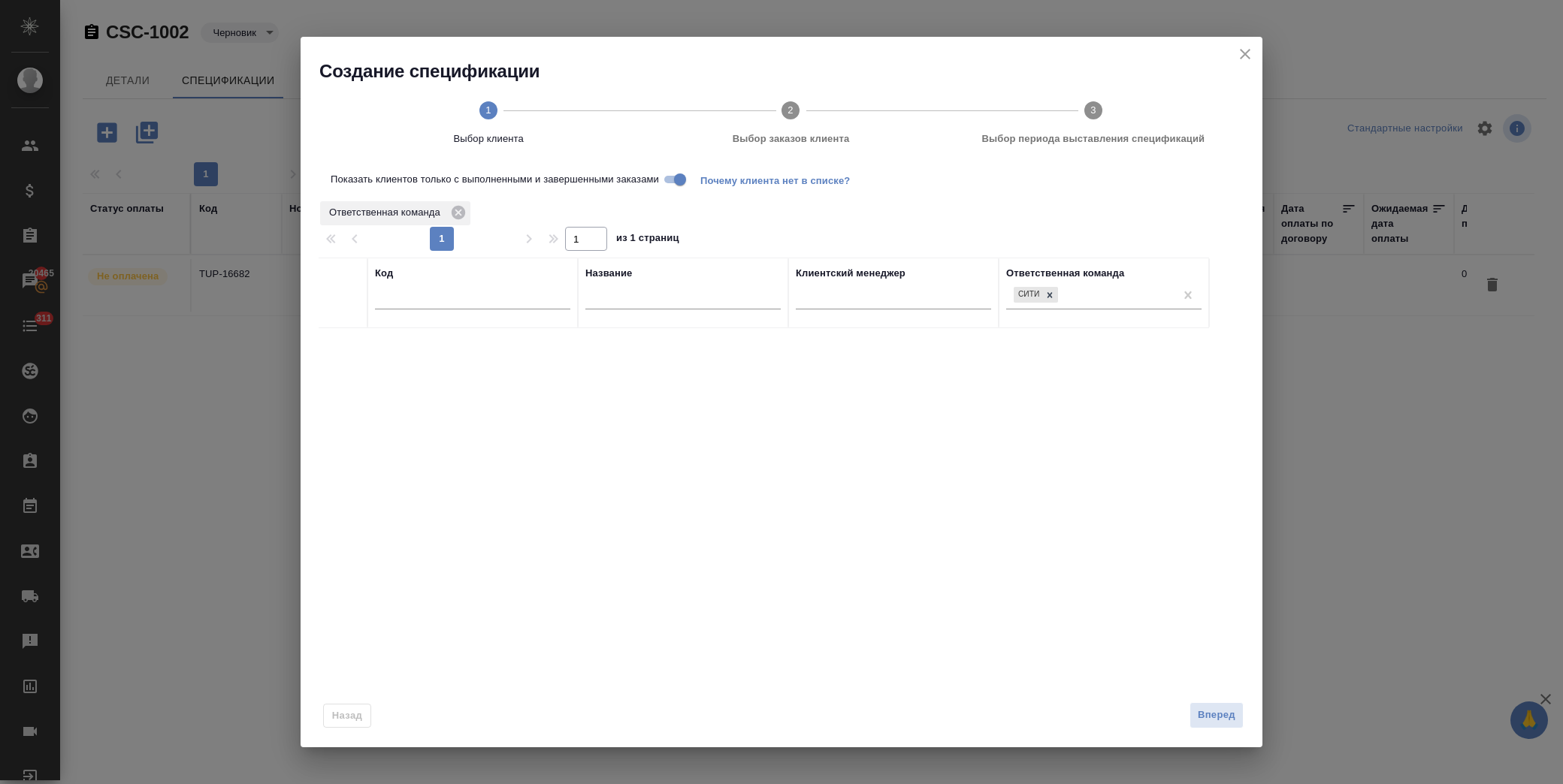
click at [461, 295] on input "text" at bounding box center [473, 300] width 195 height 19
type input "hu"
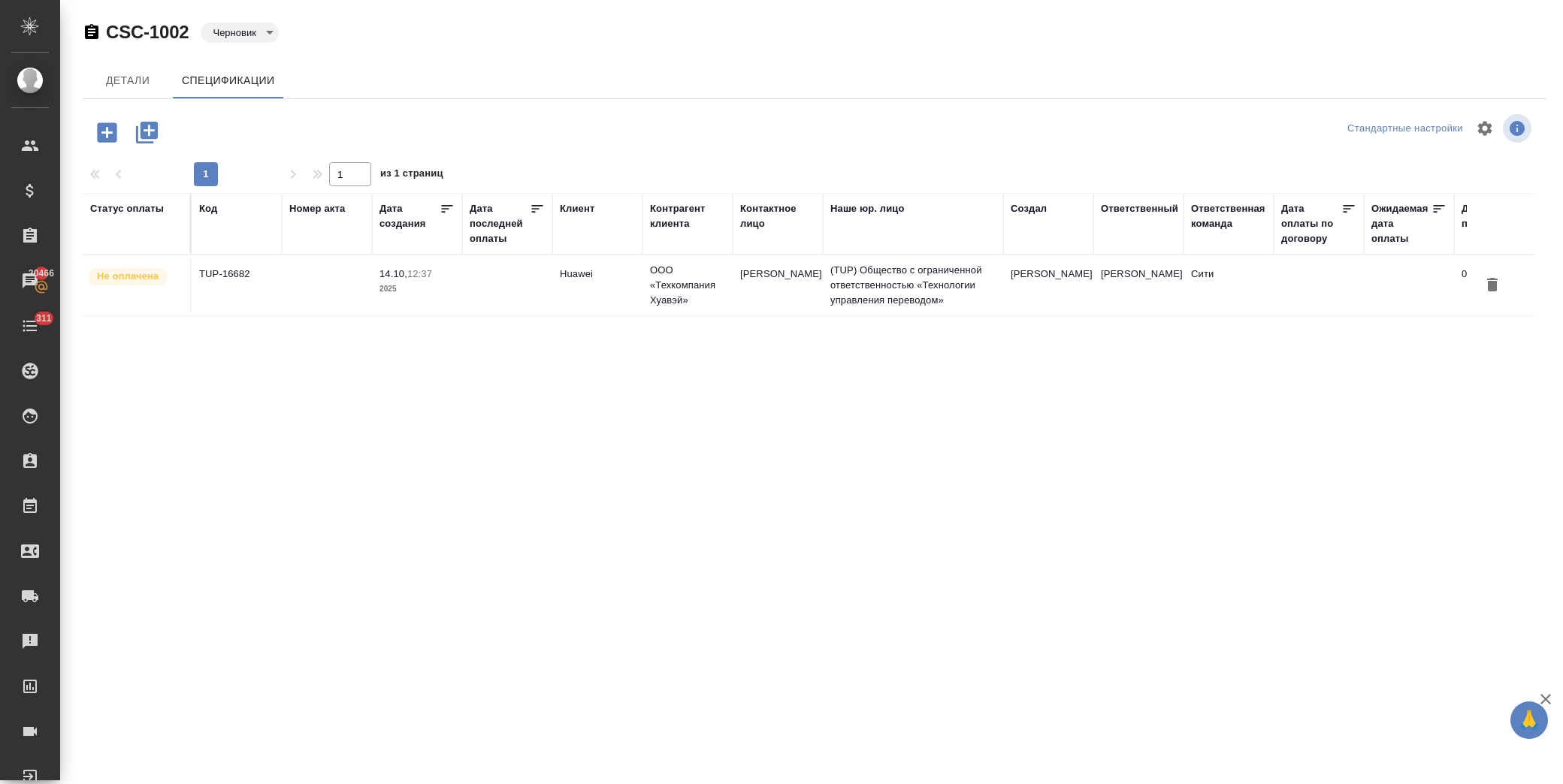
click at [107, 133] on icon "button" at bounding box center [107, 132] width 26 height 26
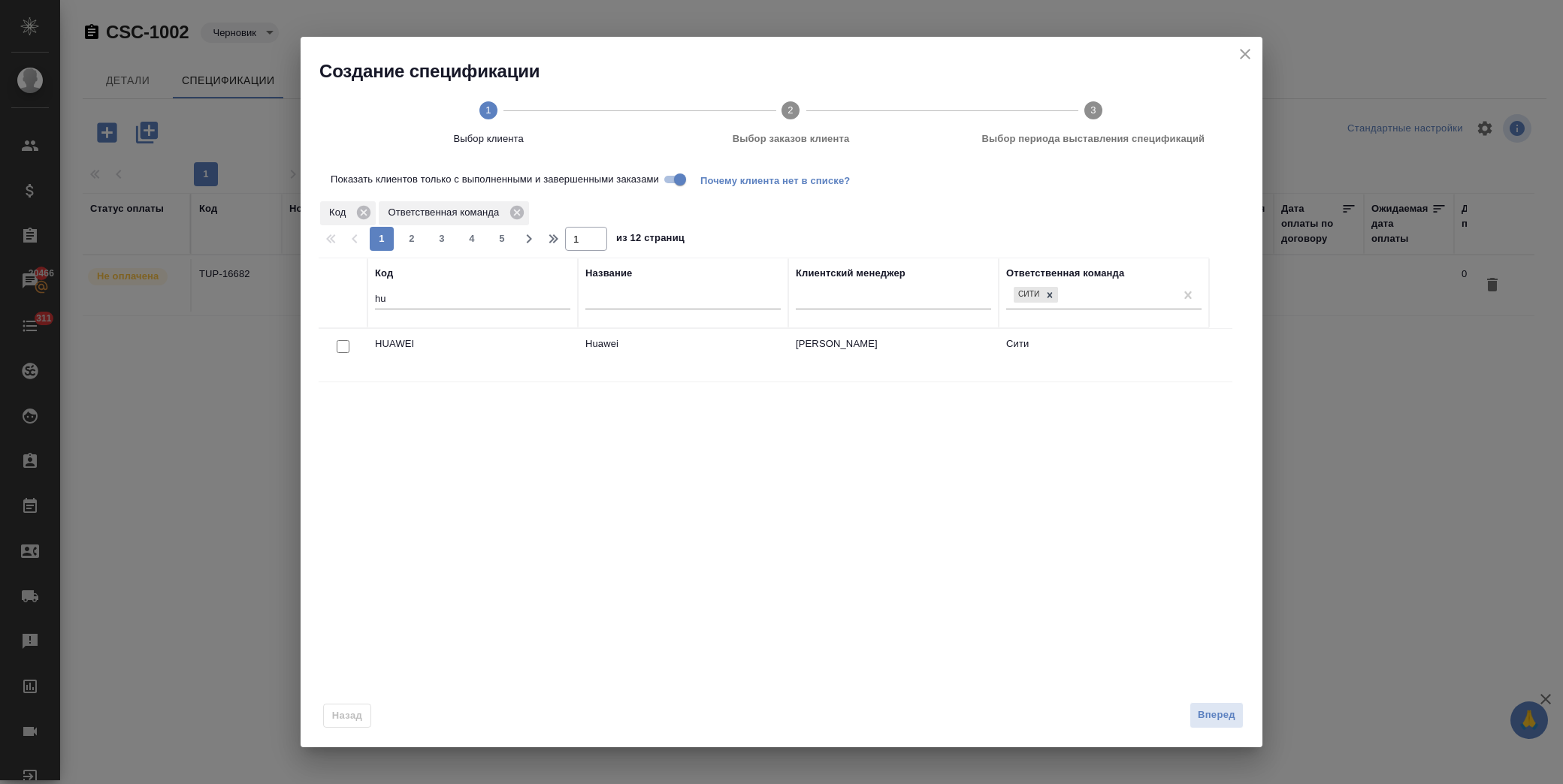
click at [342, 344] on input "checkbox" at bounding box center [343, 347] width 13 height 13
checkbox input "true"
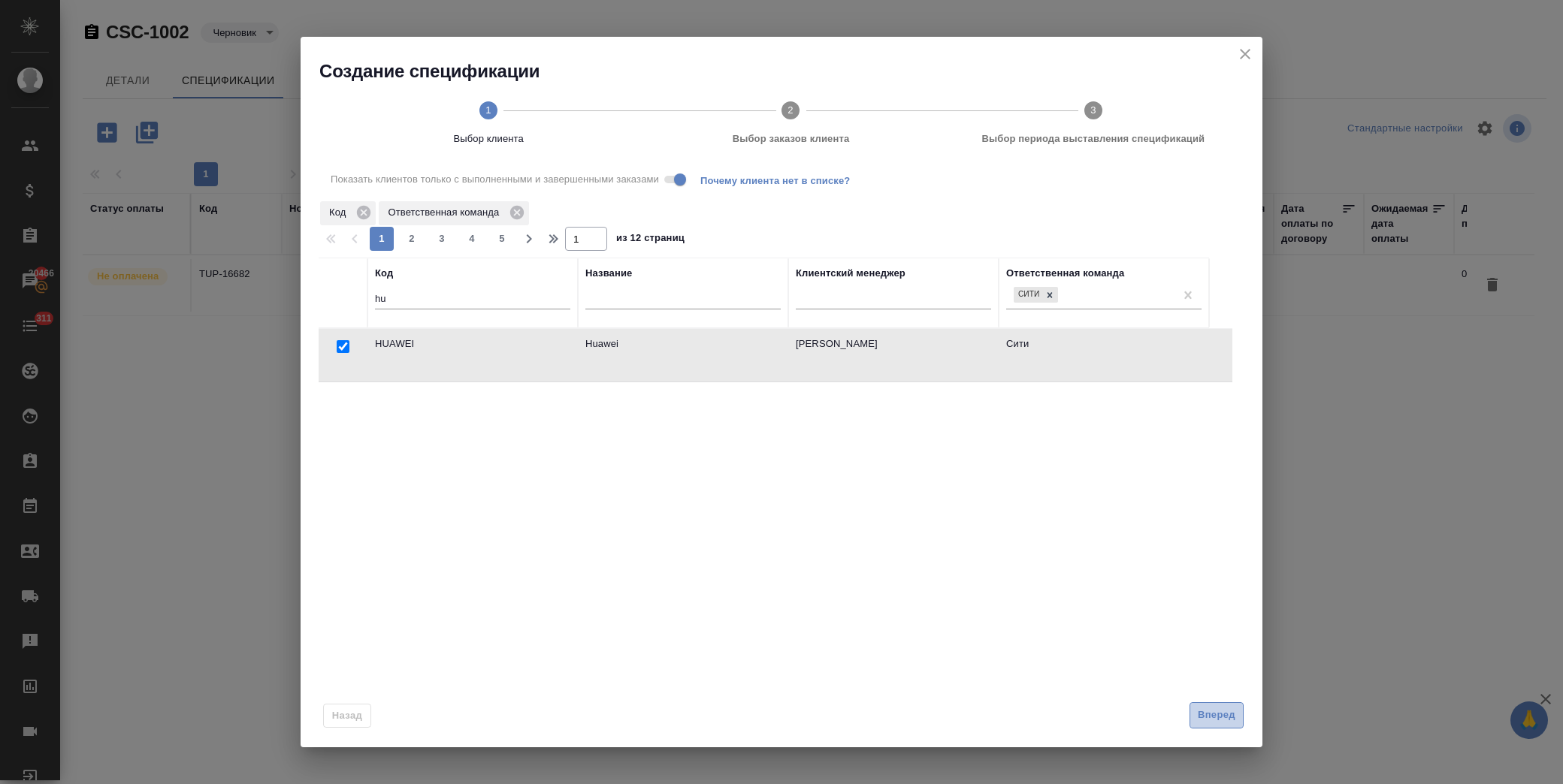
click at [1204, 717] on span "Вперед" at bounding box center [1216, 715] width 37 height 17
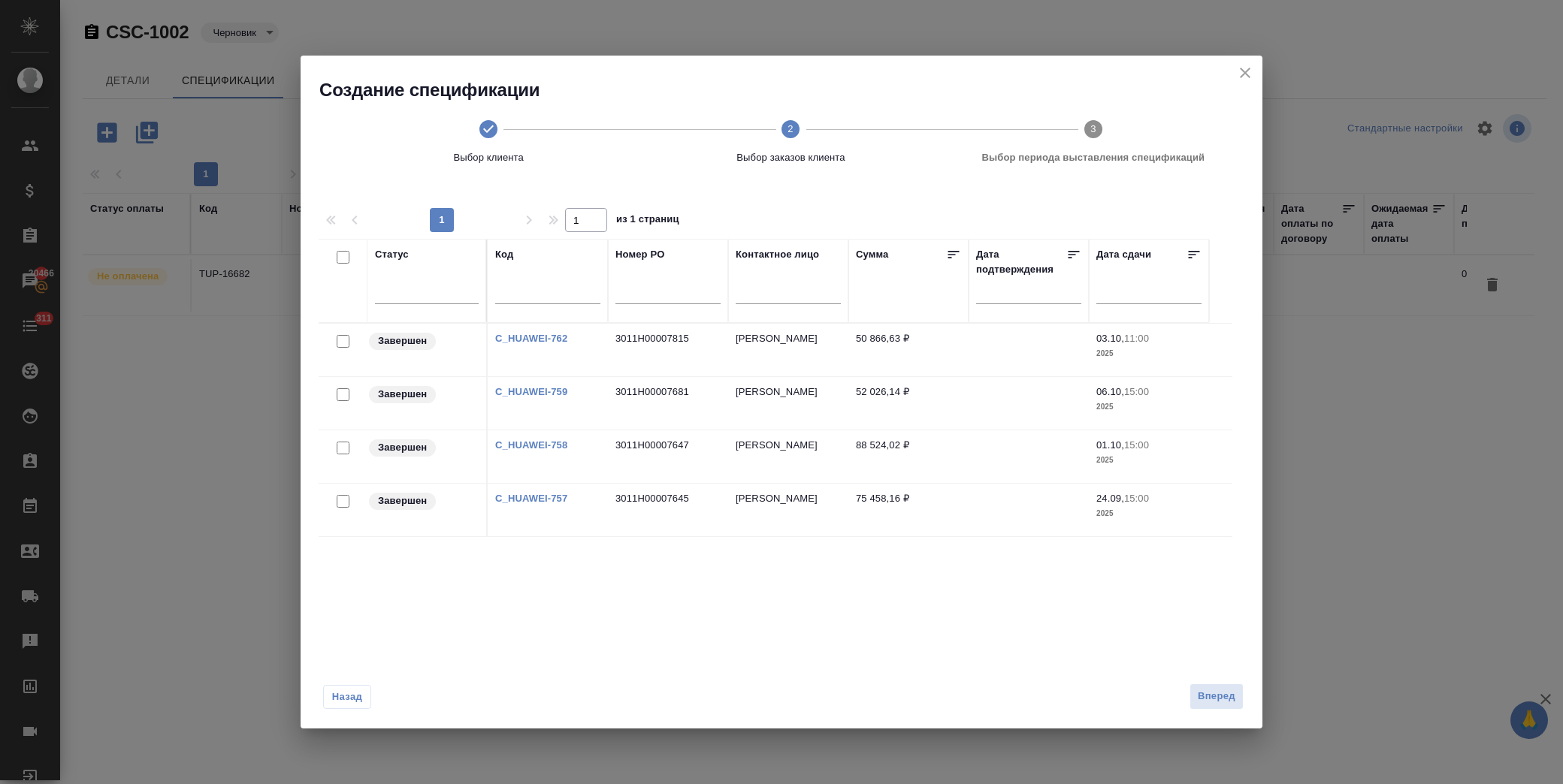
click at [342, 500] on input "checkbox" at bounding box center [343, 501] width 13 height 13
checkbox input "true"
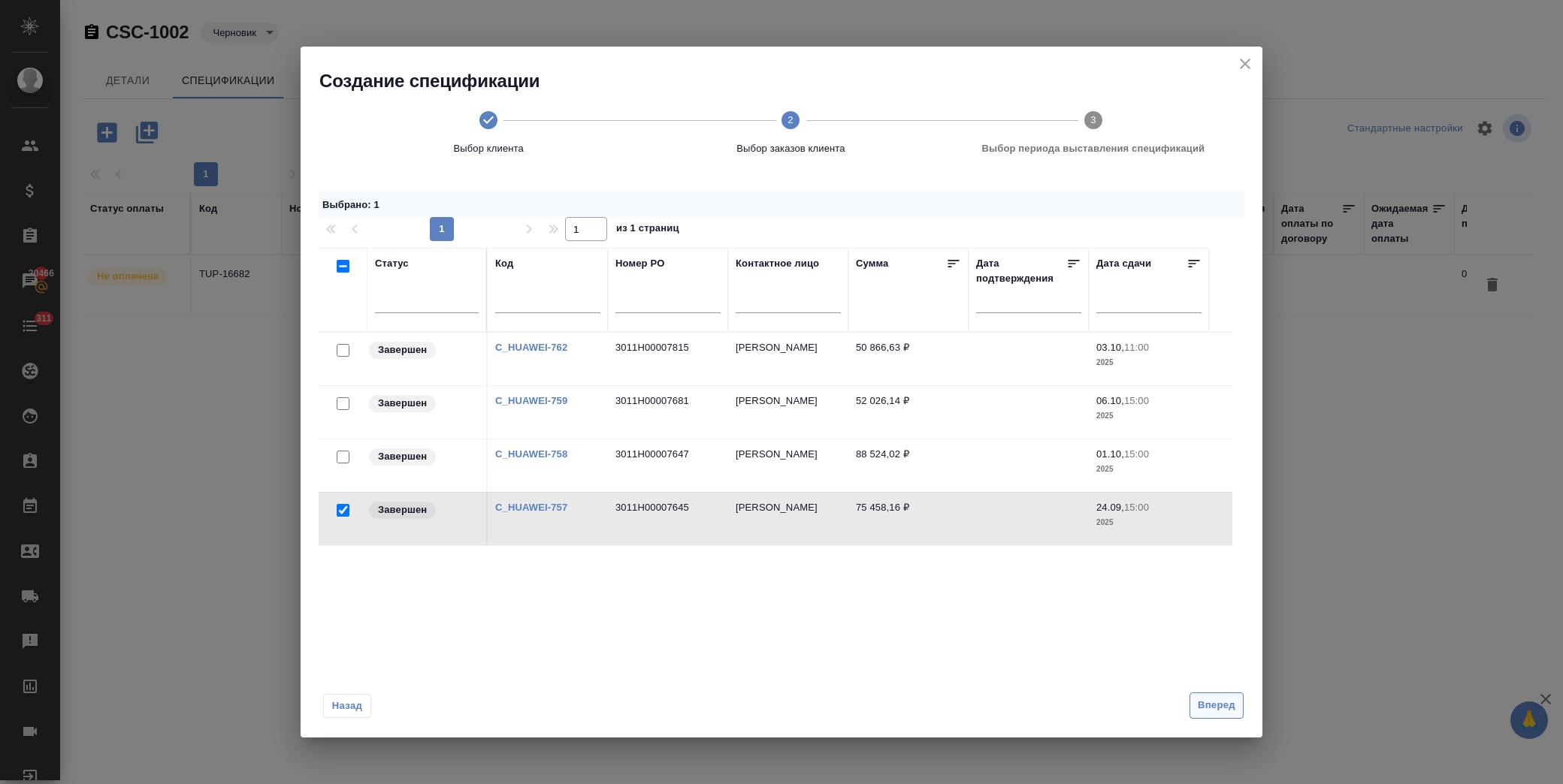
click at [1220, 694] on button "Вперед" at bounding box center [1216, 706] width 54 height 26
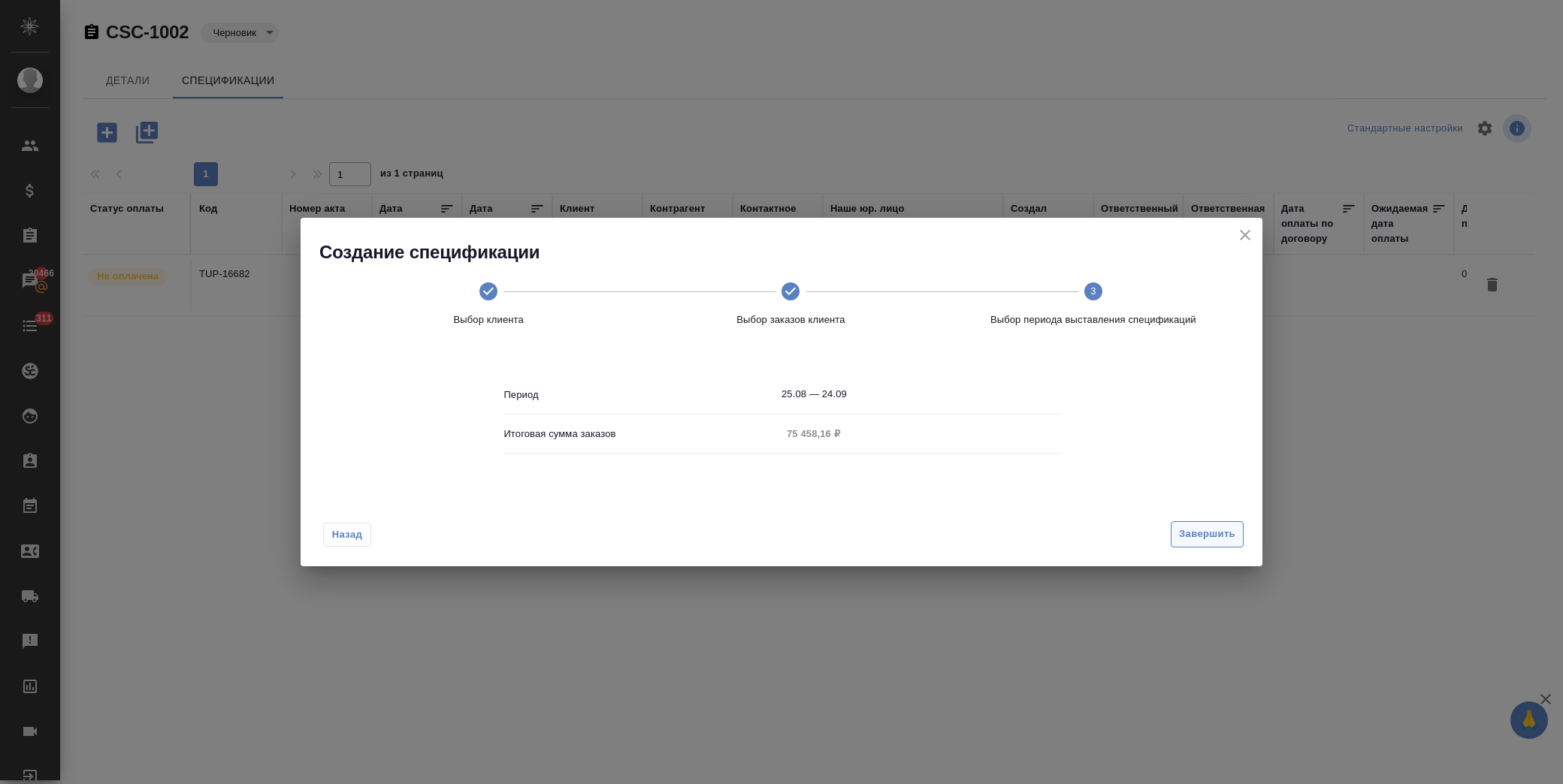
click at [1196, 538] on span "Завершить" at bounding box center [1207, 534] width 57 height 17
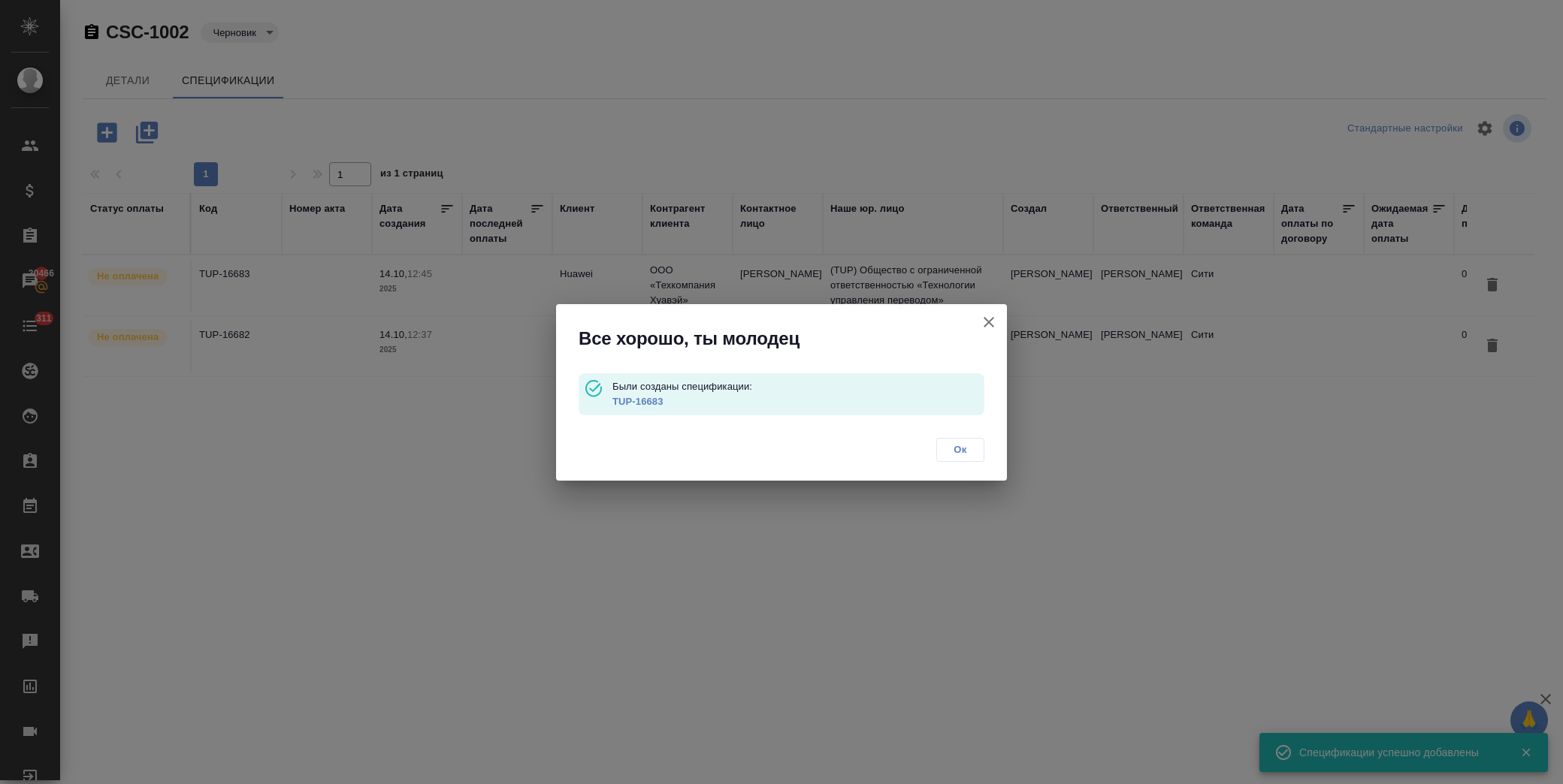
drag, startPoint x: 963, startPoint y: 444, endPoint x: 972, endPoint y: 448, distance: 9.8
click at [965, 444] on span "Ок" at bounding box center [960, 450] width 32 height 15
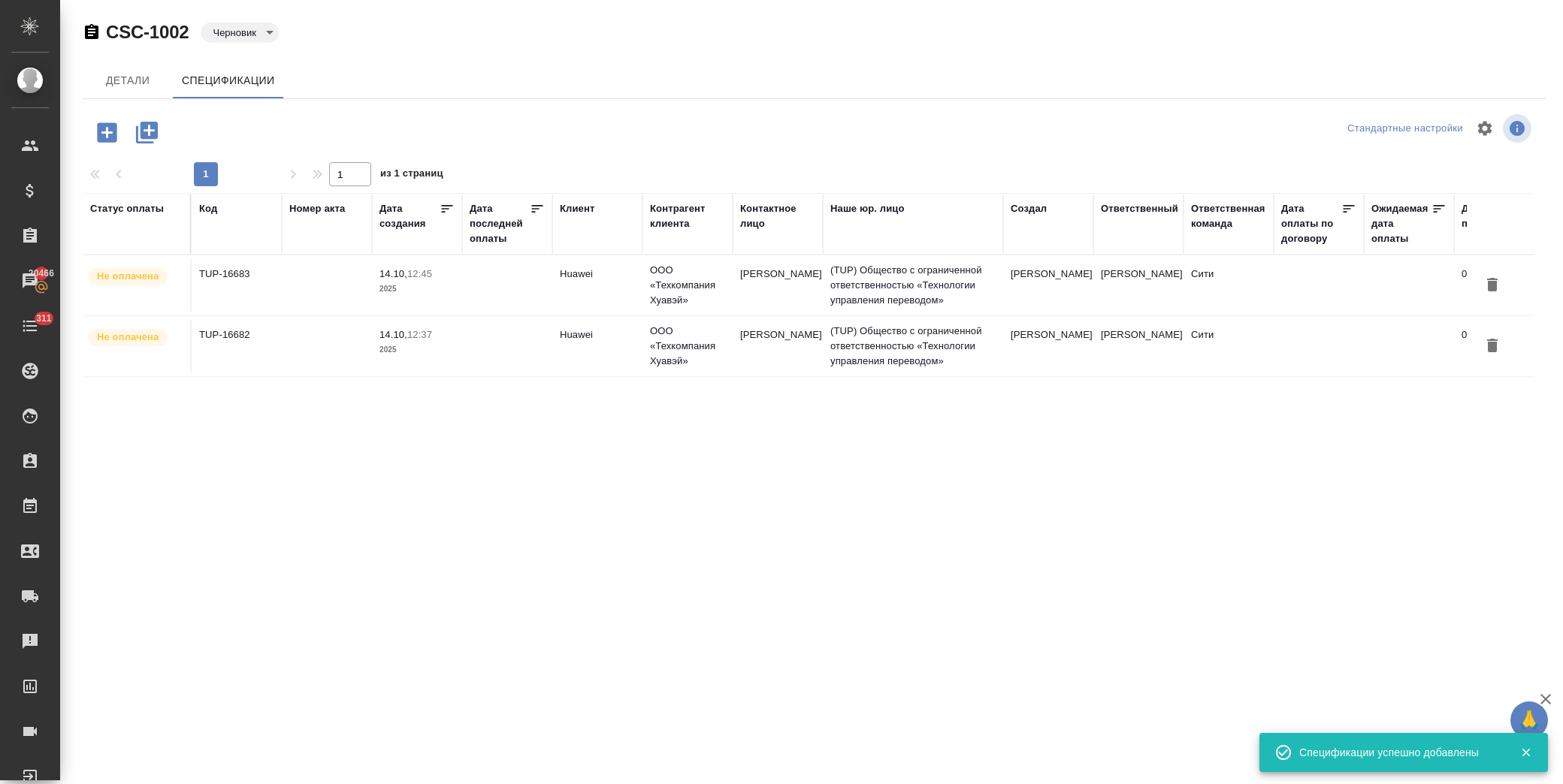
click at [267, 32] on body "🙏 .cls-1 fill:#fff; AWATERA [PERSON_NAME] Спецификации Заказы 20466 Чаты 311 To…" at bounding box center [782, 392] width 1563 height 784
click at [270, 61] on button "К выставлению" at bounding box center [252, 57] width 79 height 16
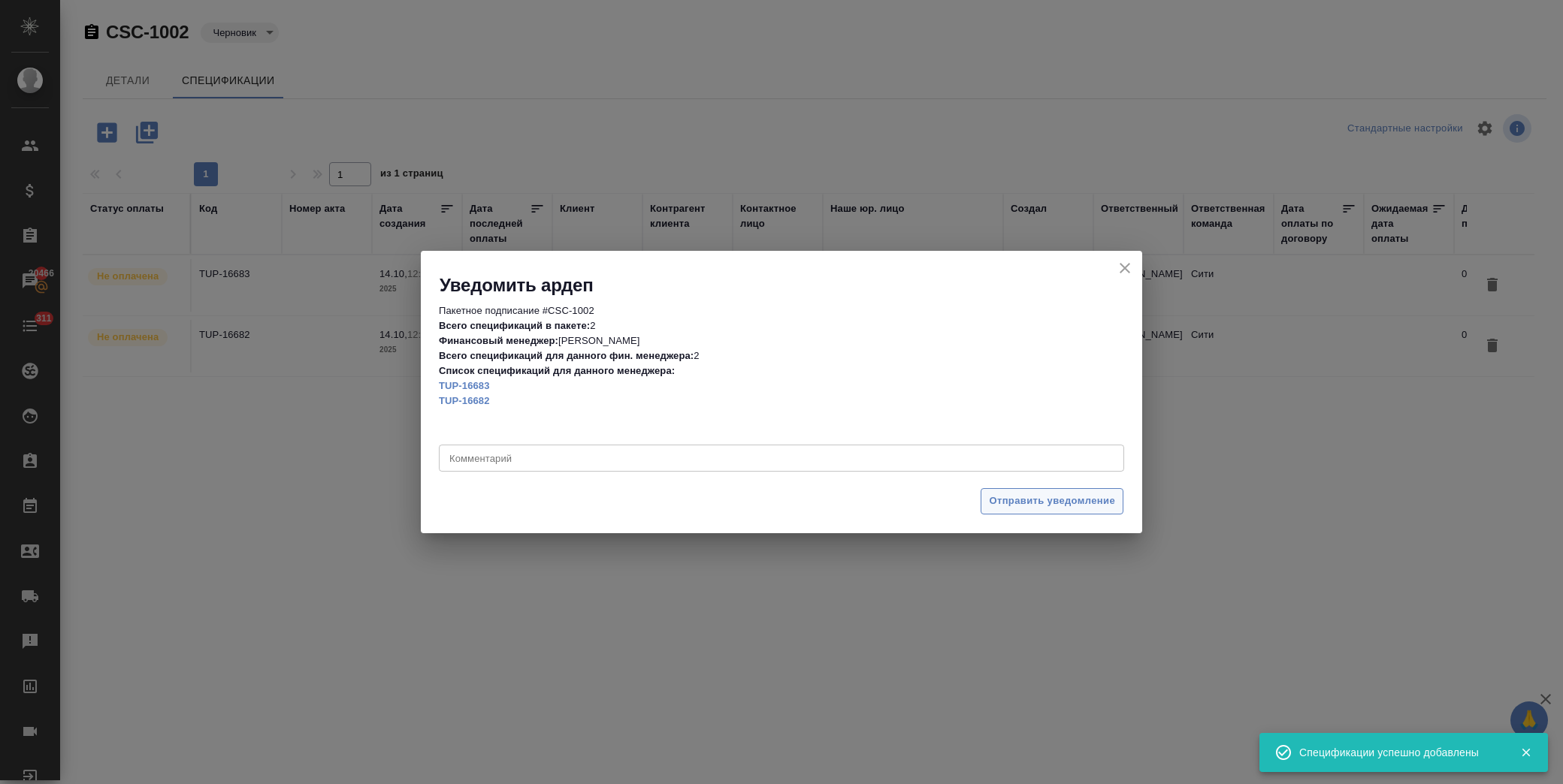
click at [1106, 498] on span "Отправить уведомление" at bounding box center [1052, 501] width 126 height 17
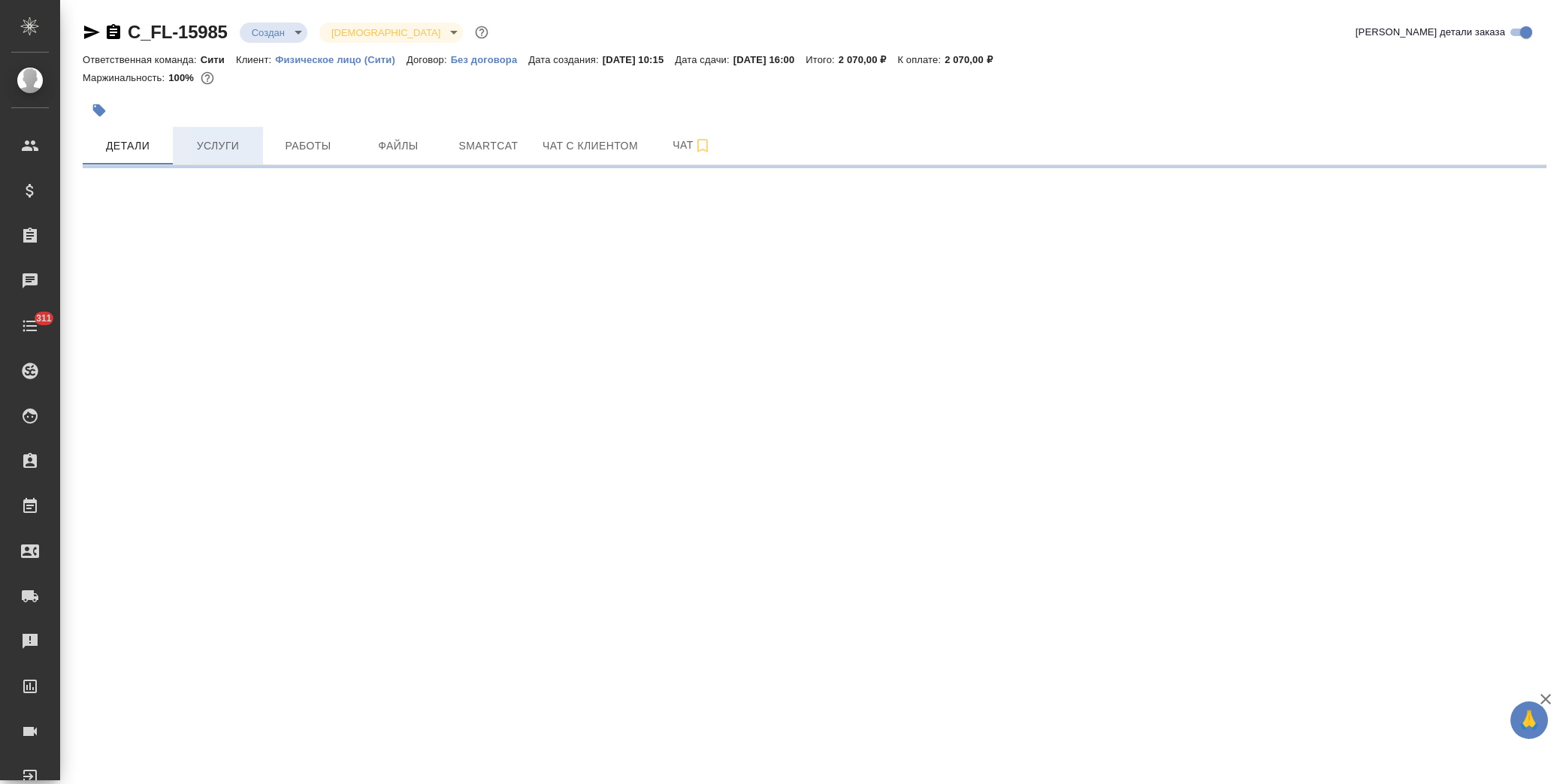
click at [224, 145] on span "Услуги" at bounding box center [217, 146] width 72 height 19
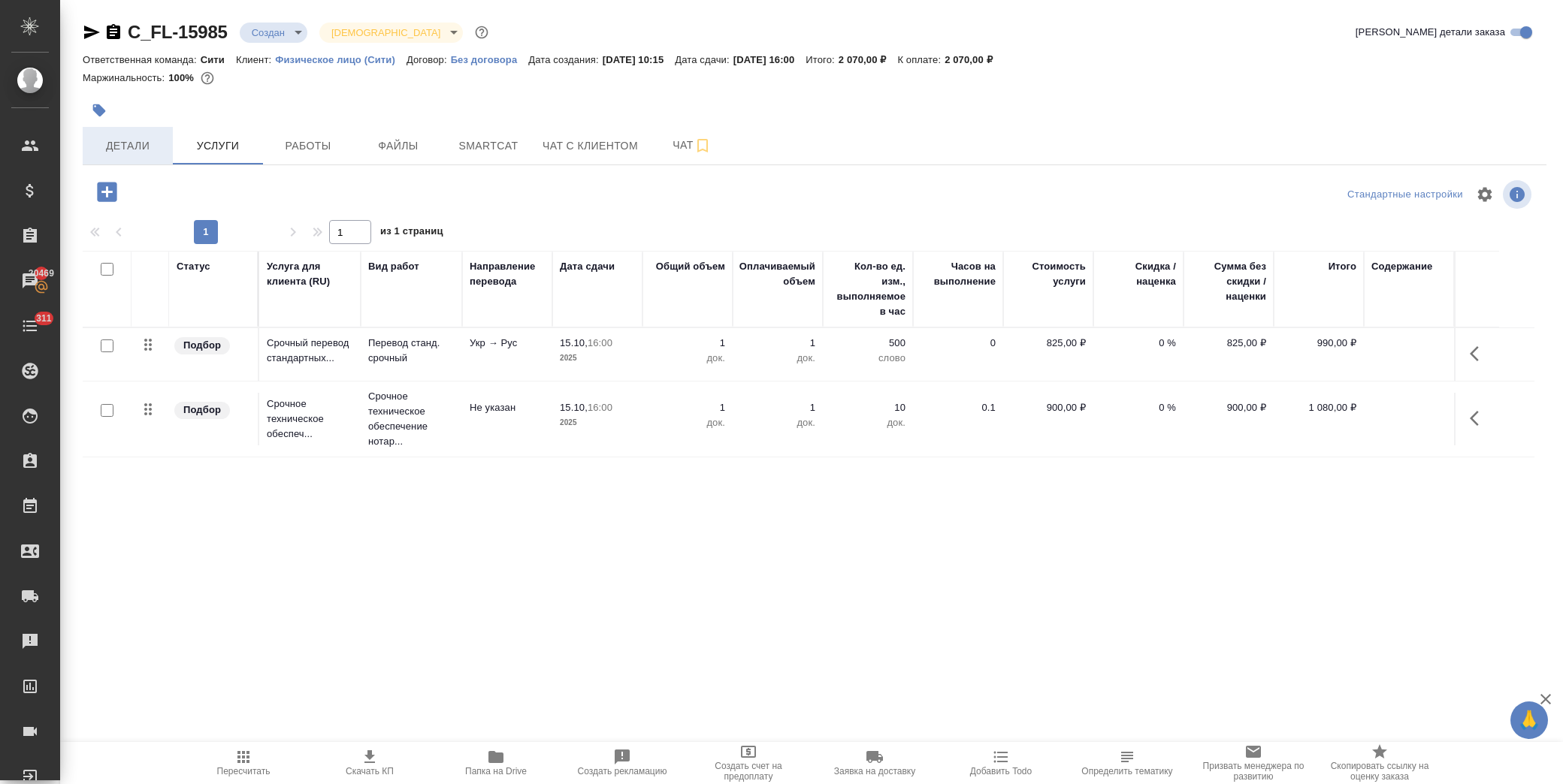
click at [144, 137] on span "Детали" at bounding box center [127, 146] width 72 height 19
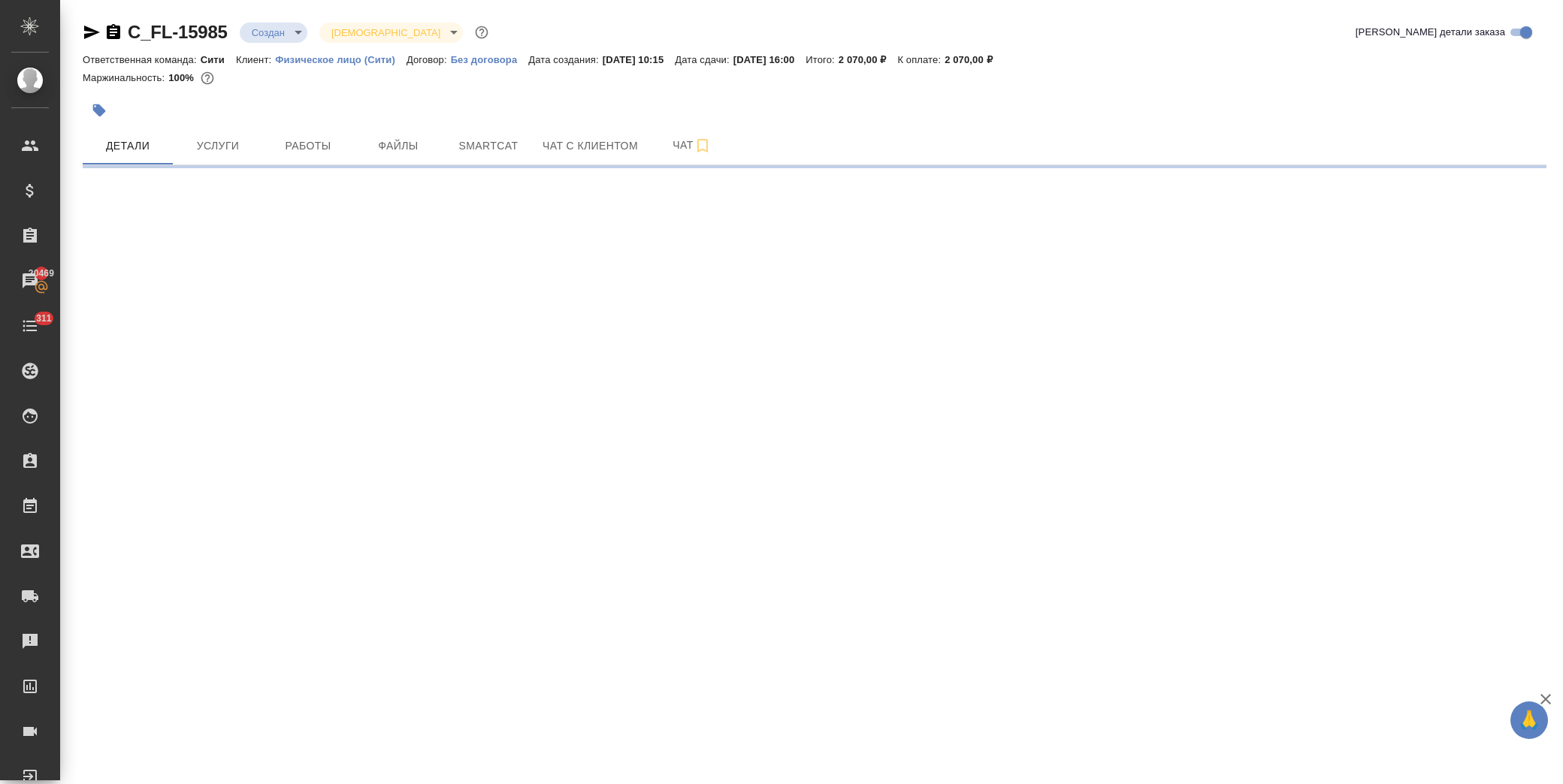
select select "RU"
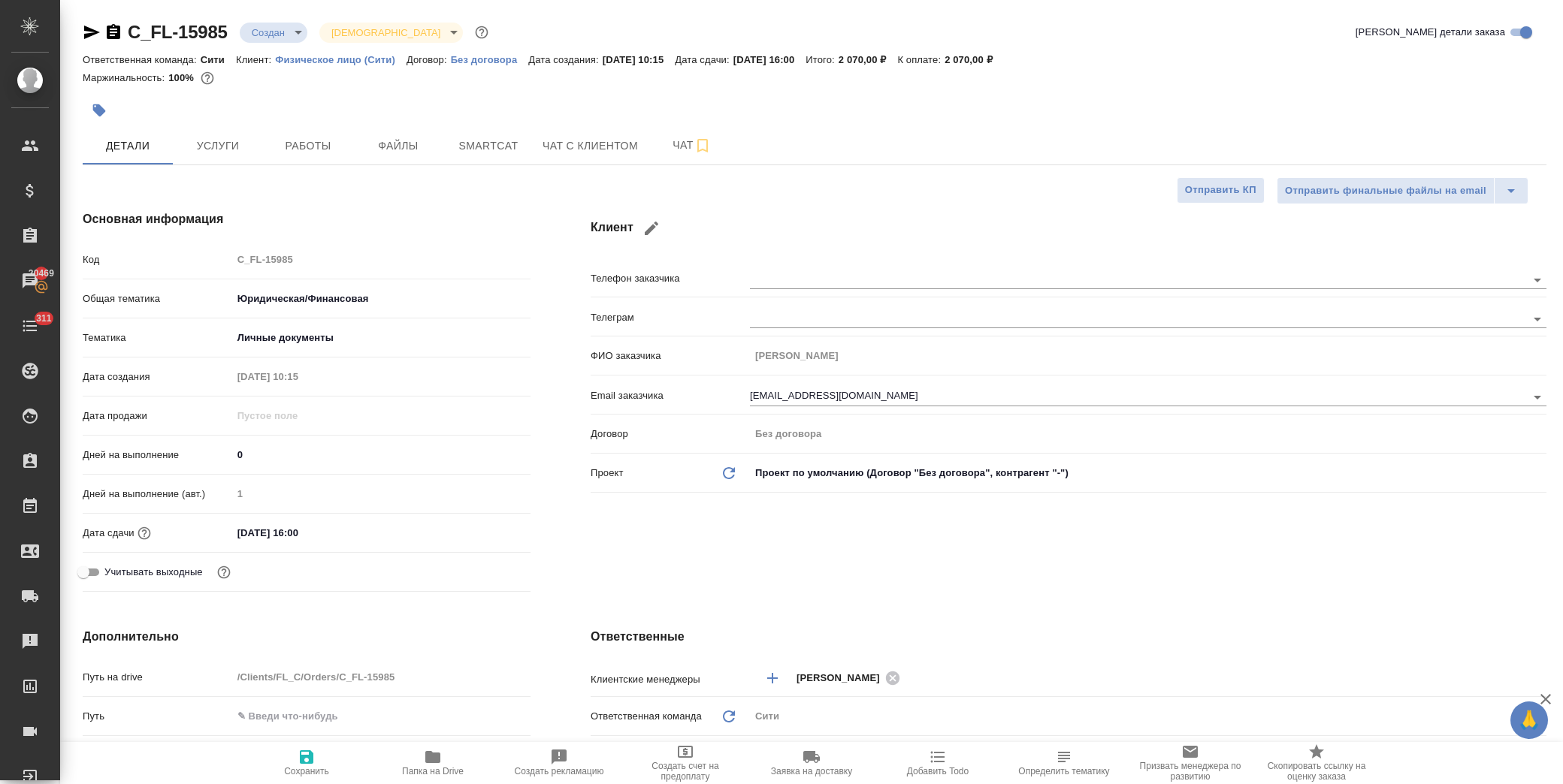
type textarea "x"
click at [83, 32] on icon "button" at bounding box center [92, 33] width 18 height 18
type textarea "x"
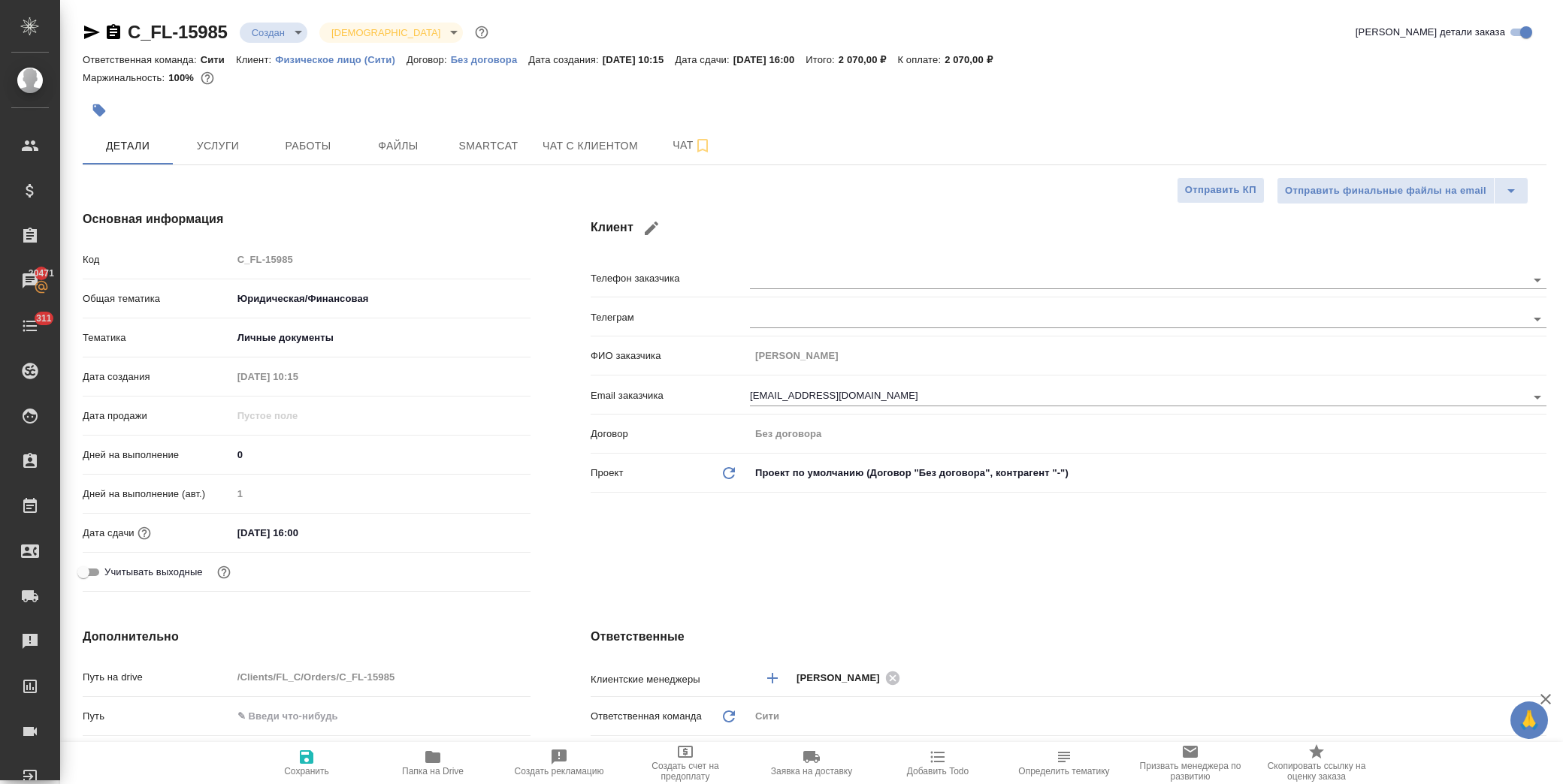
type textarea "x"
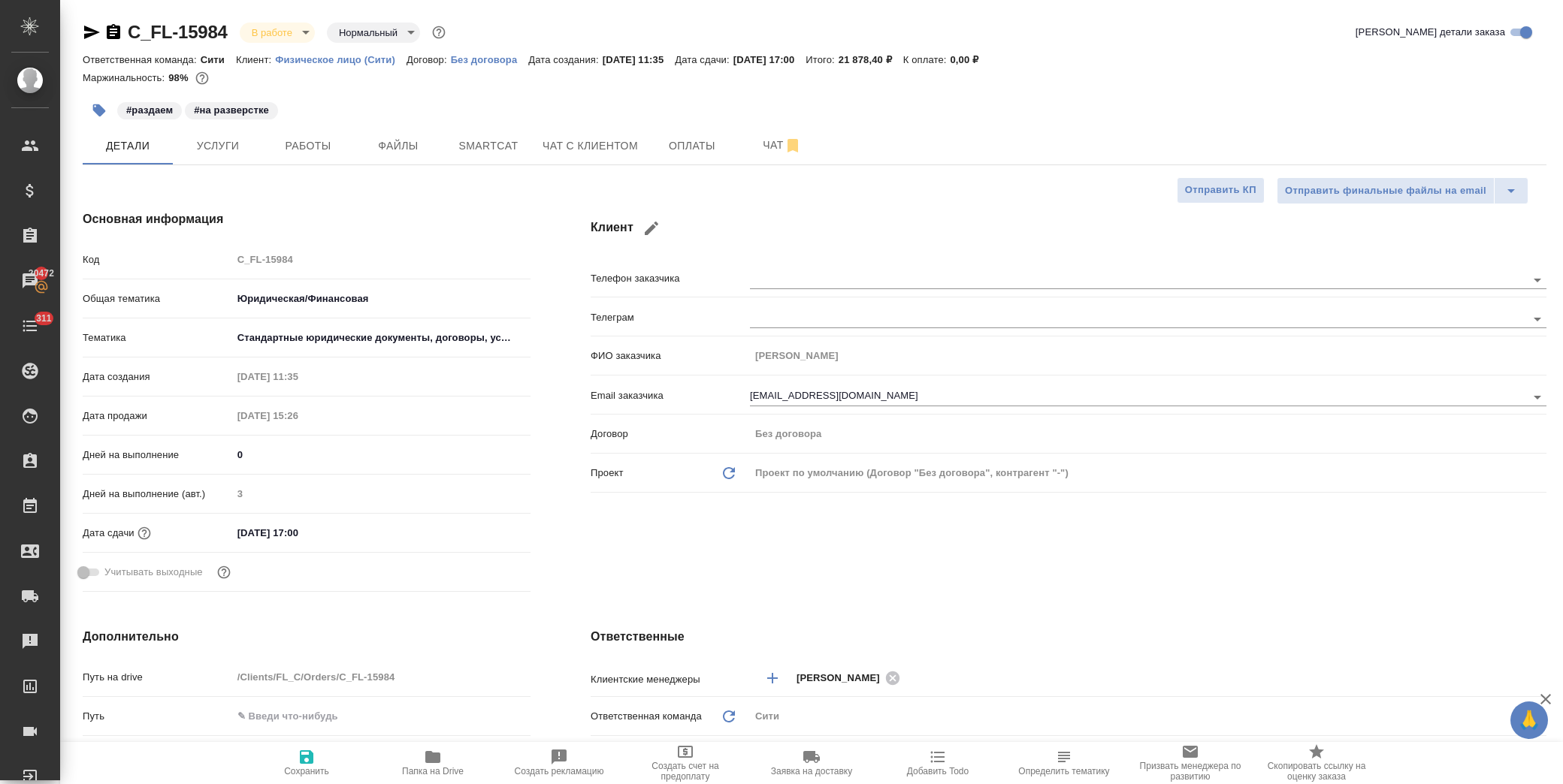
select select "RU"
